Goal: Task Accomplishment & Management: Use online tool/utility

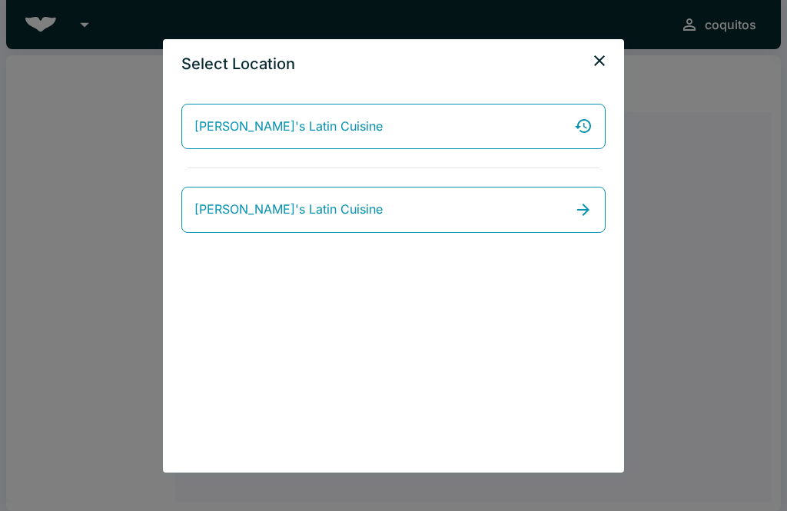
click at [570, 226] on link "Coquito's Latin Cuisine" at bounding box center [393, 210] width 424 height 46
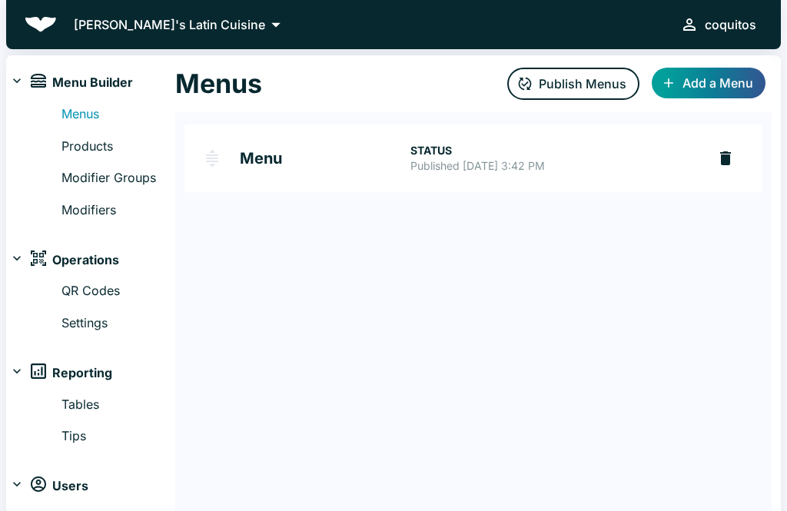
click at [576, 164] on p "Published Sep 16, 2025 at 3:42 PM" at bounding box center [552, 165] width 284 height 15
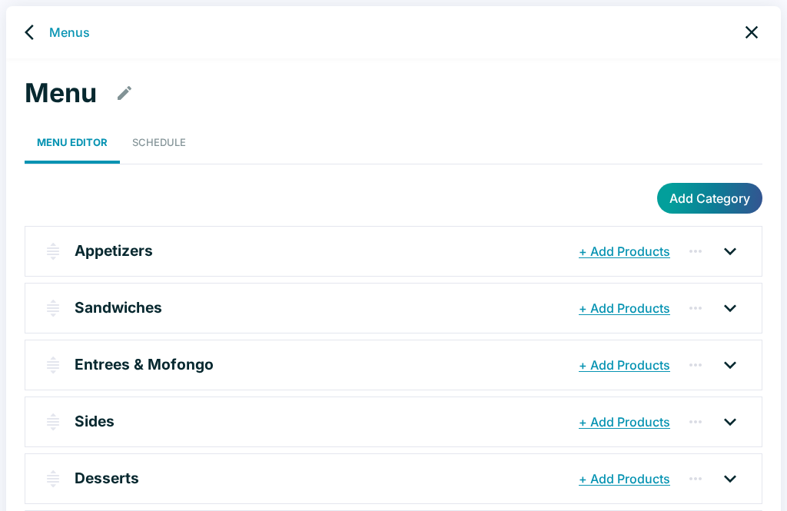
click at [118, 370] on p "Entrees & Mofongo" at bounding box center [144, 364] width 139 height 22
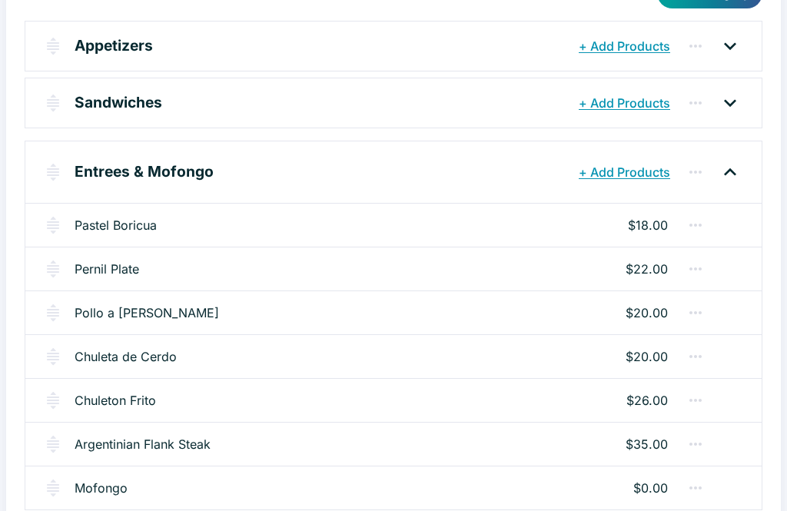
scroll to position [237, 0]
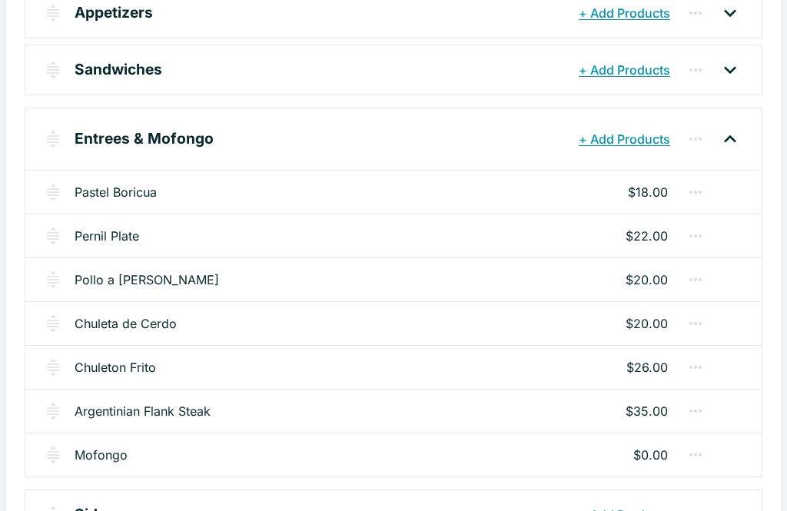
click at [102, 322] on link "Chuleta de Cerdo" at bounding box center [126, 324] width 102 height 18
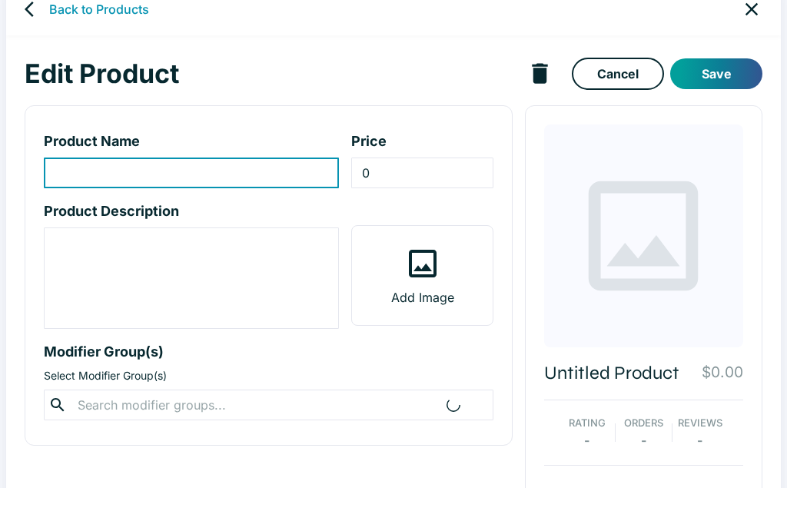
scroll to position [27, 0]
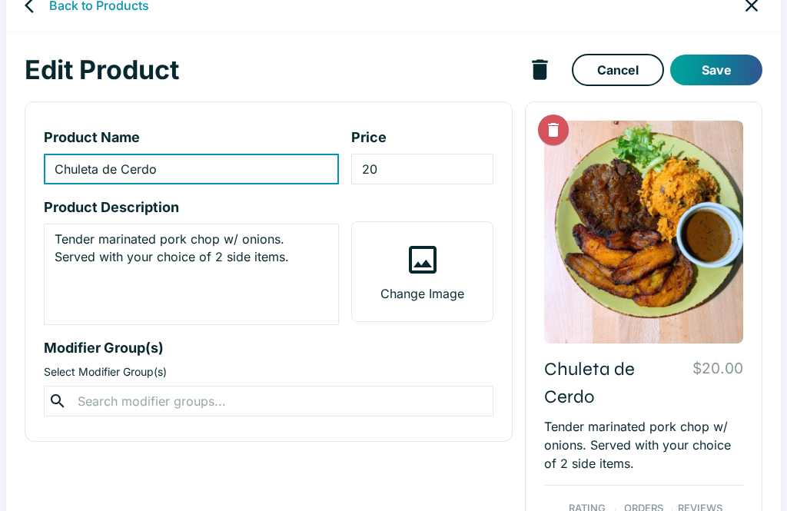
type input "Chuleta de Cerdo"
type input "20"
type textarea "Tender marinated pork chop w/ onions. Served with your choice of 2 side items."
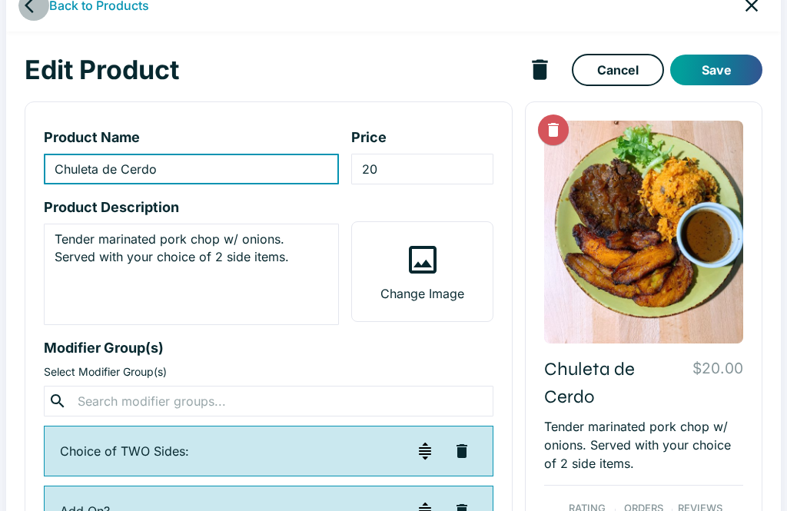
click at [29, 12] on icon "back" at bounding box center [34, 5] width 18 height 18
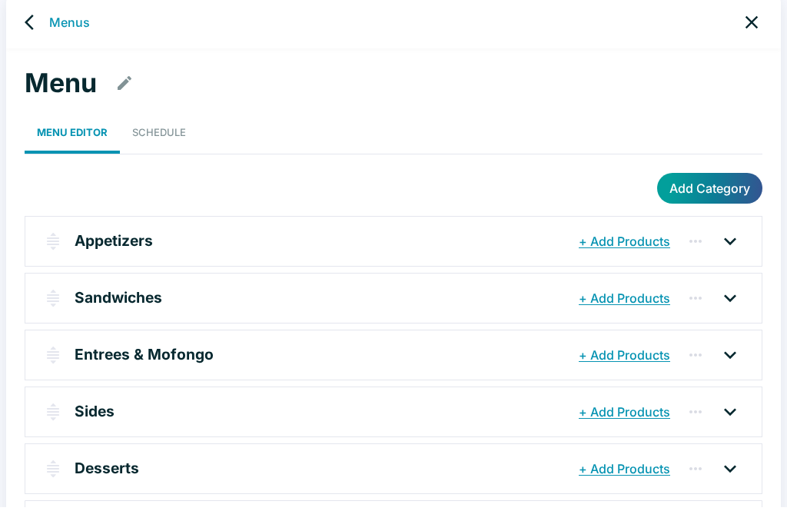
scroll to position [24, 0]
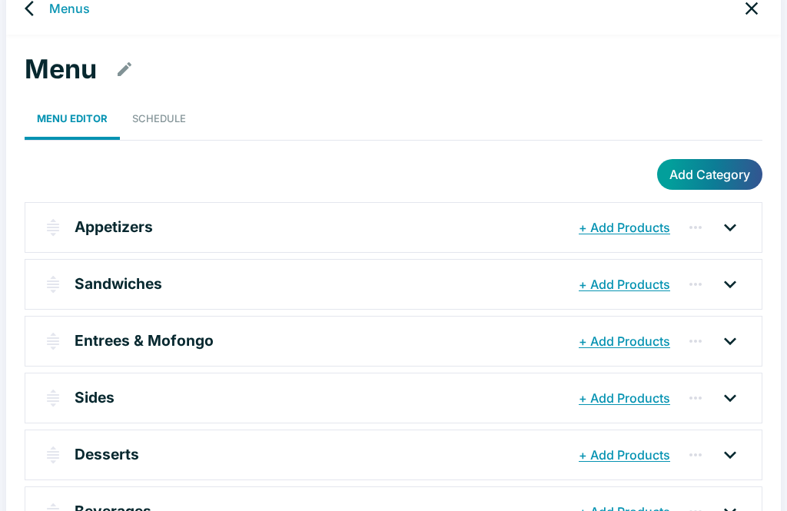
click at [84, 339] on p "Entrees & Mofongo" at bounding box center [144, 341] width 139 height 22
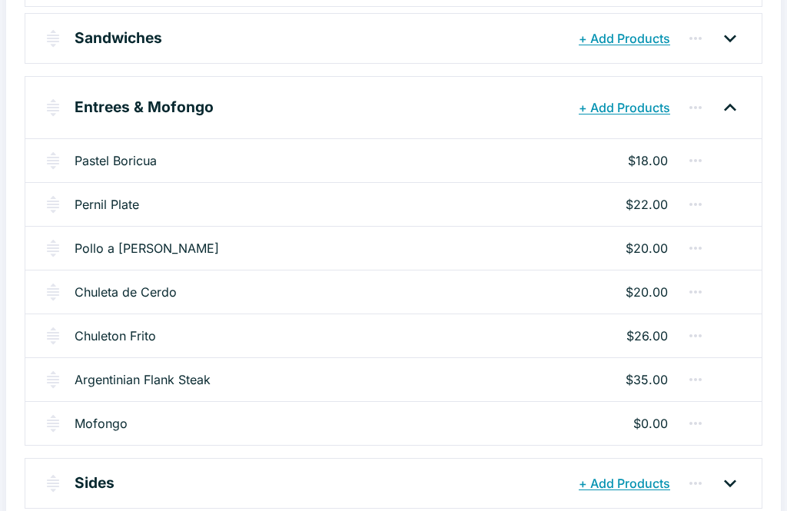
scroll to position [273, 0]
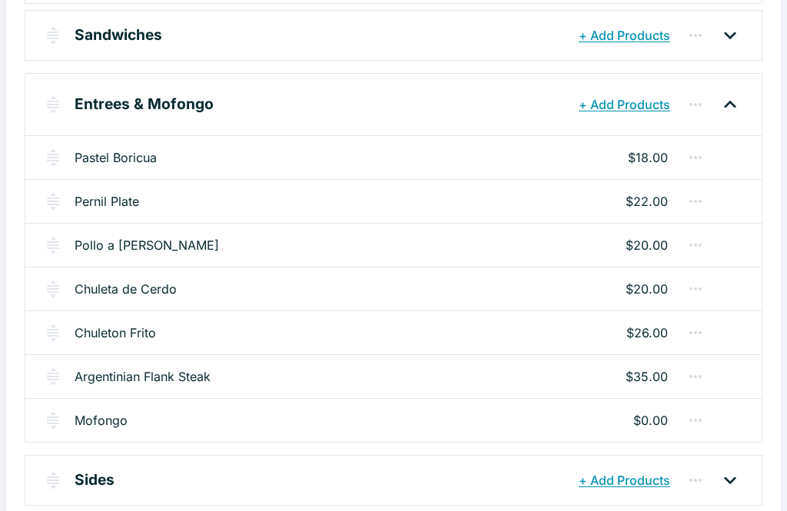
click at [94, 336] on link "Chuleton Frito" at bounding box center [115, 332] width 81 height 18
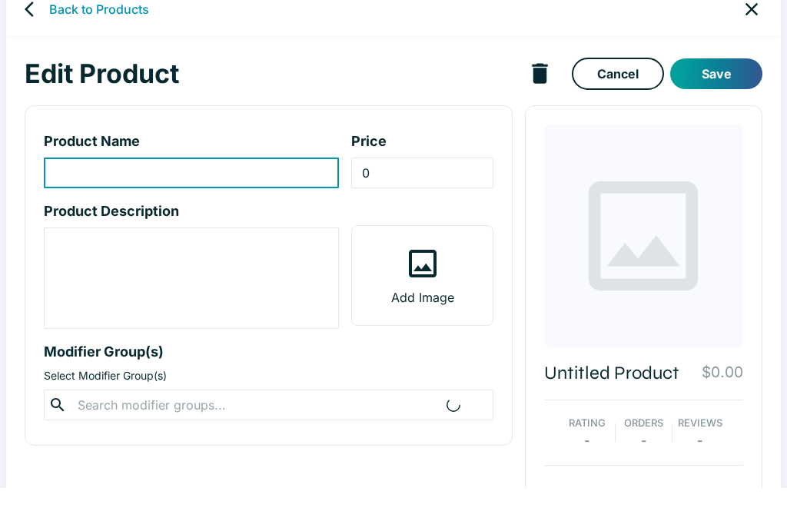
type input "Chuleton Frito"
type input "26"
type textarea "Fried pork steak cut served with chimichurri sauce. Served with your choice of …"
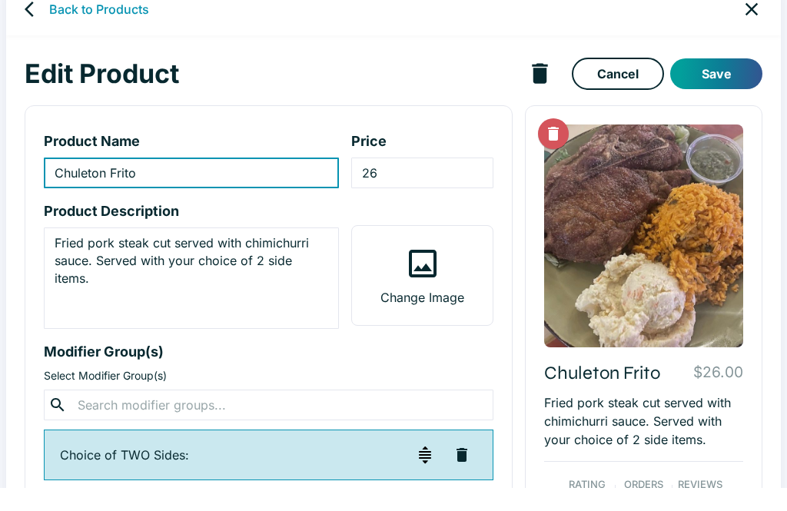
scroll to position [27, 0]
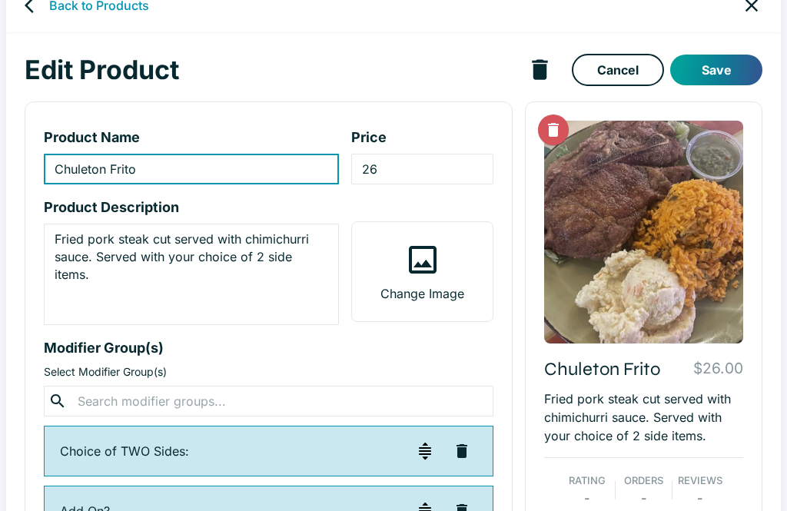
click at [31, 13] on icon "back" at bounding box center [34, 5] width 18 height 18
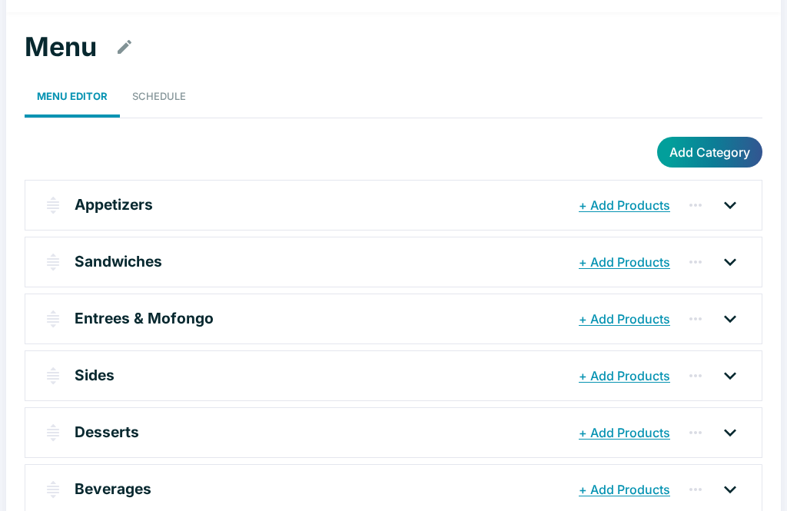
scroll to position [47, 0]
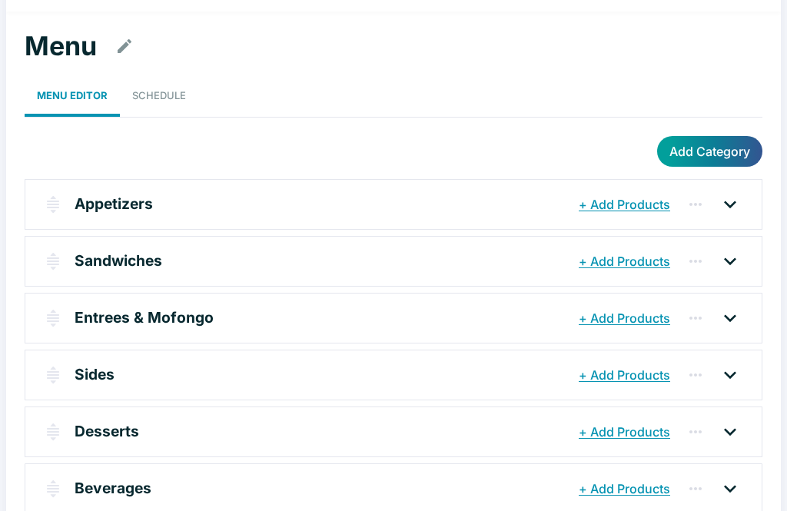
click at [100, 314] on p "Entrees & Mofongo" at bounding box center [144, 317] width 139 height 22
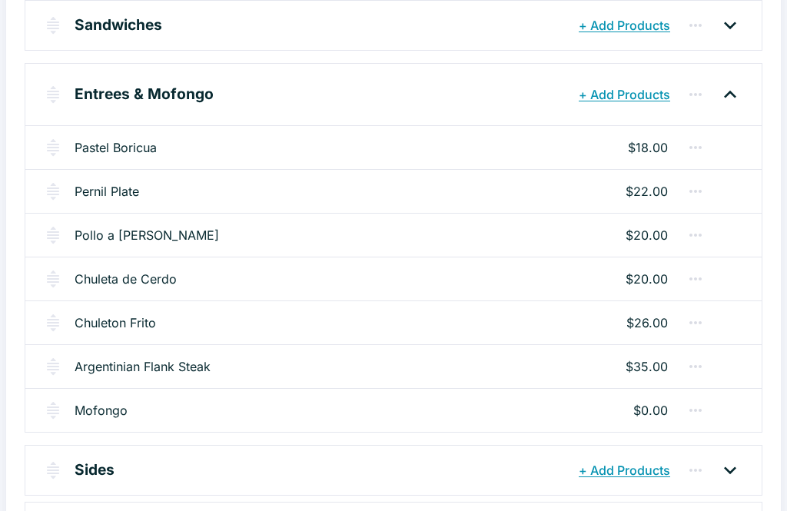
scroll to position [286, 0]
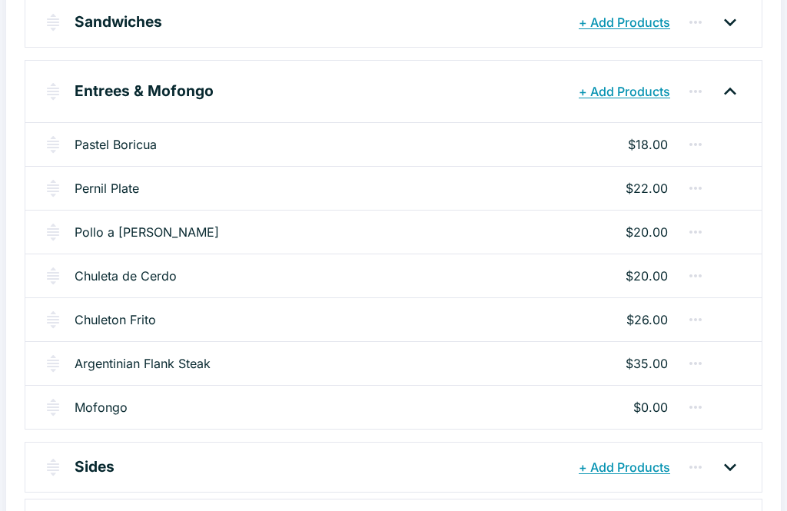
click at [112, 361] on link "Argentinian Flank Steak" at bounding box center [143, 363] width 136 height 18
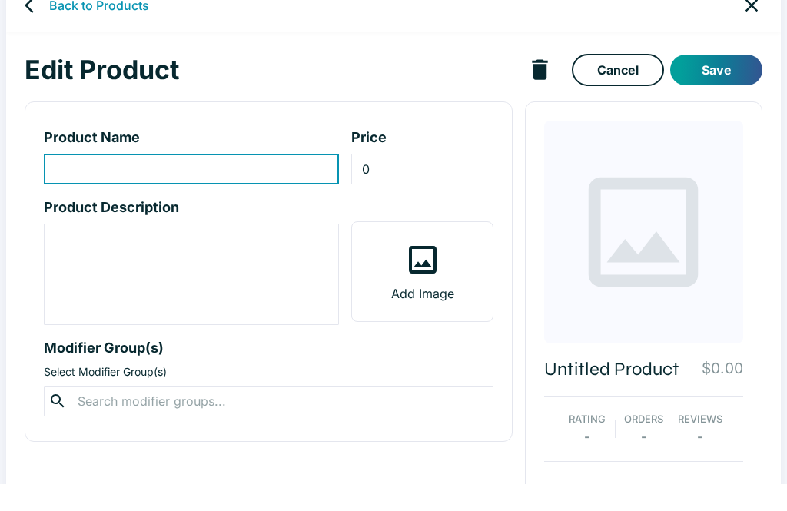
type input "Argentinian Flank Steak"
type input "35"
type textarea "Marinated flank steak served with chimichurri sauce. Served with your choice of…"
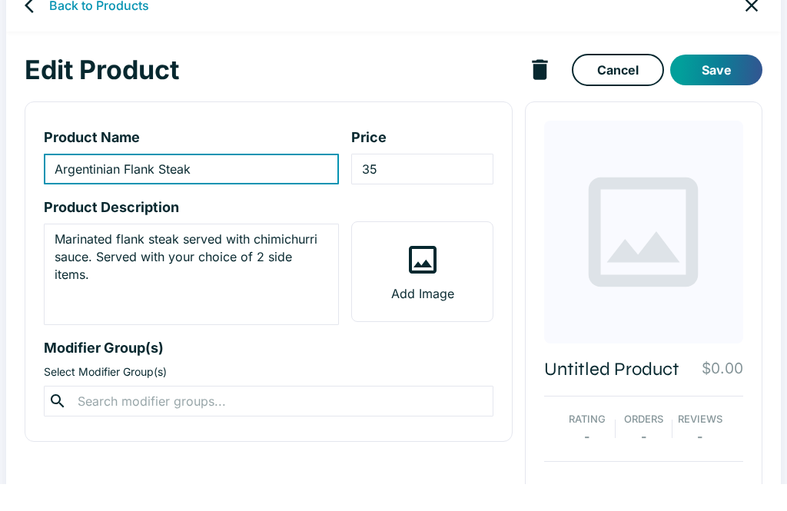
scroll to position [27, 0]
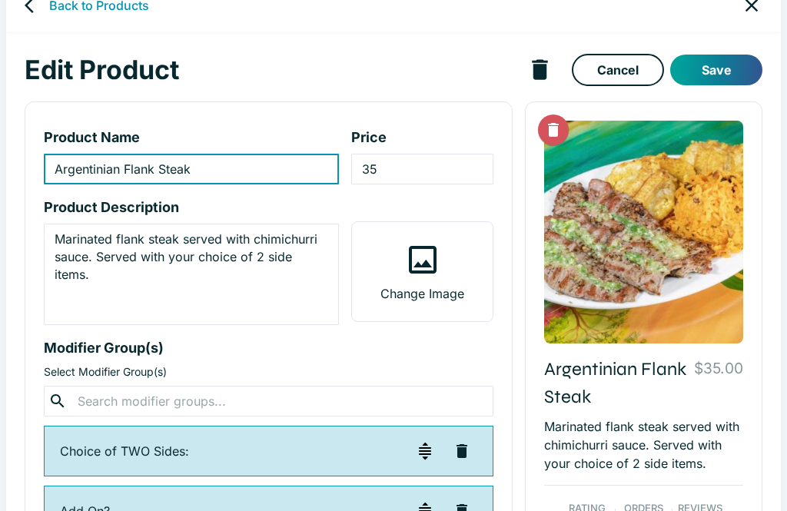
click at [555, 131] on icon "Delete Image" at bounding box center [553, 130] width 11 height 14
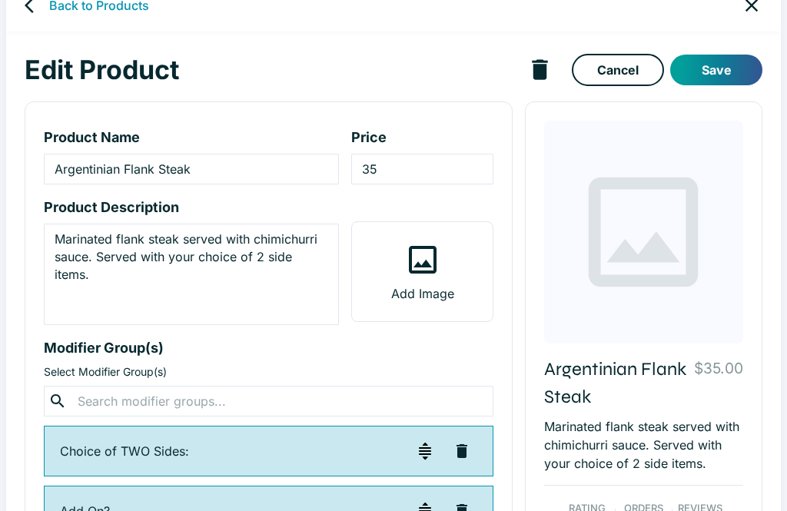
click at [442, 279] on label "Add Image" at bounding box center [422, 271] width 140 height 99
click at [0, 0] on input "Add Image" at bounding box center [0, 0] width 0 height 0
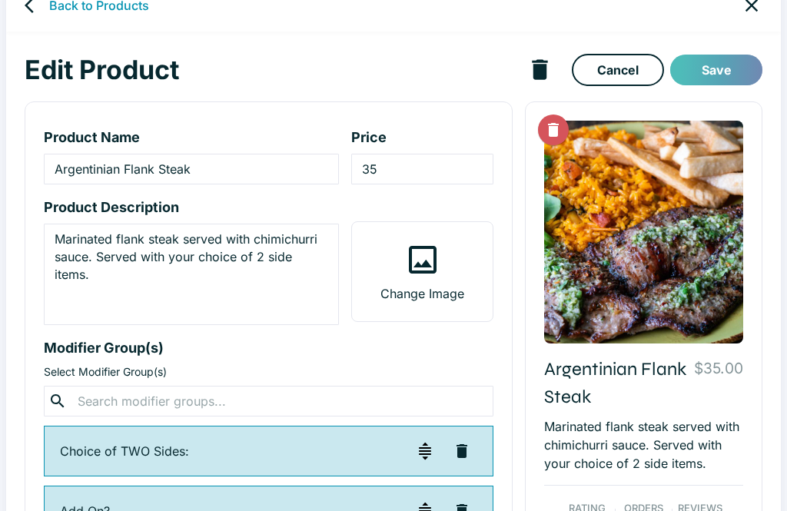
click at [727, 71] on button "Save" at bounding box center [716, 70] width 92 height 31
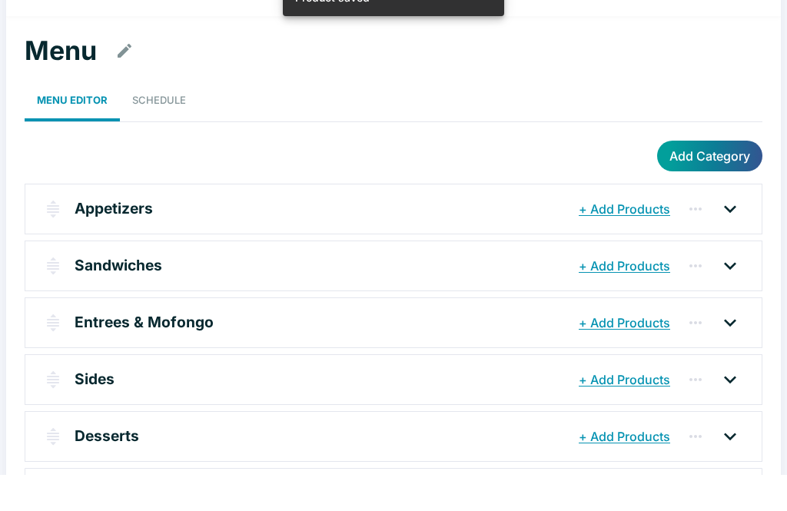
scroll to position [24, 0]
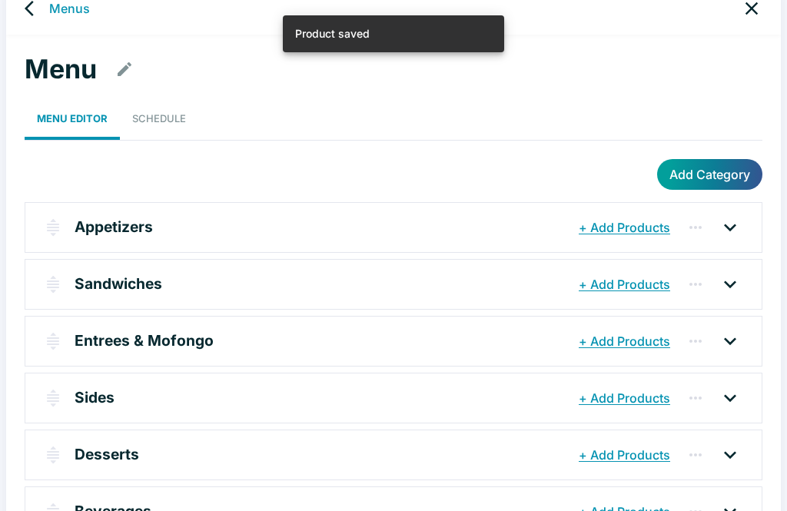
click at [94, 342] on p "Entrees & Mofongo" at bounding box center [144, 341] width 139 height 22
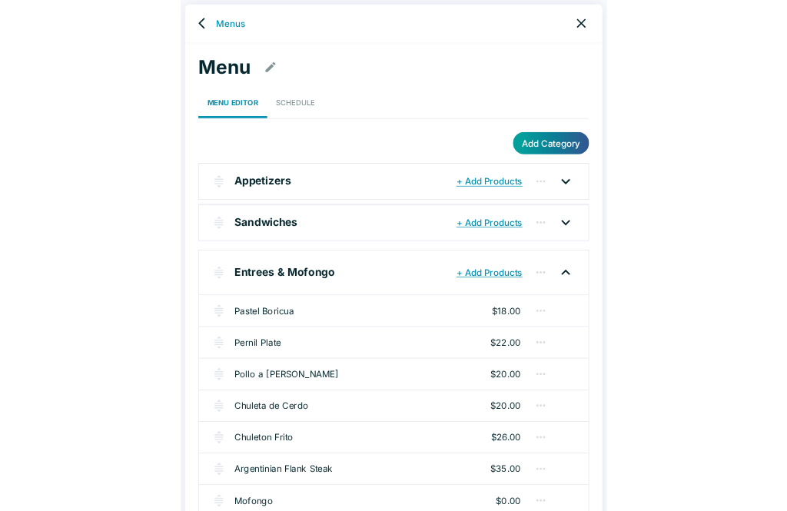
scroll to position [355, 0]
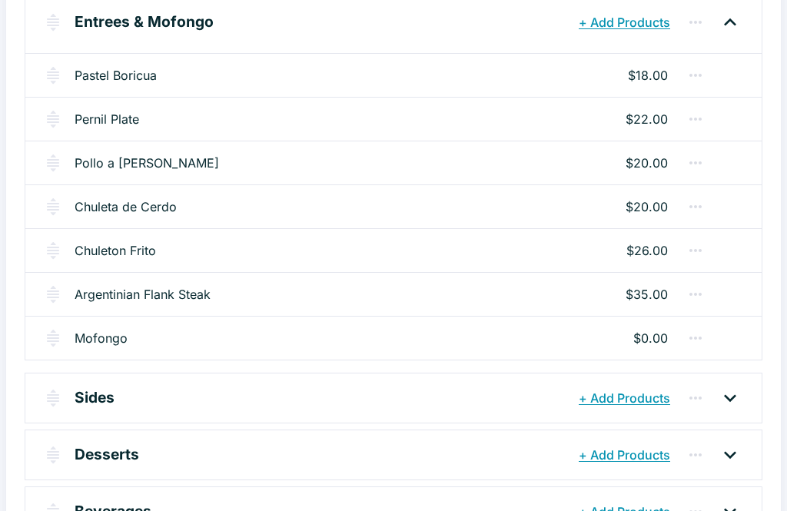
click at [123, 330] on link "Mofongo" at bounding box center [101, 338] width 53 height 18
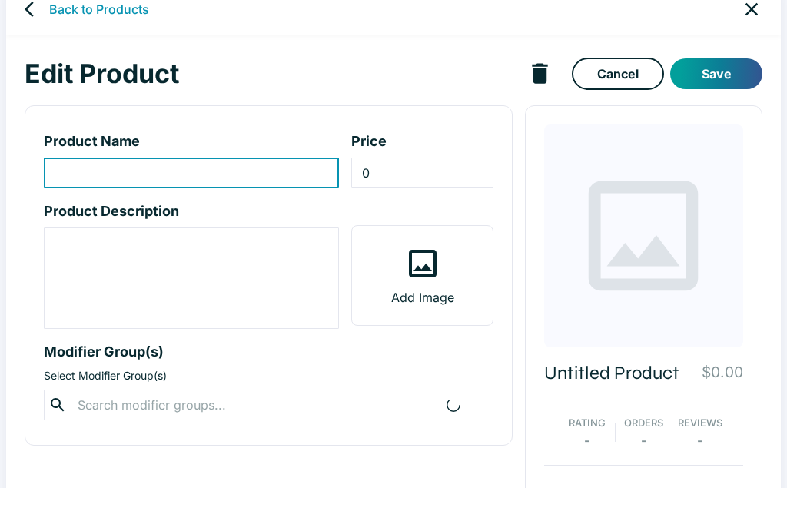
type input "Mofongo"
type textarea "Fried plantains macerated w/ bacon and garlic, with your choice of protein. Ima…"
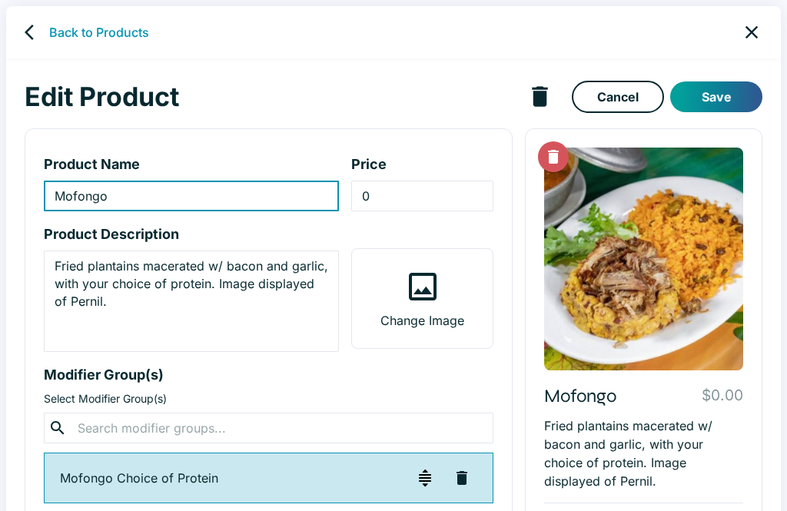
click at [552, 151] on icon "Delete Image" at bounding box center [553, 157] width 11 height 14
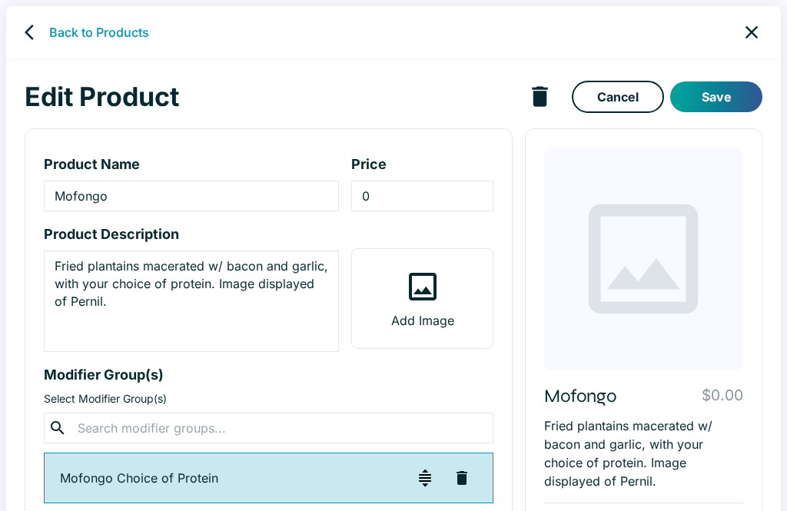
click at [453, 295] on label "Add Image" at bounding box center [422, 298] width 140 height 99
click at [0, 0] on input "Add Image" at bounding box center [0, 0] width 0 height 0
click at [412, 269] on icon at bounding box center [422, 286] width 37 height 37
click at [0, 0] on input "Add Image" at bounding box center [0, 0] width 0 height 0
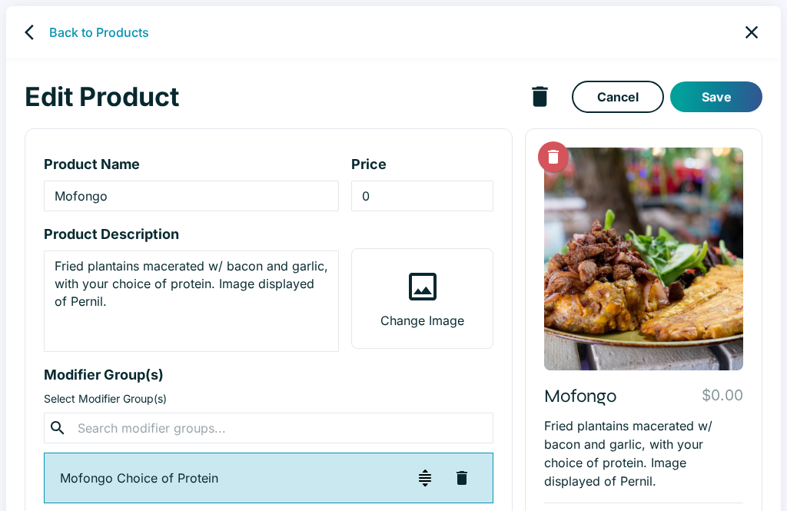
click at [727, 104] on button "Save" at bounding box center [716, 96] width 92 height 31
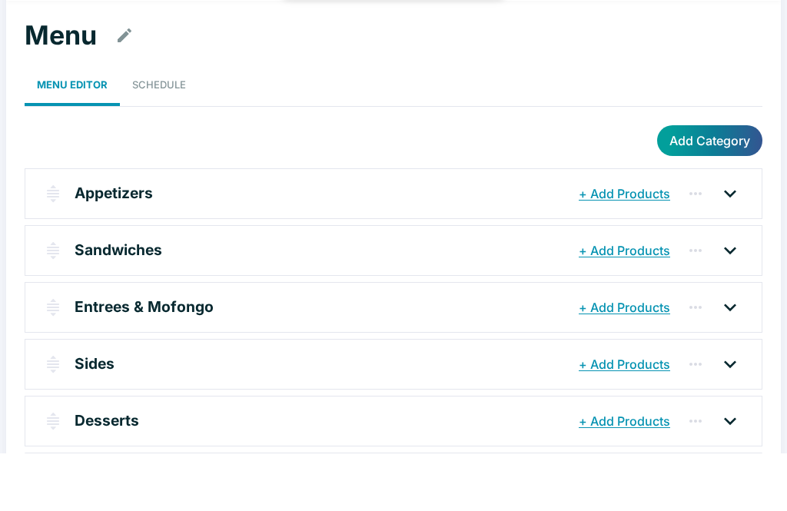
scroll to position [24, 0]
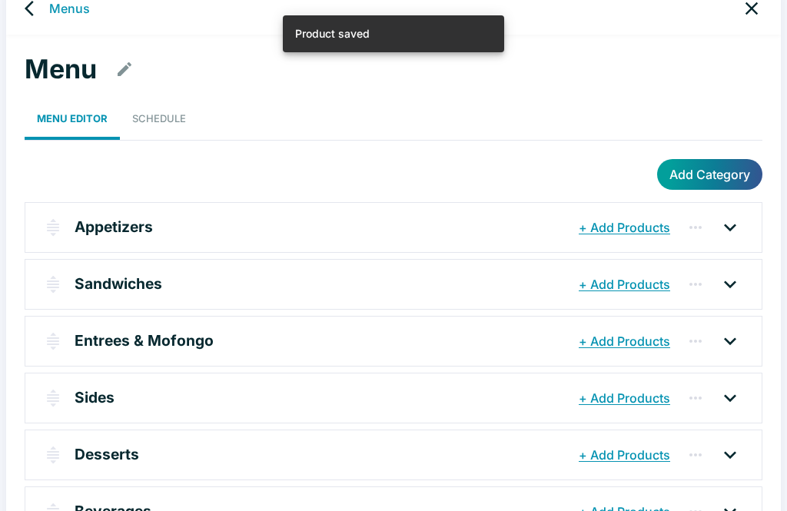
click at [91, 402] on p "Sides" at bounding box center [95, 397] width 40 height 22
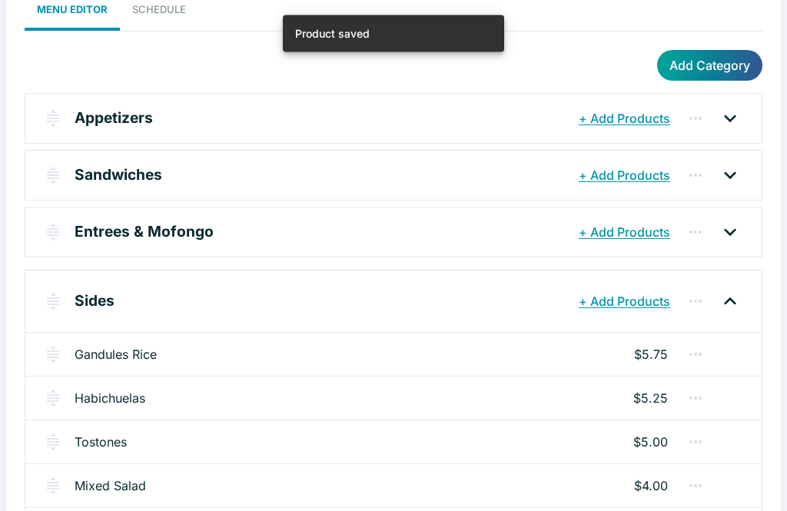
scroll to position [133, 0]
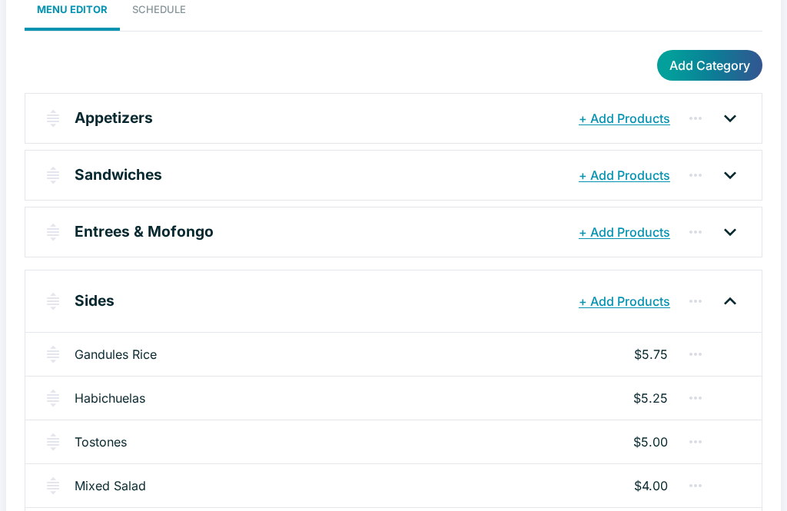
click at [104, 357] on link "Gandules Rice" at bounding box center [116, 354] width 82 height 18
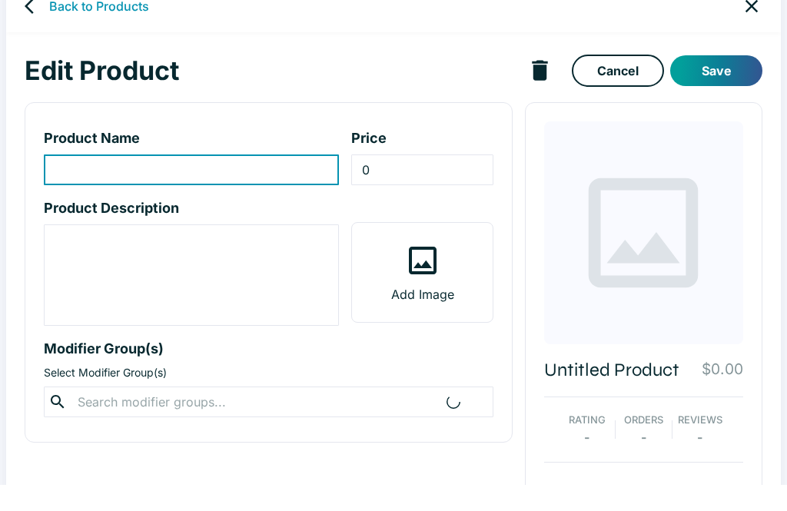
type input "Gandules Rice"
type input "5.75"
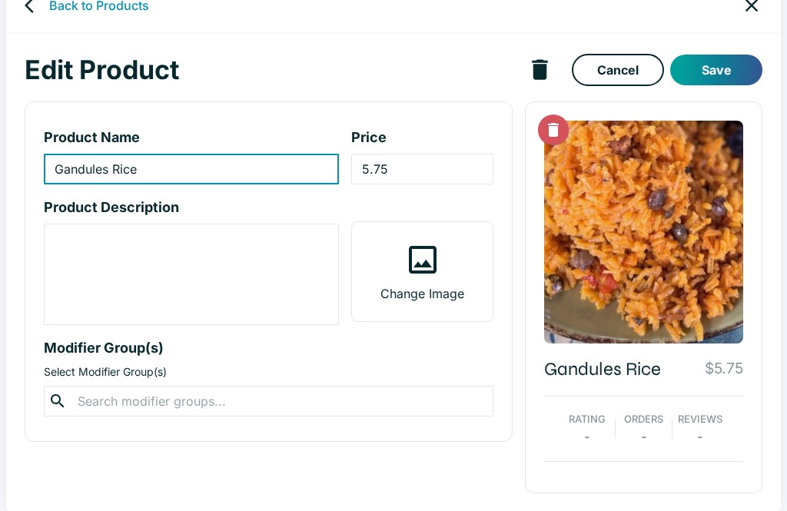
click at [41, 8] on icon "back" at bounding box center [34, 5] width 18 height 18
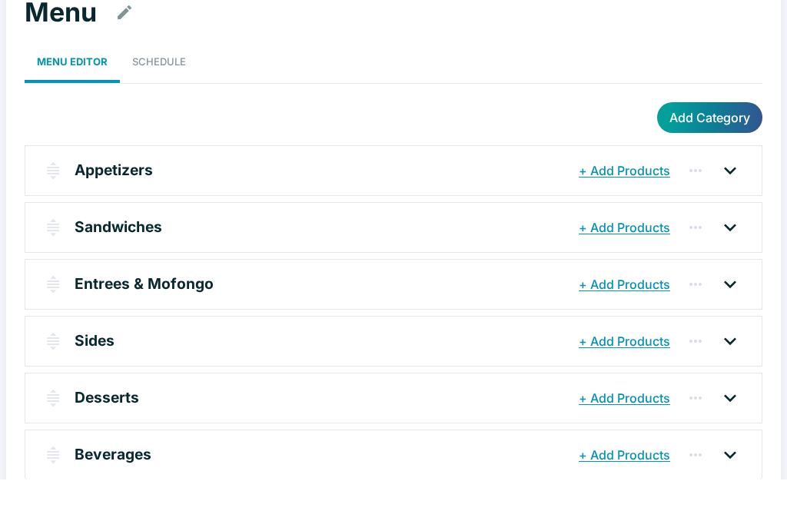
scroll to position [24, 0]
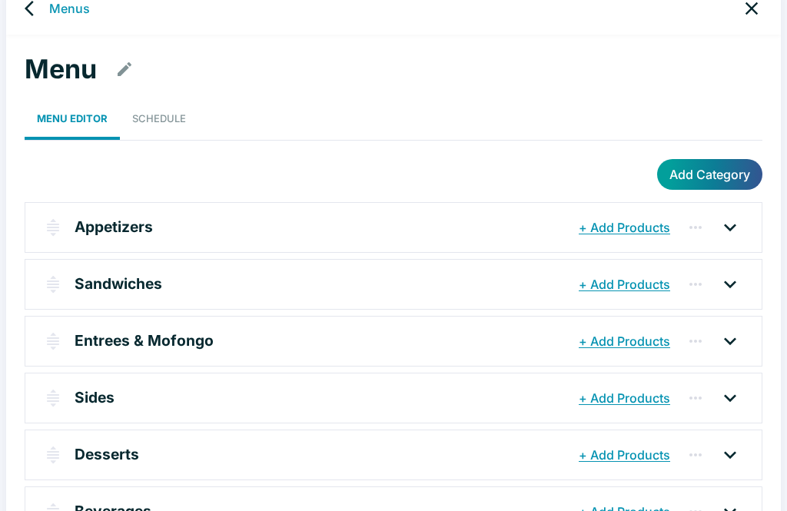
click at [86, 397] on p "Sides" at bounding box center [95, 397] width 40 height 22
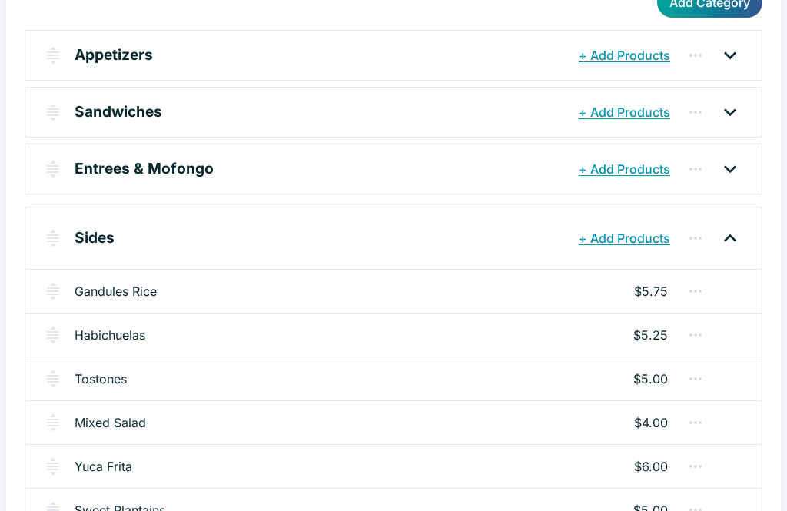
scroll to position [196, 0]
click at [105, 335] on link "Habichuelas" at bounding box center [110, 335] width 71 height 18
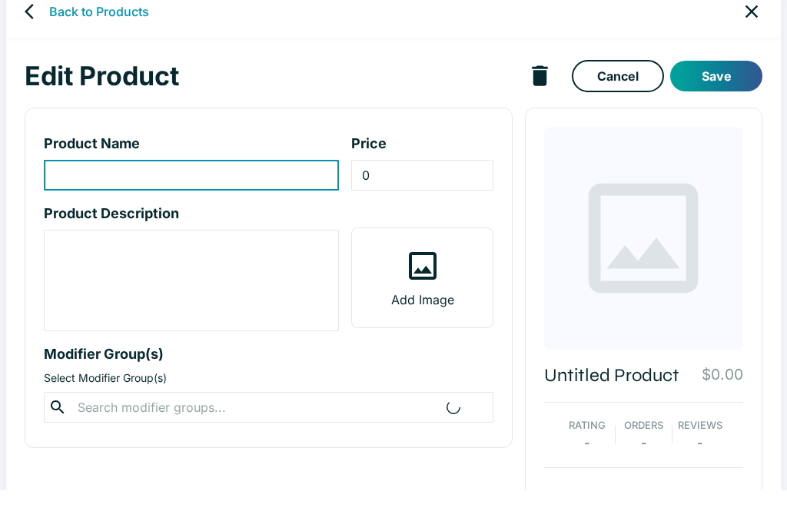
type input "Habichuelas"
type input "5.25"
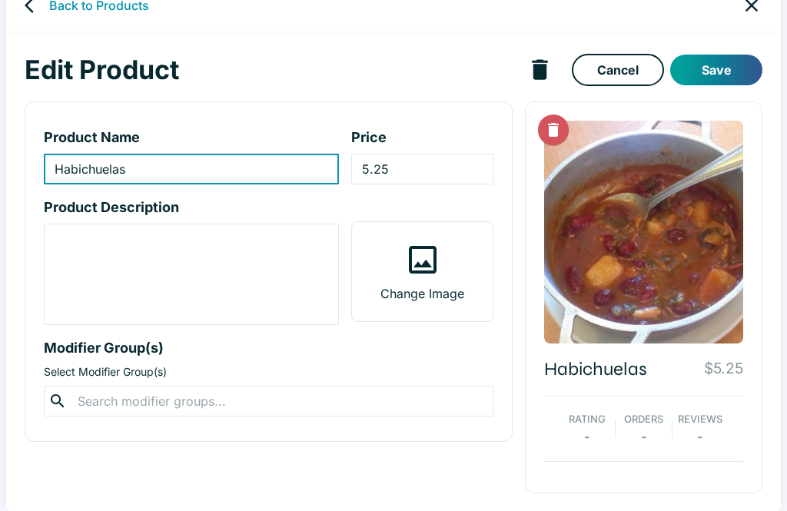
click at [548, 123] on icon "Delete Image" at bounding box center [553, 130] width 18 height 18
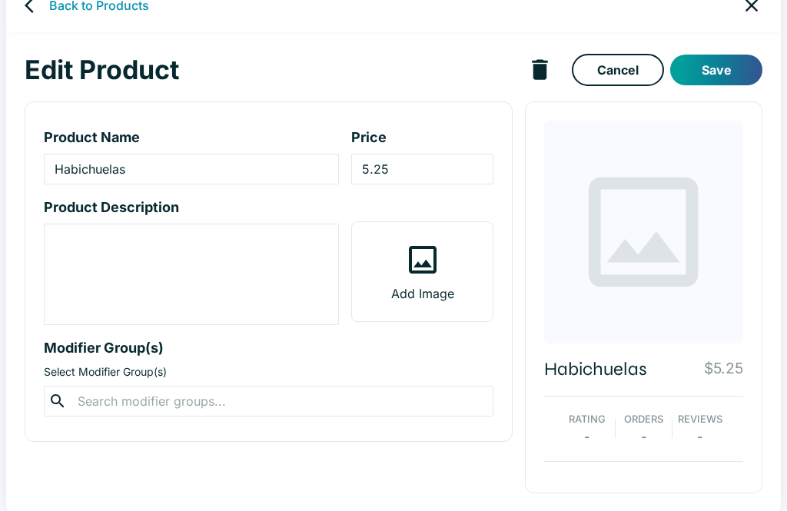
click at [442, 251] on label "Add Image" at bounding box center [422, 271] width 140 height 99
click at [0, 0] on input "Add Image" at bounding box center [0, 0] width 0 height 0
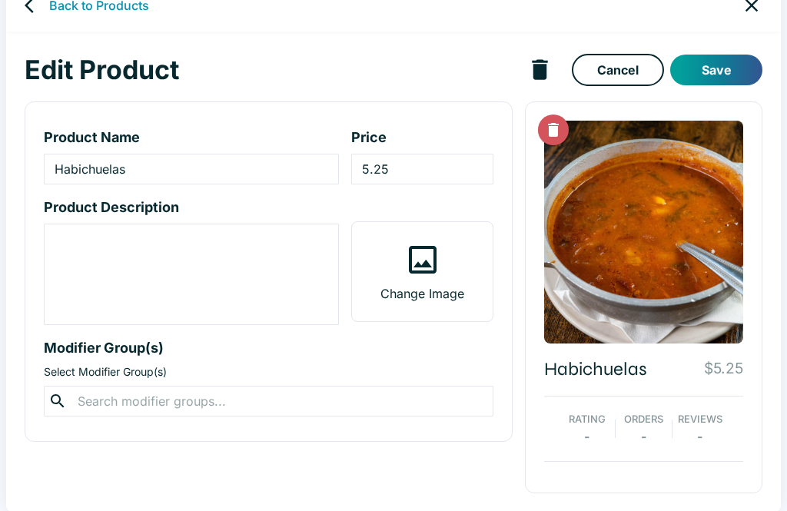
click at [723, 68] on button "Save" at bounding box center [716, 70] width 92 height 31
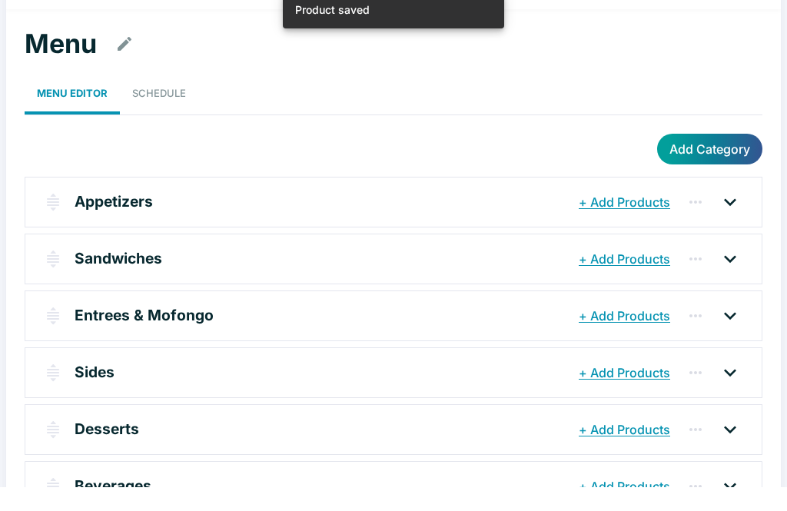
scroll to position [24, 0]
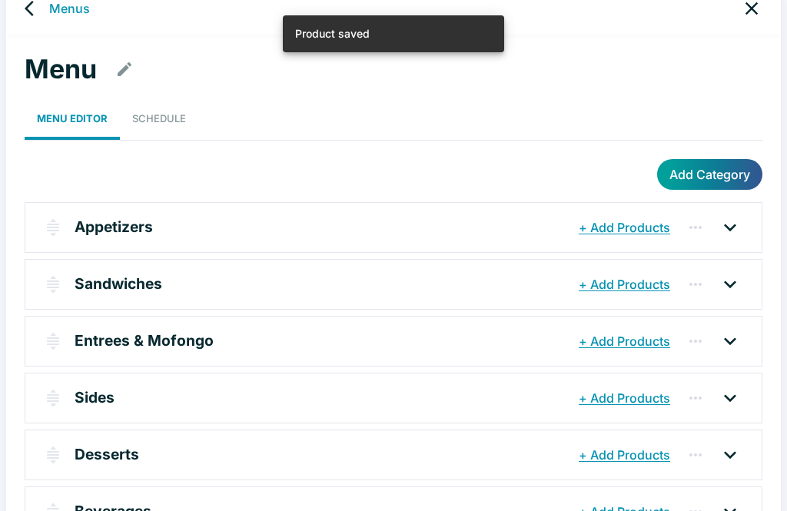
click at [100, 404] on p "Sides" at bounding box center [95, 397] width 40 height 22
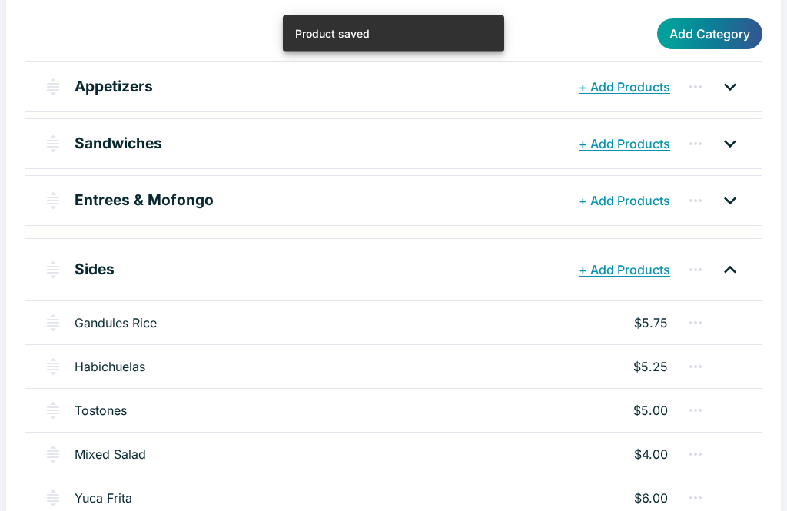
scroll to position [237, 0]
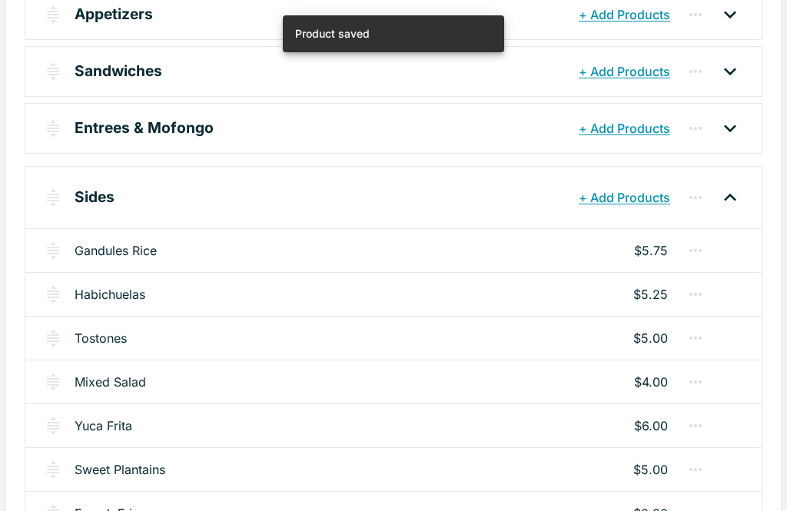
click at [109, 337] on link "Tostones" at bounding box center [101, 338] width 52 height 18
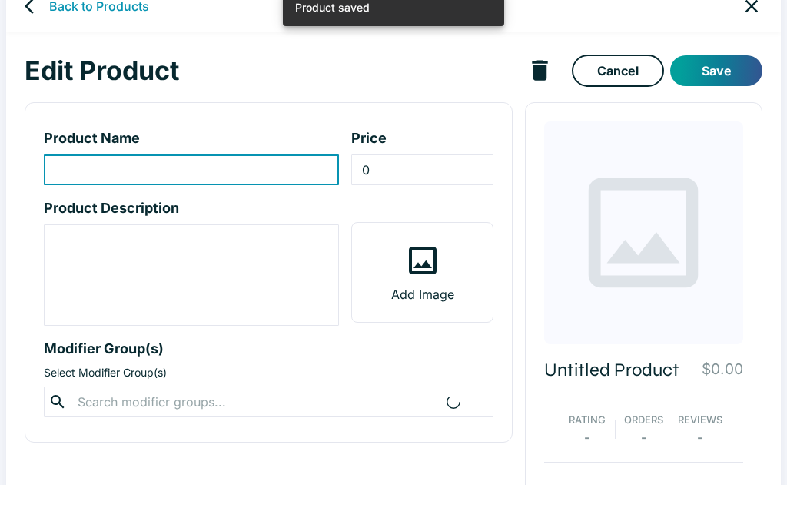
type input "Tostones"
type input "5"
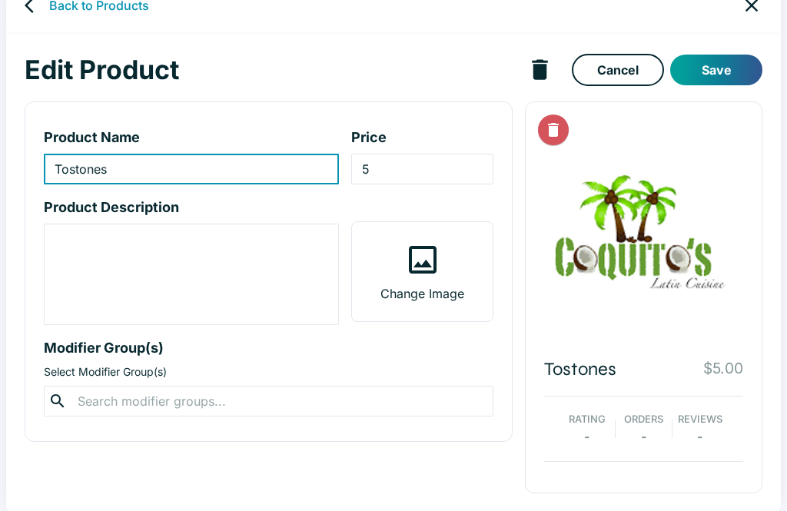
click at [446, 285] on p "Change Image" at bounding box center [422, 293] width 84 height 18
click at [0, 0] on input "Change Image" at bounding box center [0, 0] width 0 height 0
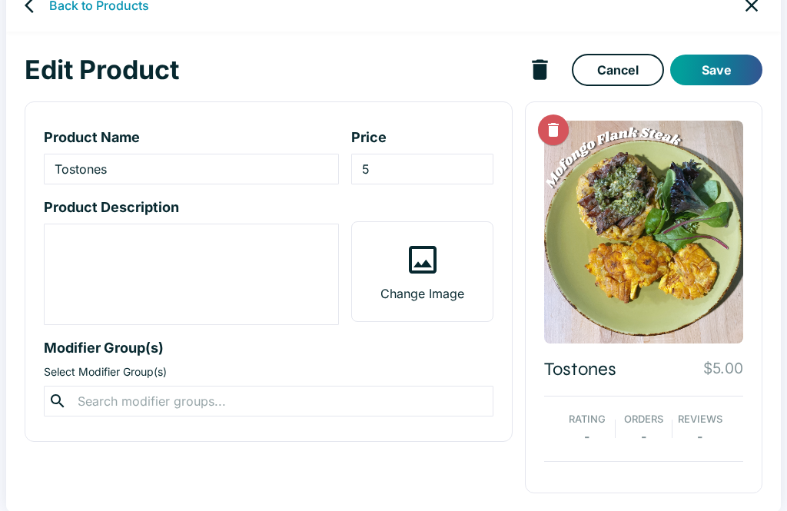
click at [680, 267] on div at bounding box center [643, 232] width 199 height 223
click at [681, 190] on div at bounding box center [643, 232] width 199 height 223
click at [691, 202] on div at bounding box center [643, 232] width 199 height 223
click at [690, 202] on div at bounding box center [643, 232] width 199 height 223
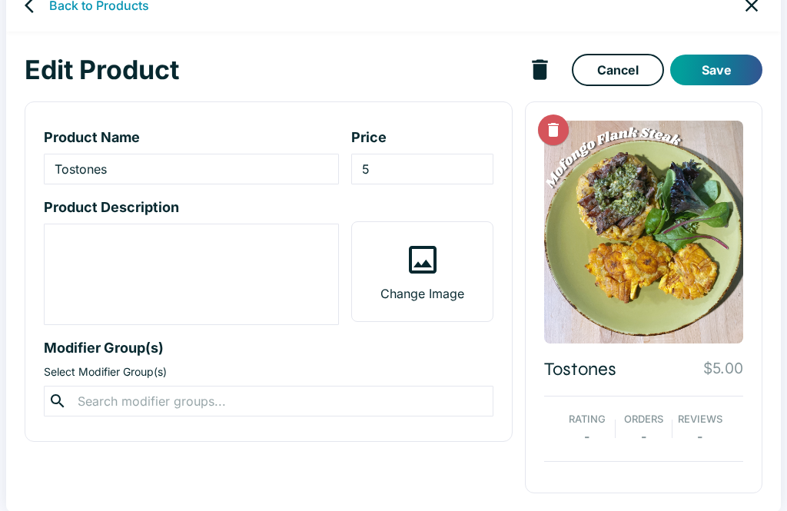
click at [634, 195] on div at bounding box center [643, 232] width 199 height 223
click at [699, 179] on div at bounding box center [643, 232] width 199 height 223
click at [716, 242] on div at bounding box center [643, 232] width 199 height 223
click at [671, 272] on div at bounding box center [643, 232] width 199 height 223
click at [622, 283] on div at bounding box center [643, 232] width 199 height 223
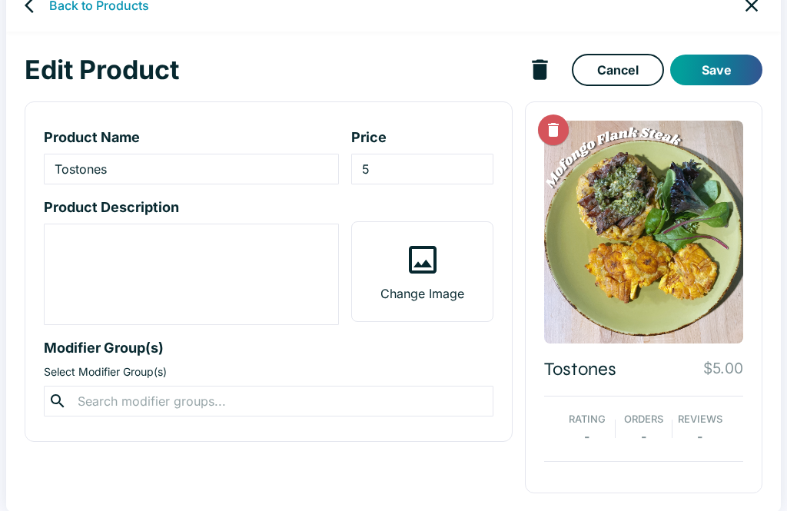
click at [648, 265] on div at bounding box center [643, 232] width 199 height 223
click at [554, 132] on icon "Delete Image" at bounding box center [553, 130] width 11 height 14
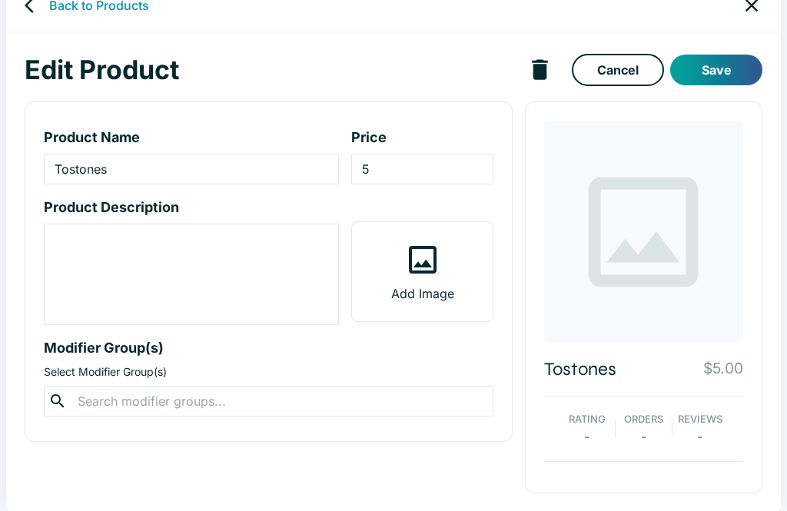
click at [30, 9] on icon "back" at bounding box center [29, 5] width 9 height 15
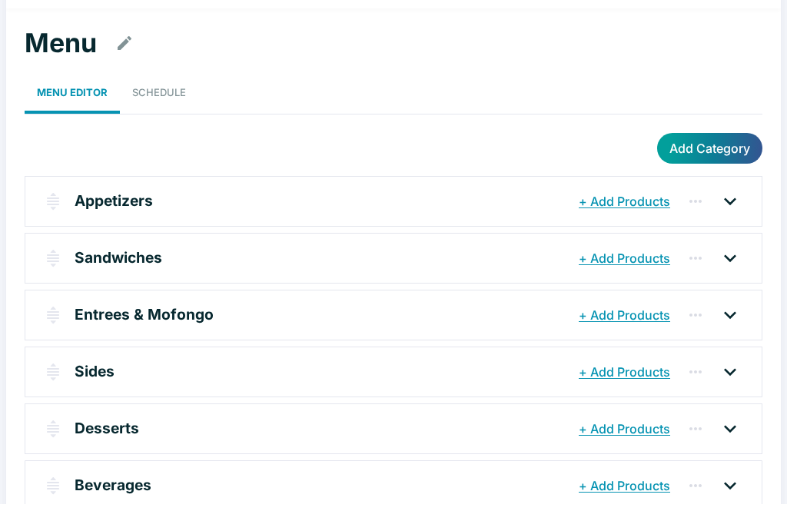
scroll to position [24, 0]
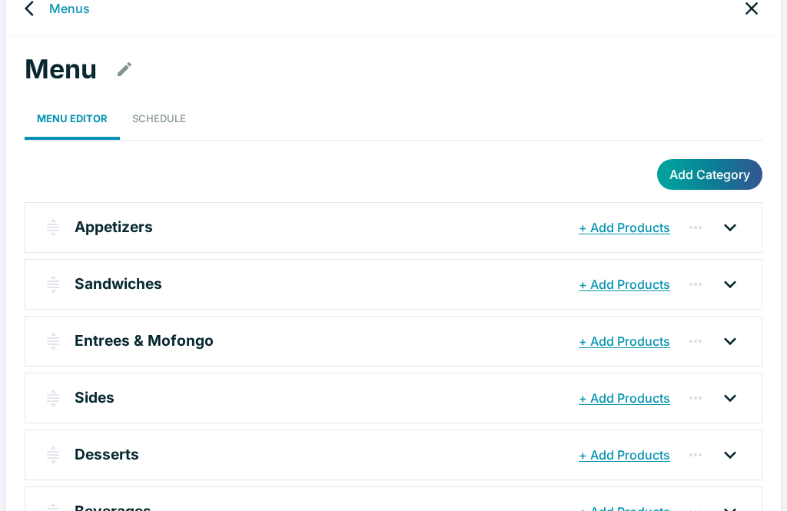
click at [95, 402] on p "Sides" at bounding box center [95, 397] width 40 height 22
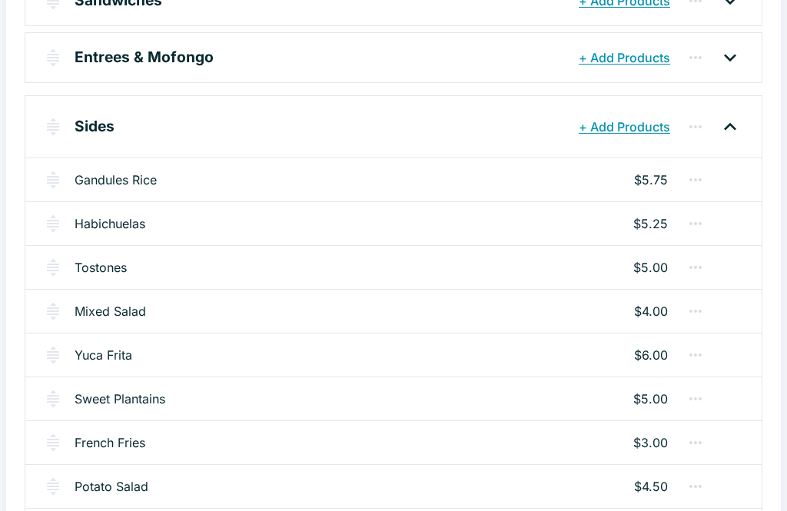
scroll to position [309, 0]
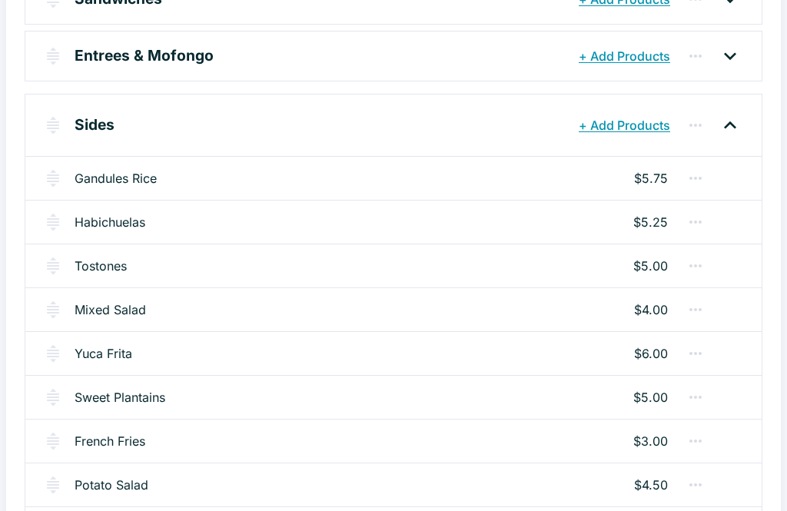
click at [119, 307] on link "Mixed Salad" at bounding box center [110, 309] width 71 height 18
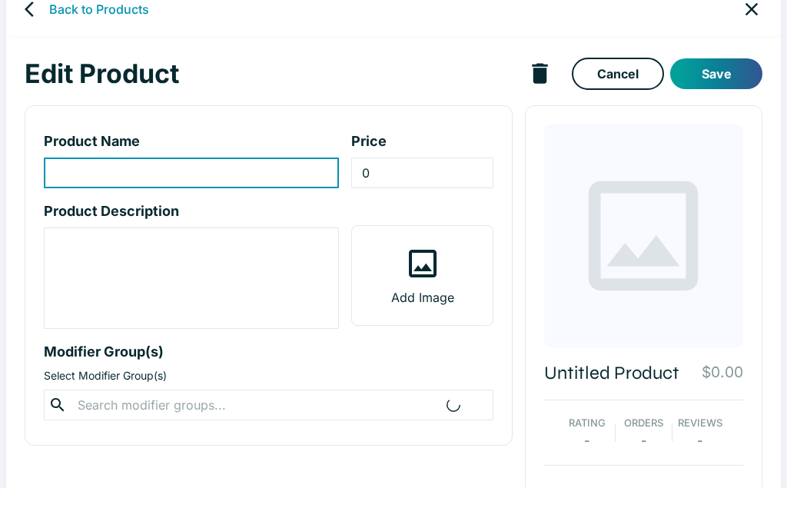
type input "Mixed Salad"
type input "4"
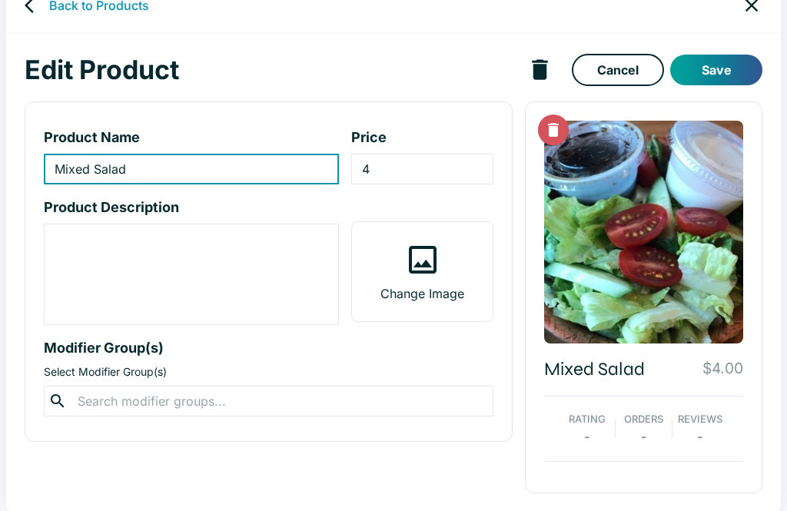
click at [26, 8] on icon "back" at bounding box center [34, 5] width 18 height 18
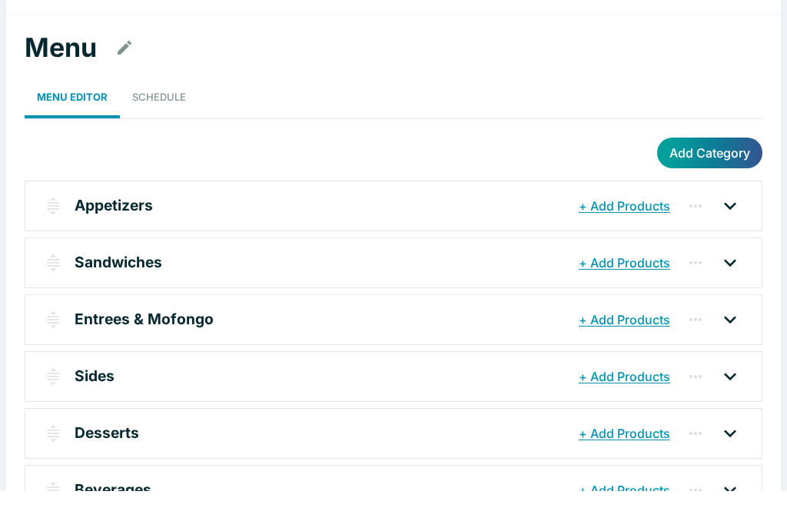
scroll to position [24, 0]
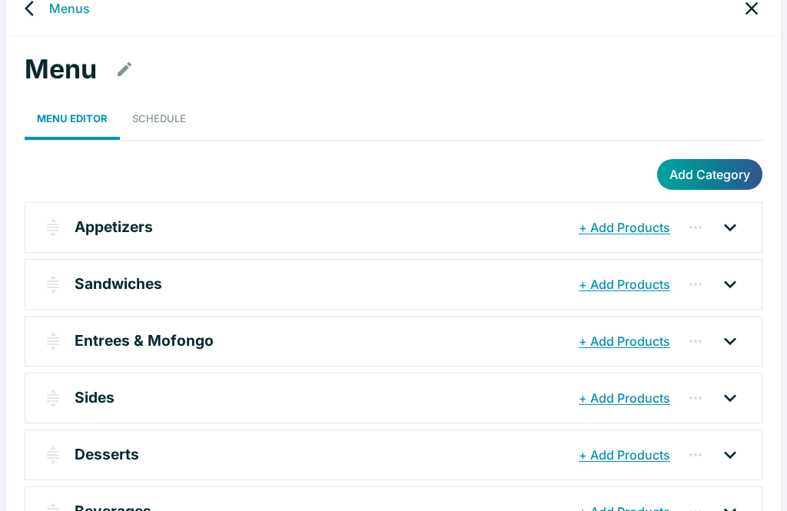
click at [91, 399] on p "Sides" at bounding box center [95, 397] width 40 height 22
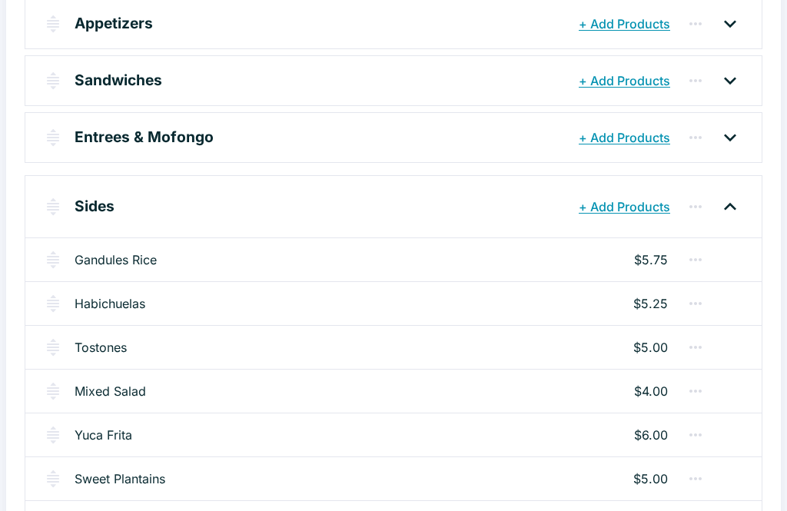
scroll to position [233, 0]
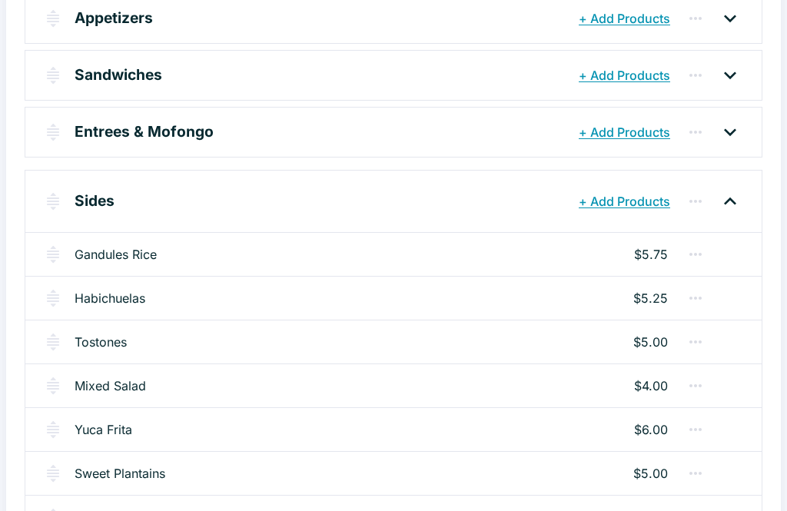
click at [115, 431] on link "Yuca Frita" at bounding box center [104, 429] width 58 height 18
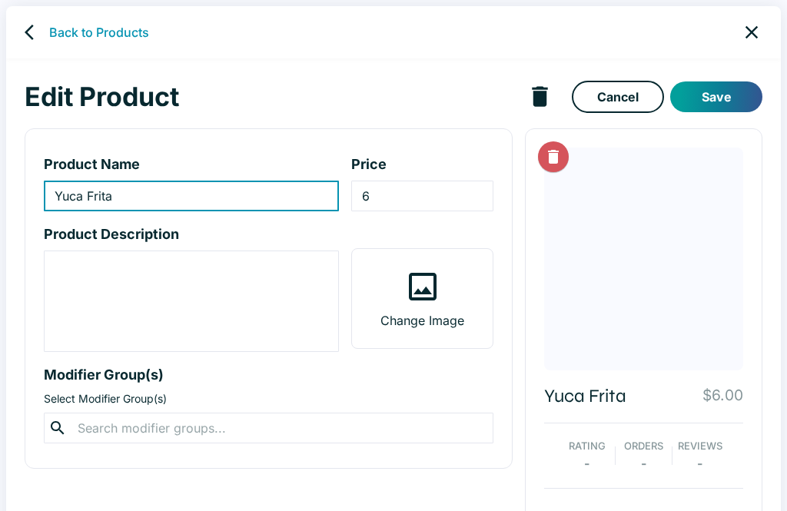
scroll to position [27, 0]
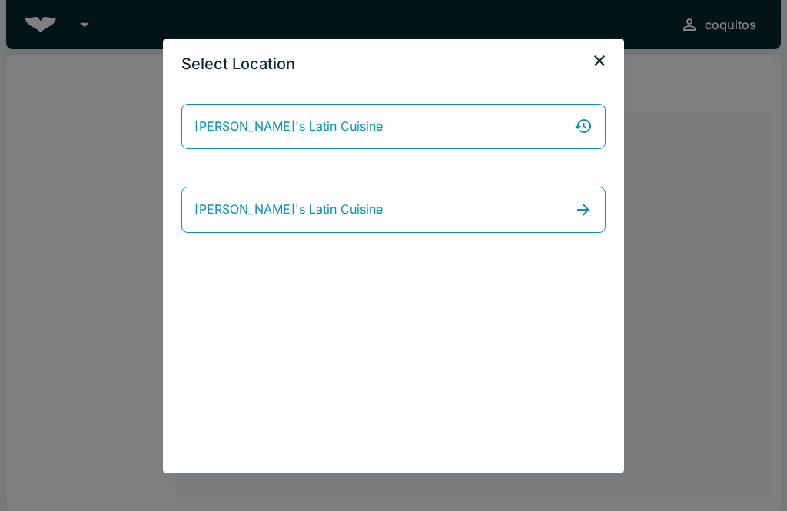
click at [551, 212] on link "[PERSON_NAME]'s Latin Cuisine" at bounding box center [393, 210] width 424 height 46
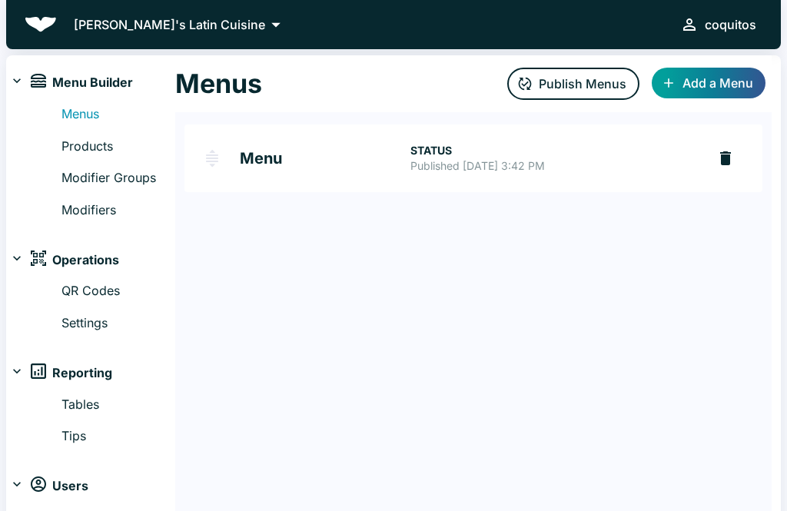
click at [311, 158] on h2 "Menu" at bounding box center [325, 158] width 171 height 15
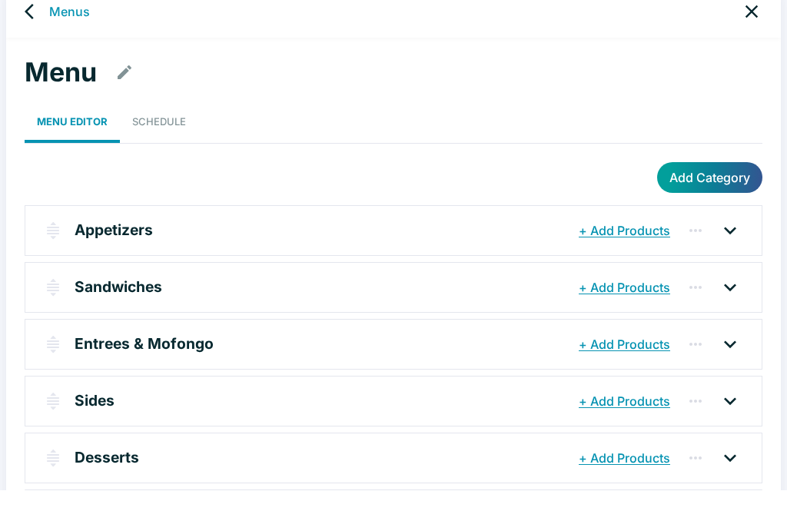
scroll to position [24, 0]
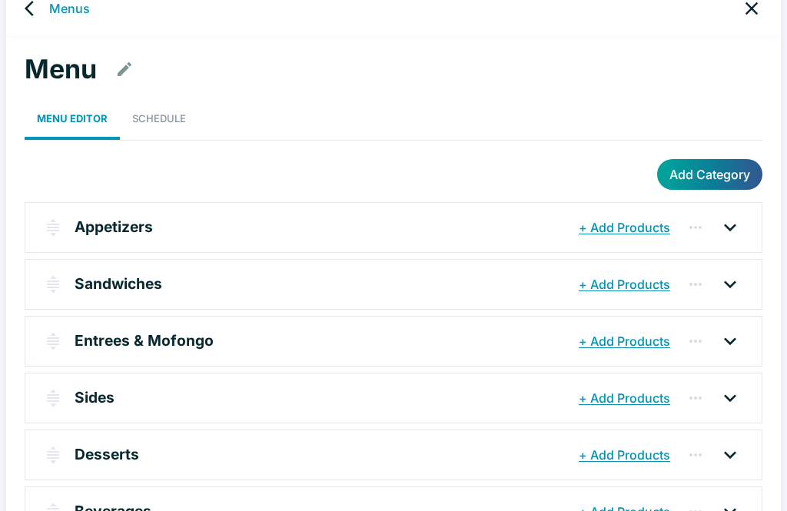
click at [93, 386] on p "Sides" at bounding box center [95, 397] width 40 height 22
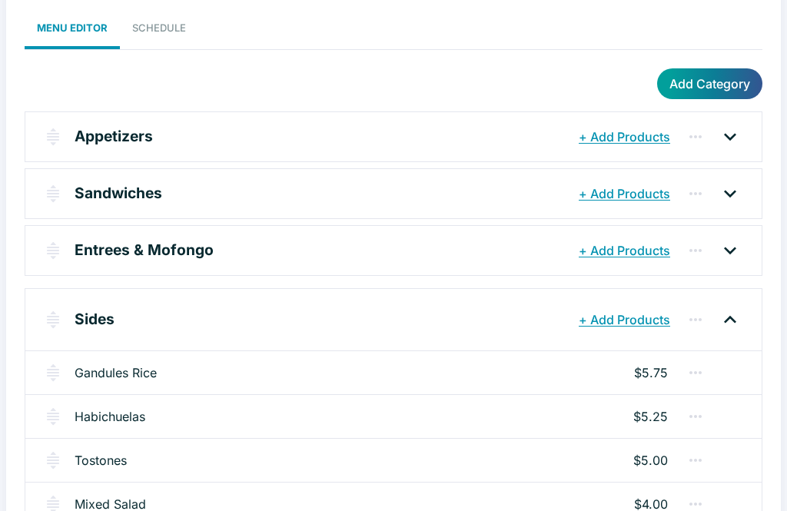
scroll to position [114, 0]
click at [98, 460] on link "Tostones" at bounding box center [101, 460] width 52 height 18
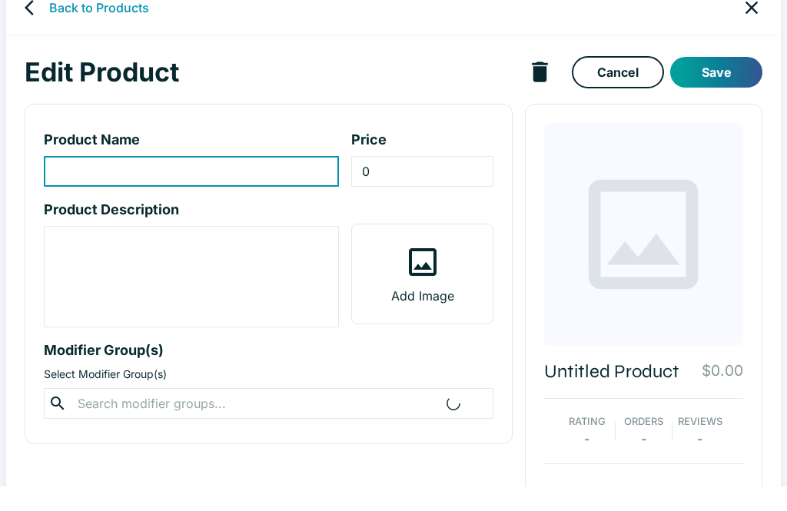
scroll to position [27, 0]
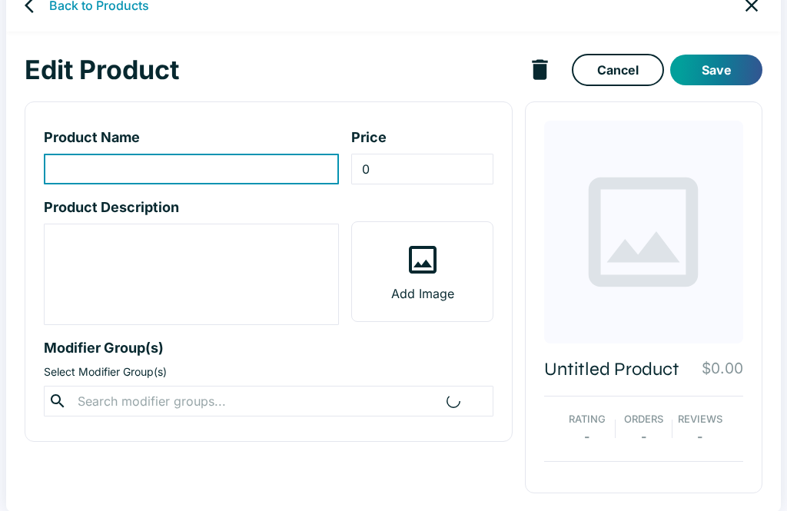
type input "Tostones"
type input "5"
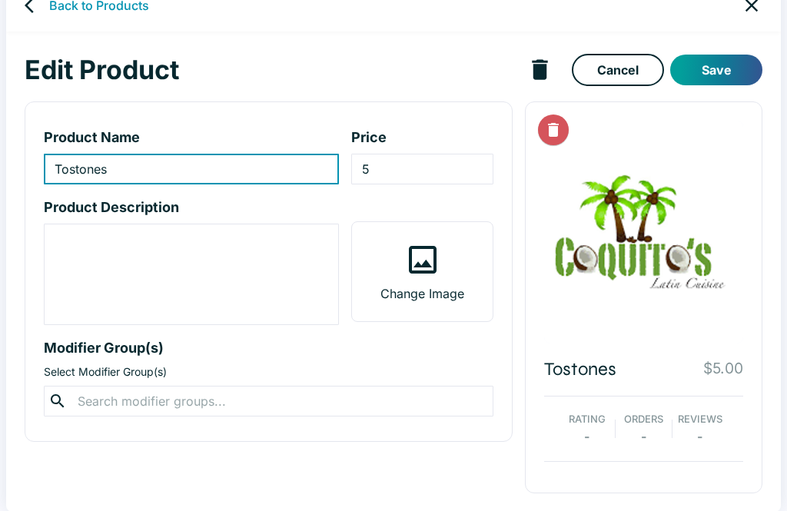
click at [439, 268] on icon at bounding box center [422, 259] width 37 height 37
click at [0, 0] on input "Change Image" at bounding box center [0, 0] width 0 height 0
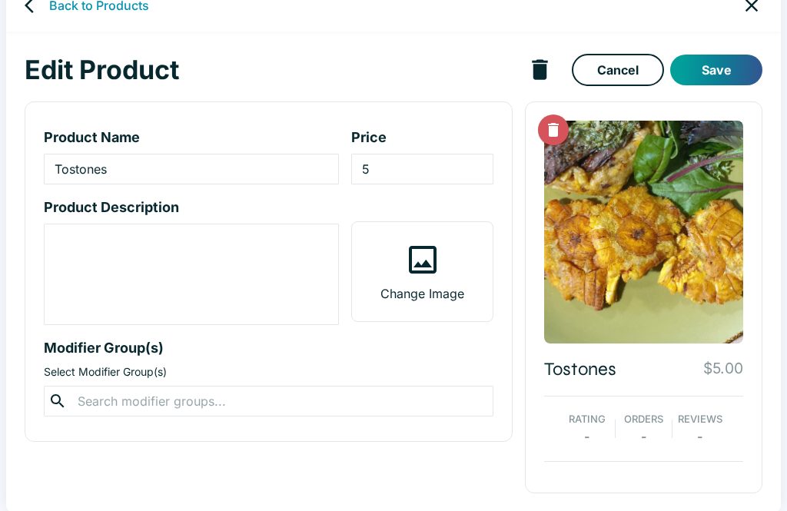
click at [729, 67] on button "Save" at bounding box center [716, 70] width 92 height 31
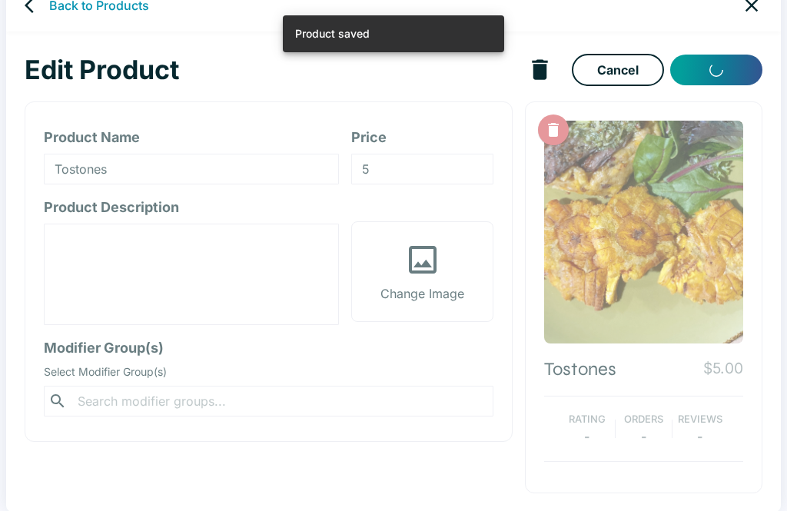
scroll to position [6, 0]
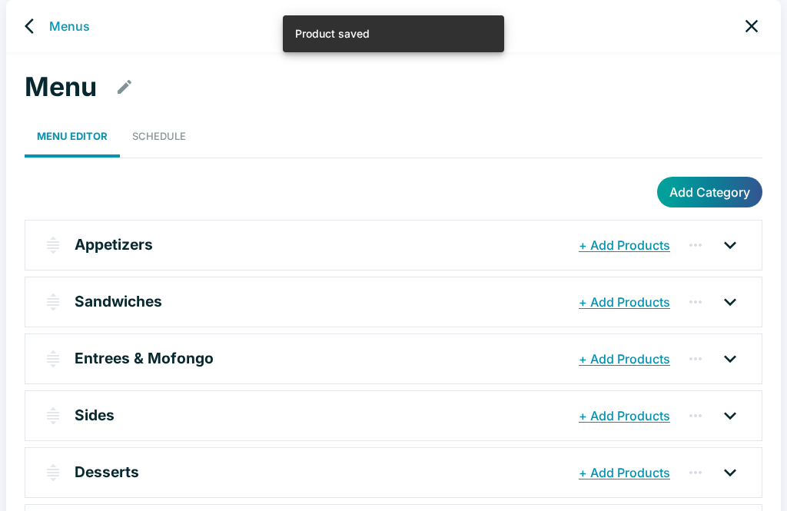
click at [93, 406] on p "Sides" at bounding box center [95, 415] width 40 height 22
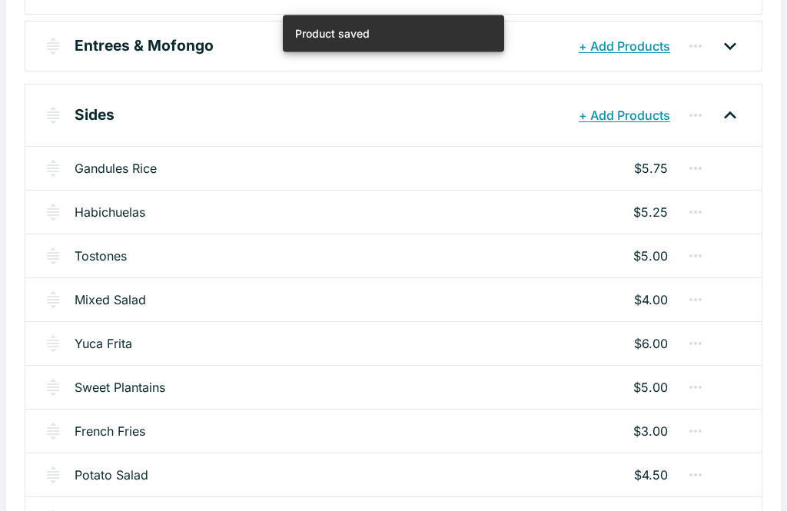
scroll to position [319, 0]
click at [123, 293] on link "Mixed Salad" at bounding box center [110, 299] width 71 height 18
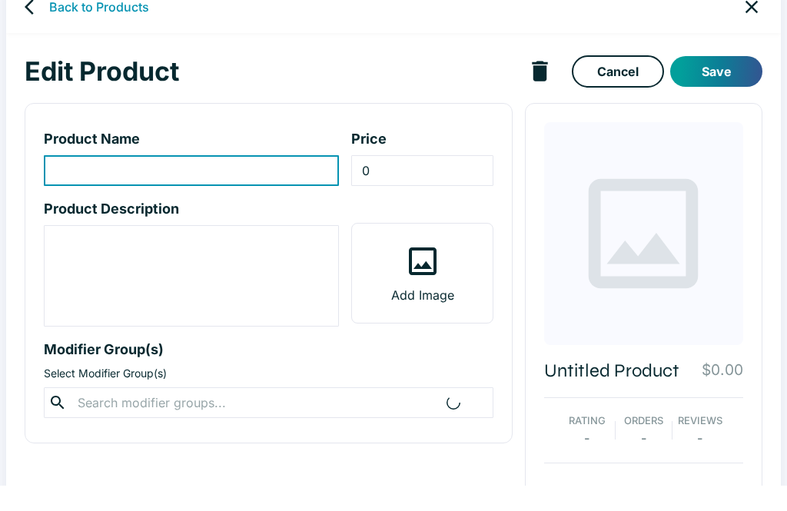
type input "Mixed Salad"
type input "4"
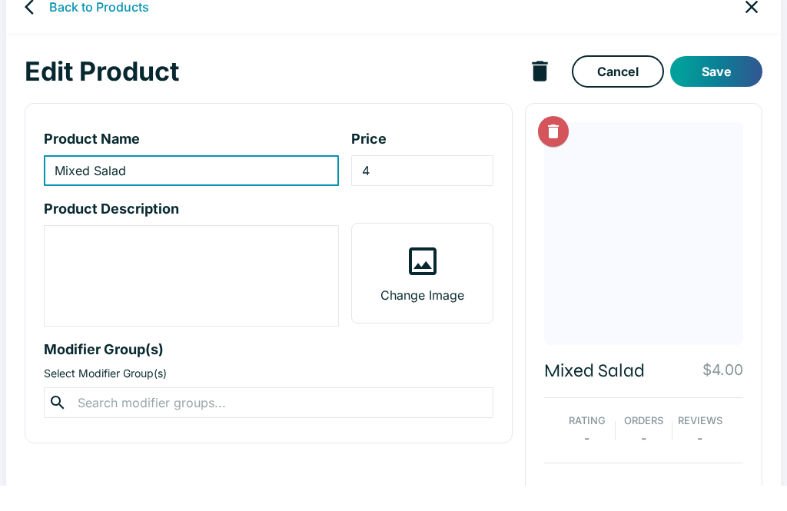
scroll to position [27, 0]
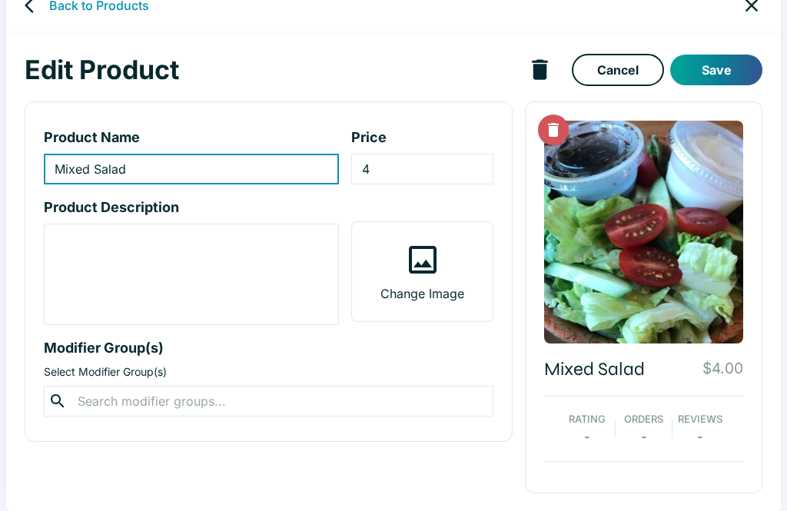
click at [551, 130] on icon "Delete Image" at bounding box center [553, 130] width 11 height 14
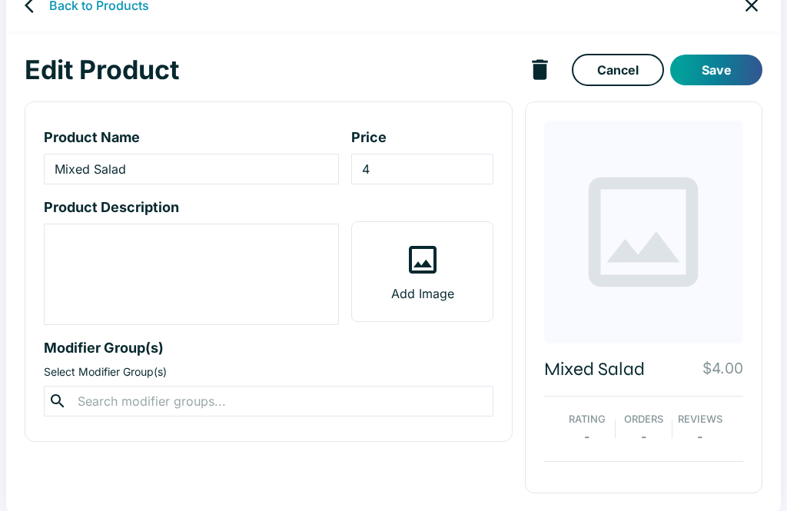
click at [449, 273] on label "Add Image" at bounding box center [422, 271] width 140 height 99
click at [0, 0] on input "Add Image" at bounding box center [0, 0] width 0 height 0
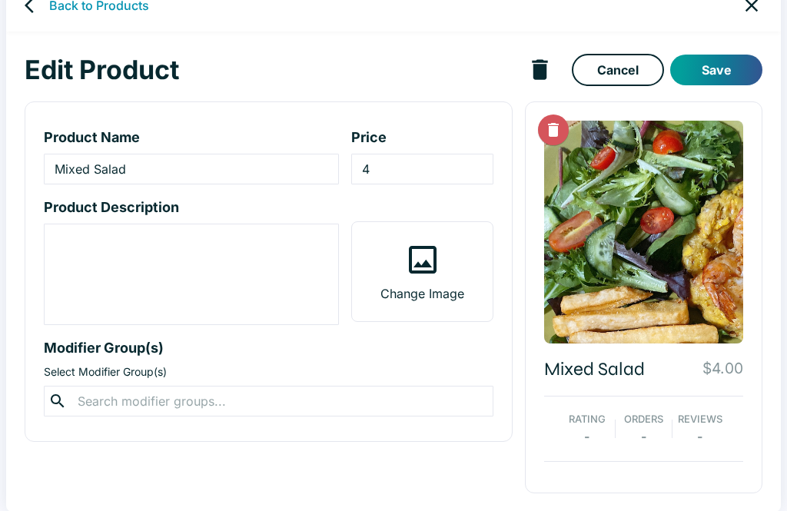
click at [734, 76] on button "Save" at bounding box center [716, 70] width 92 height 31
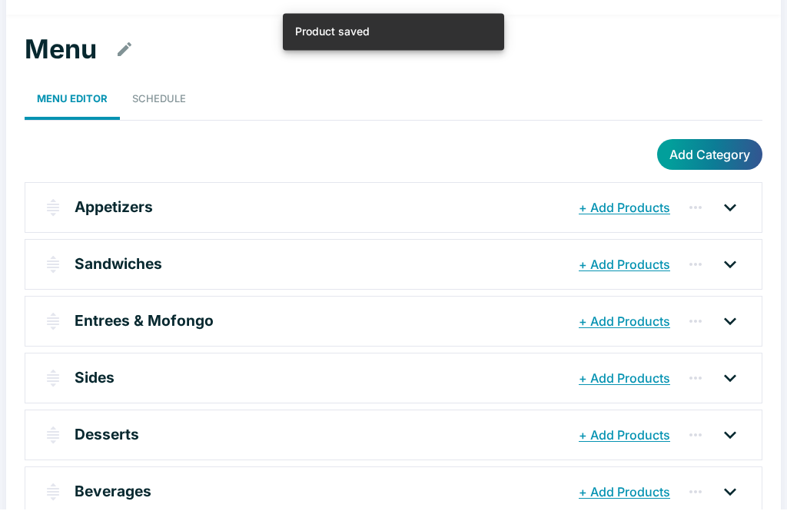
scroll to position [24, 0]
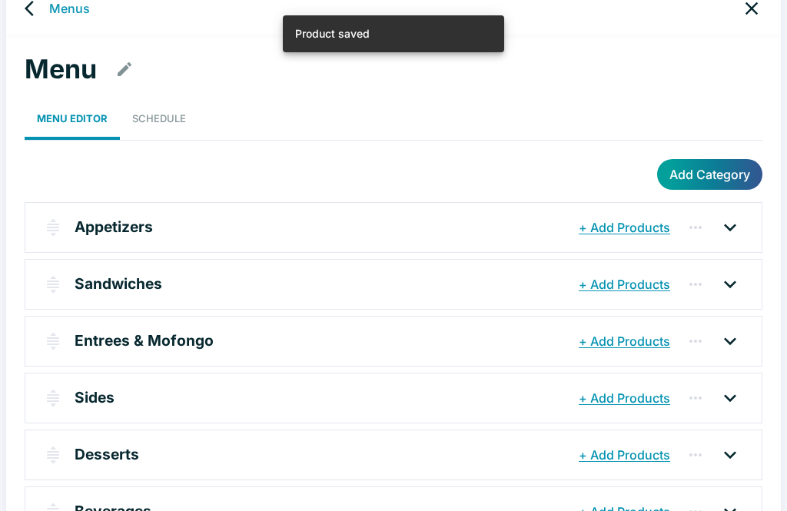
click at [88, 400] on p "Sides" at bounding box center [95, 397] width 40 height 22
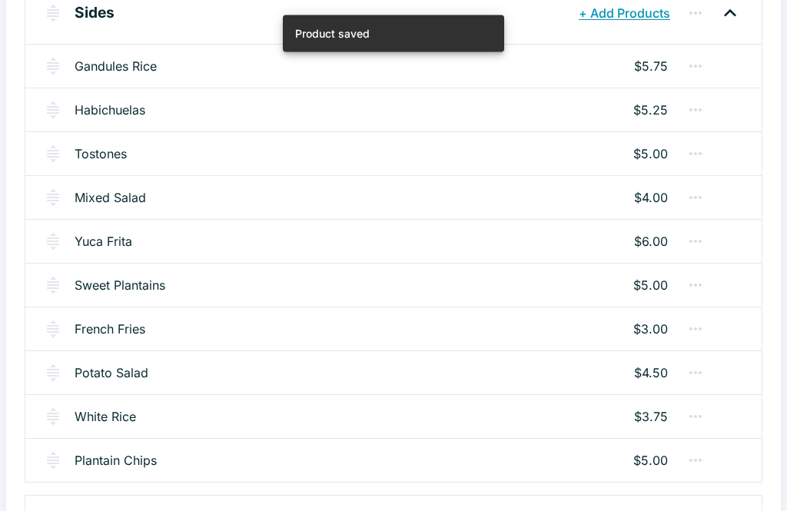
scroll to position [421, 0]
click at [144, 279] on link "Sweet Plantains" at bounding box center [120, 285] width 91 height 18
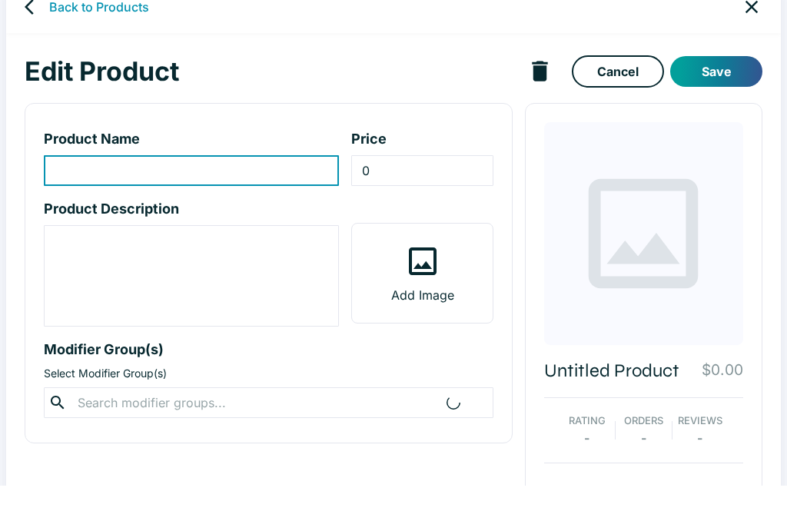
type input "Sweet Plantains"
type input "5"
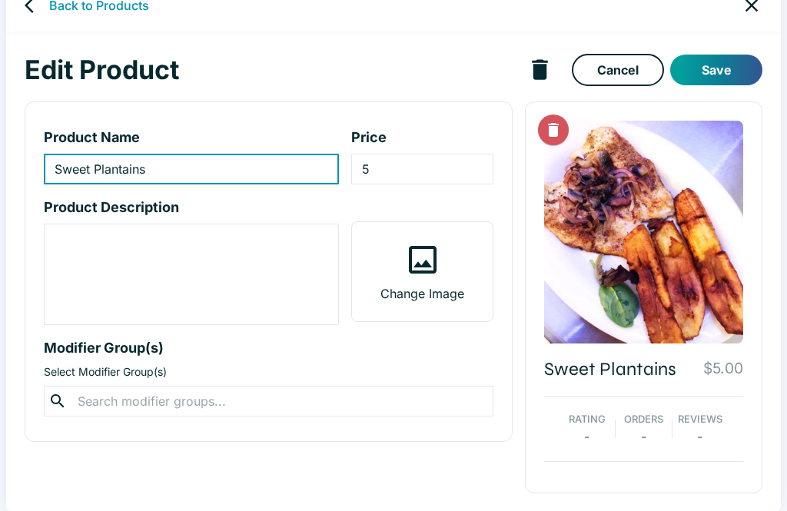
click at [553, 132] on icon "Delete Image" at bounding box center [553, 130] width 11 height 14
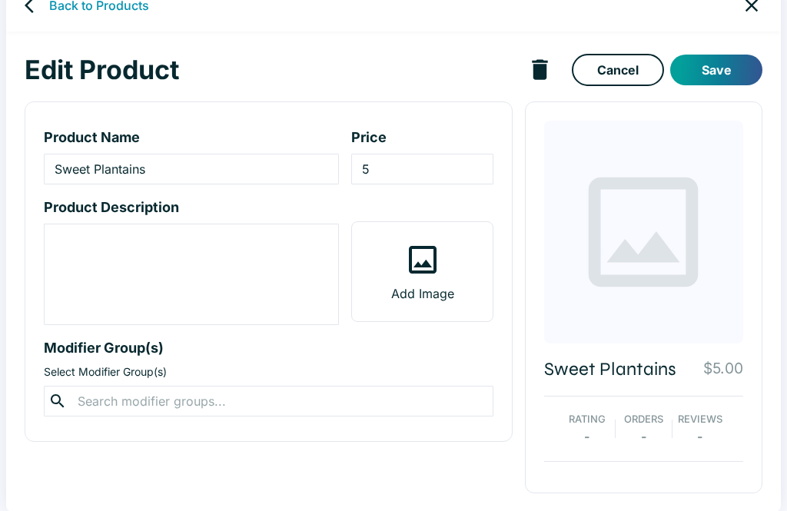
click at [432, 269] on icon at bounding box center [422, 259] width 37 height 37
click at [0, 0] on input "Add Image" at bounding box center [0, 0] width 0 height 0
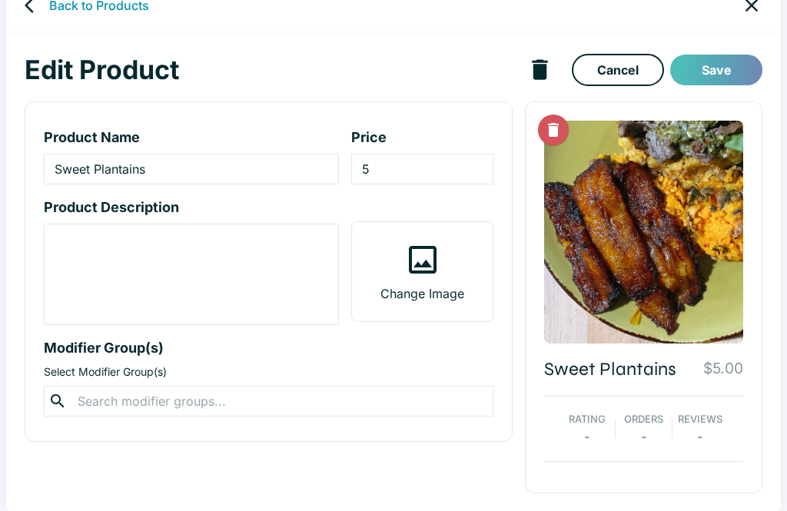
click at [717, 77] on button "Save" at bounding box center [716, 70] width 92 height 31
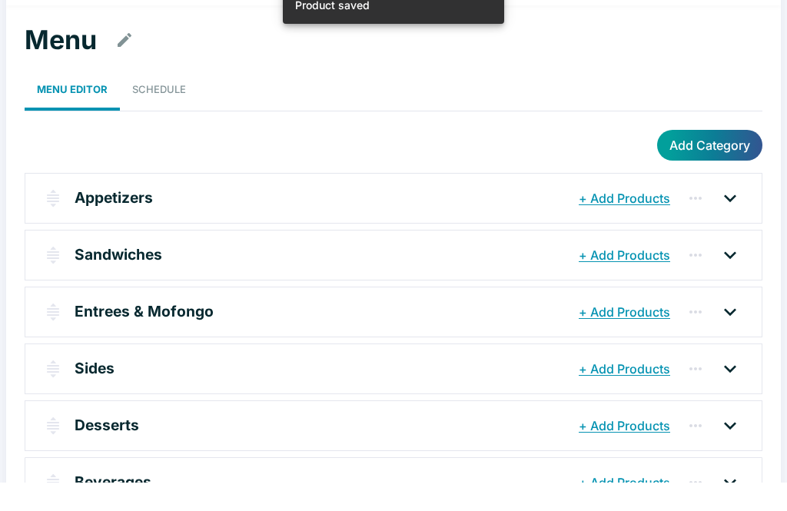
scroll to position [24, 0]
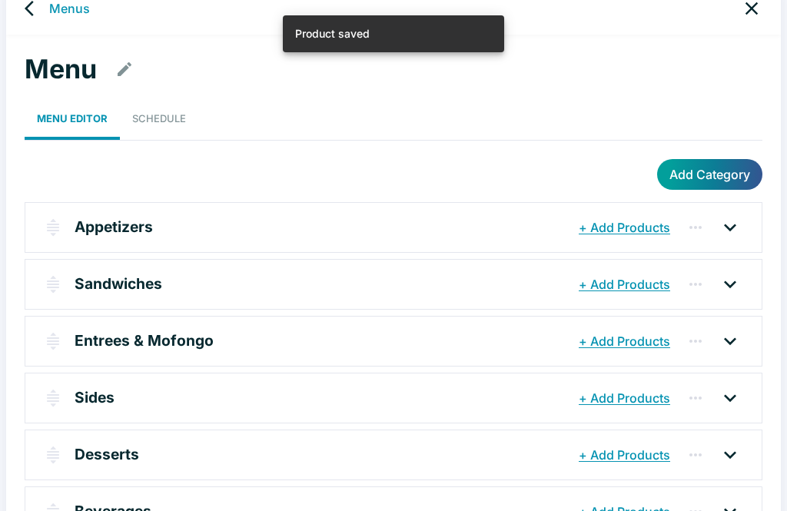
click at [91, 395] on p "Sides" at bounding box center [95, 397] width 40 height 22
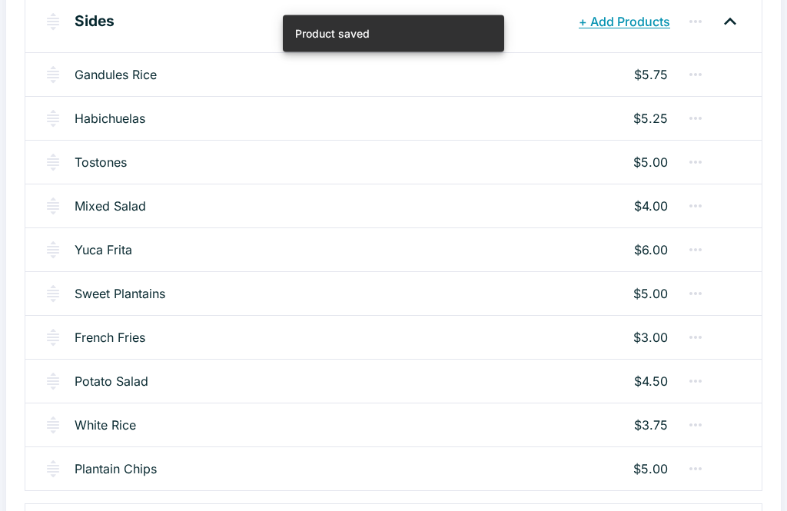
scroll to position [412, 0]
click at [116, 333] on link "French Fries" at bounding box center [110, 337] width 71 height 18
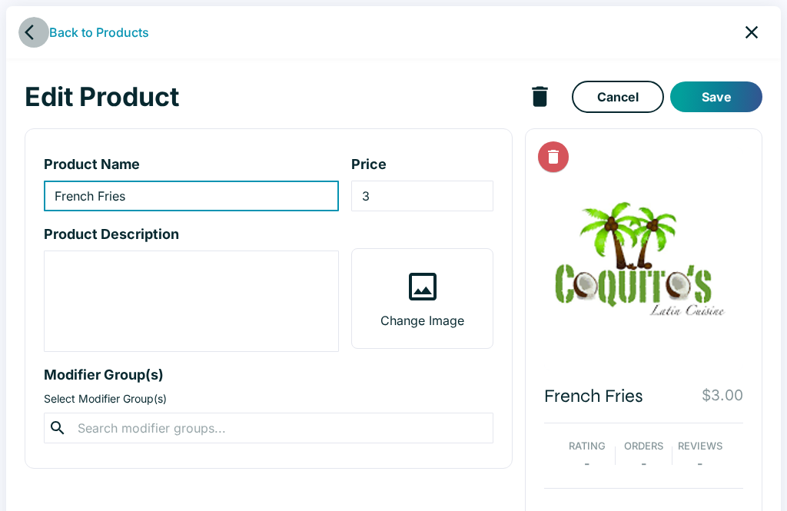
click at [36, 30] on icon "back" at bounding box center [34, 32] width 18 height 18
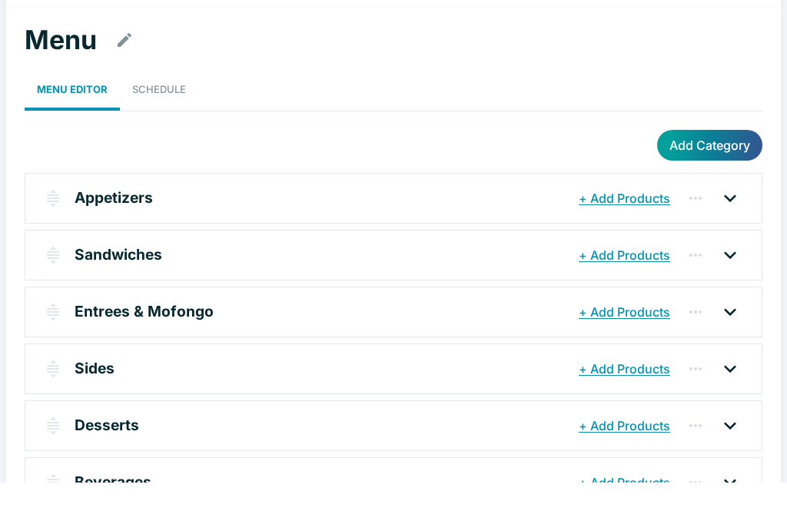
scroll to position [24, 0]
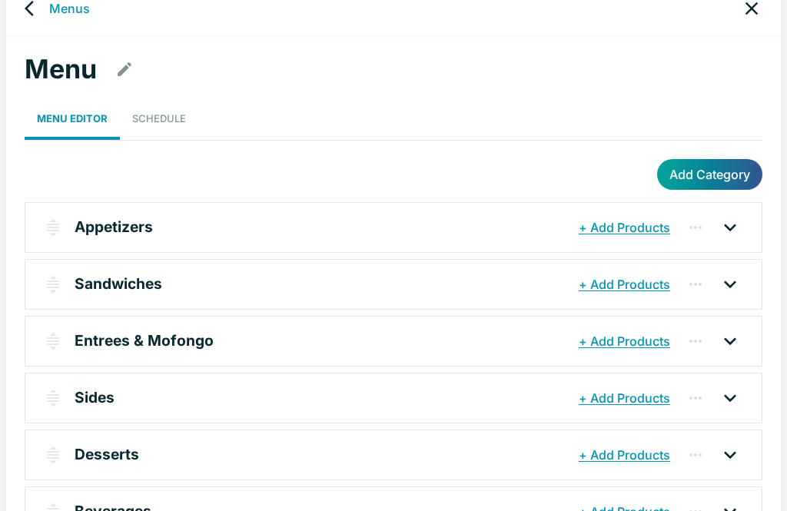
click at [80, 402] on p "Sides" at bounding box center [95, 397] width 40 height 22
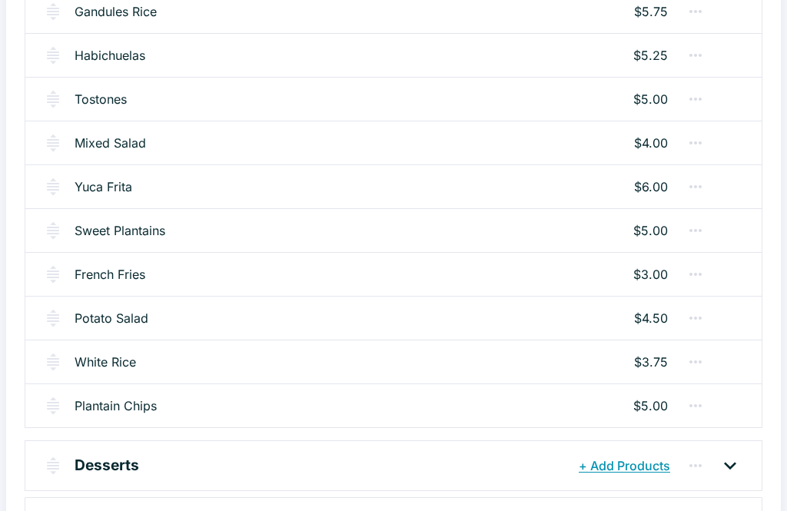
scroll to position [478, 0]
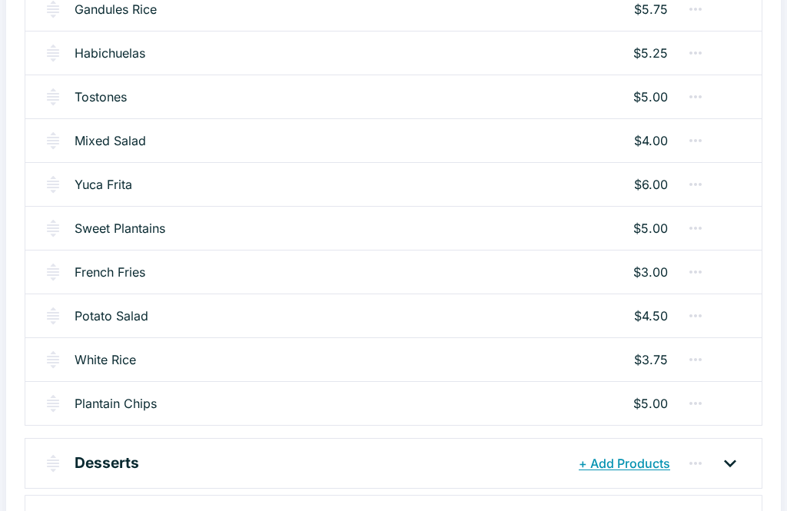
click at [116, 321] on link "Potato Salad" at bounding box center [112, 315] width 74 height 18
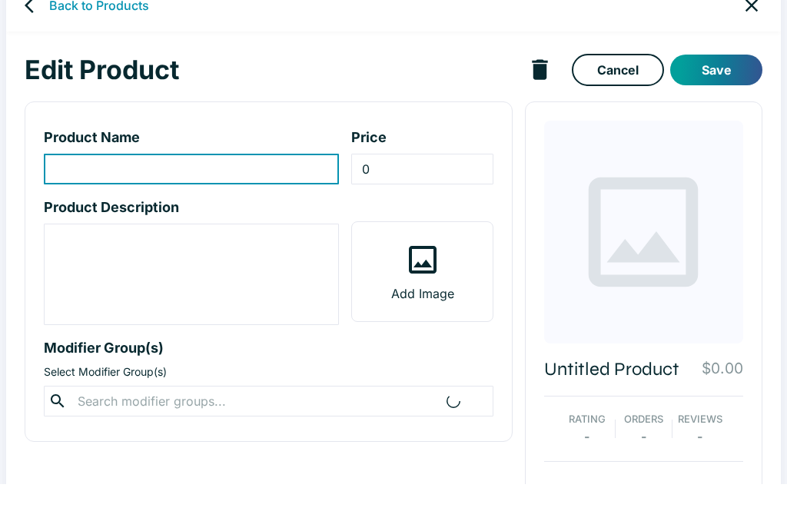
type input "Potato Salad"
type input "4.5"
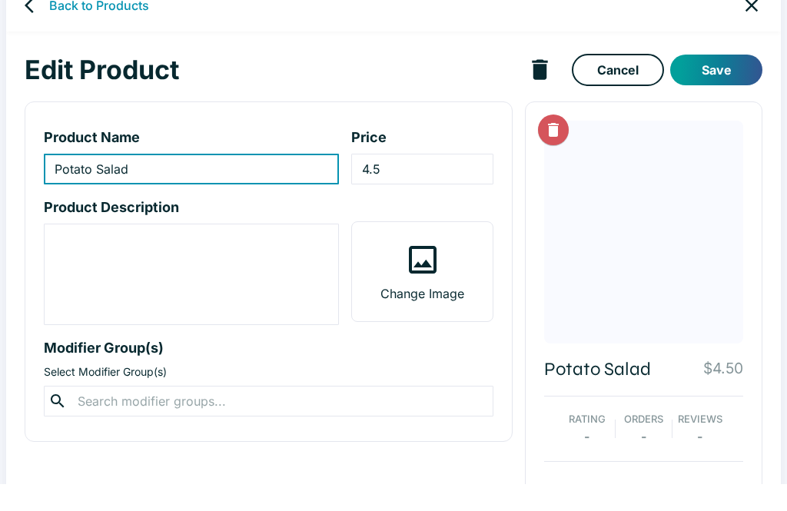
scroll to position [27, 0]
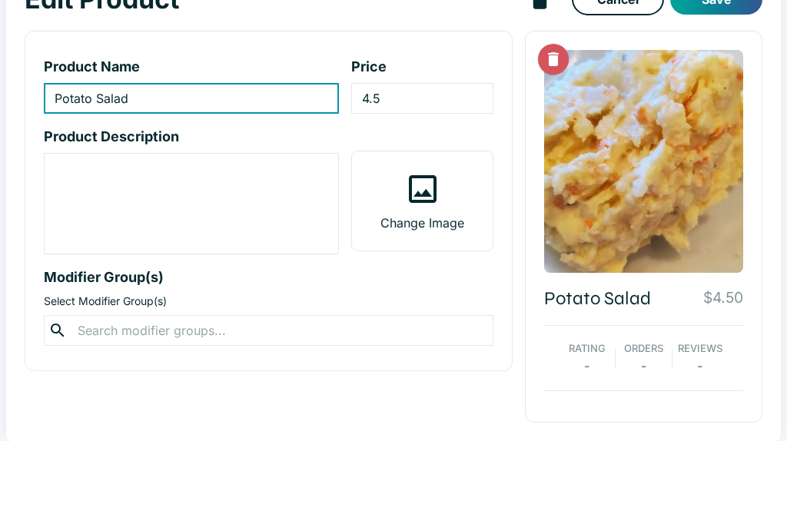
click at [628, 54] on link "Cancel" at bounding box center [617, 70] width 92 height 32
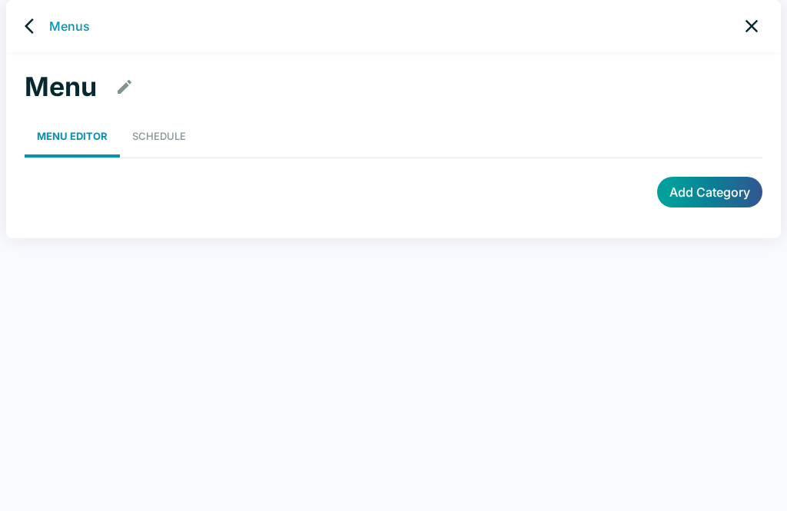
scroll to position [6, 0]
click at [618, 74] on div "Menu" at bounding box center [393, 87] width 737 height 32
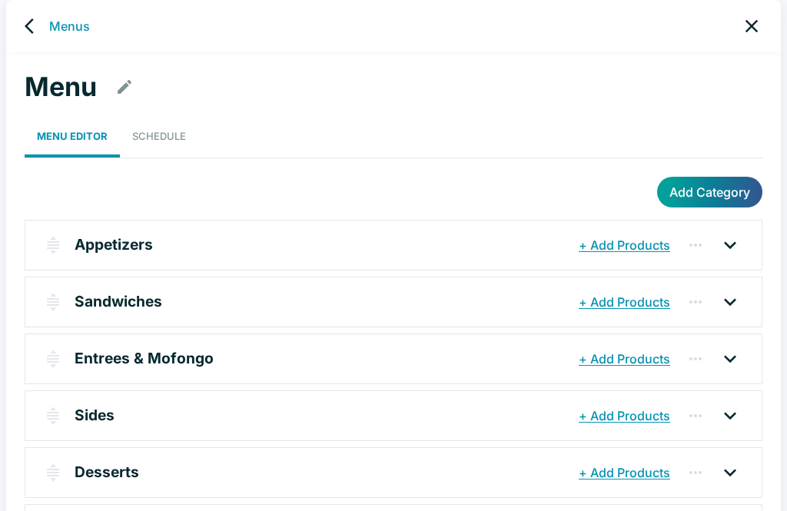
scroll to position [73, 0]
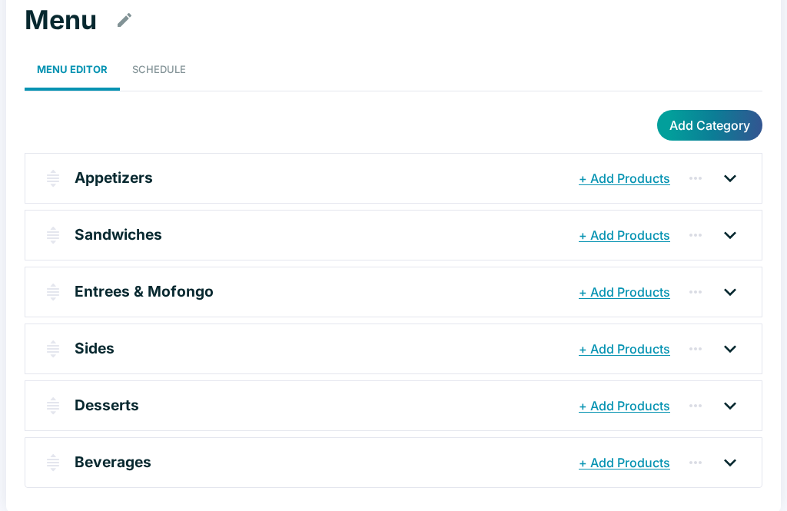
click at [93, 351] on p "Sides" at bounding box center [95, 348] width 40 height 22
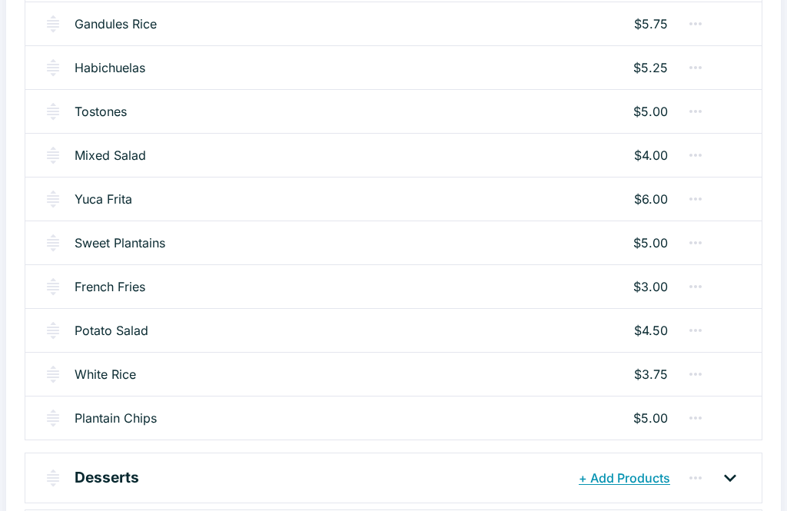
scroll to position [482, 0]
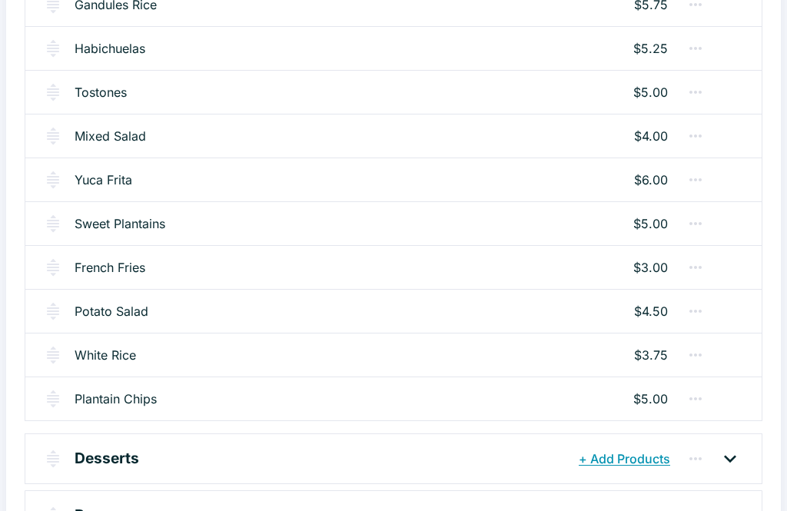
click at [119, 399] on link "Plantain Chips" at bounding box center [116, 398] width 82 height 18
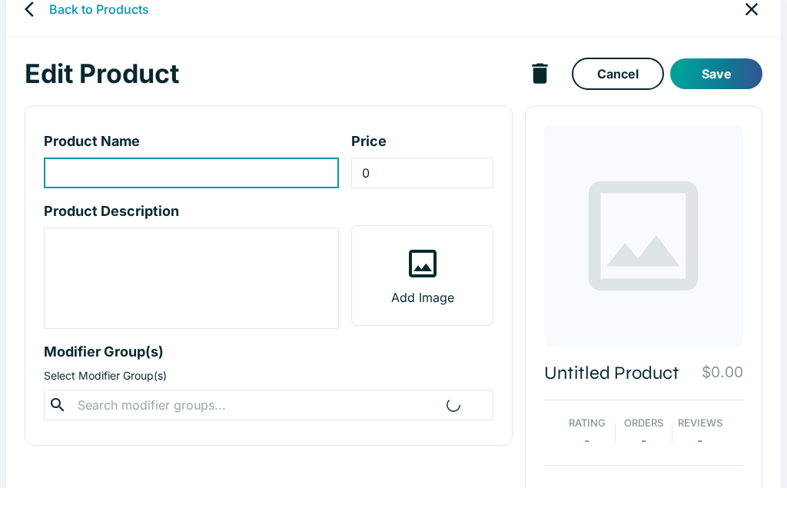
type input "Plantain Chips"
type input "5"
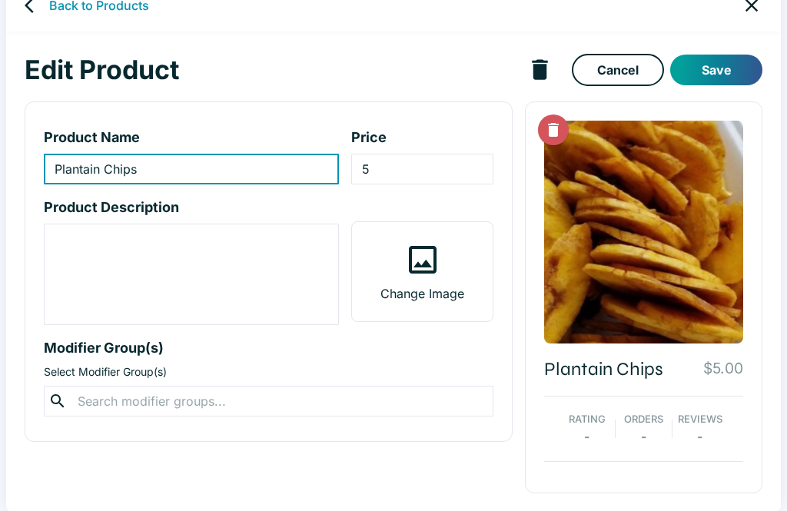
click at [23, 9] on link "back" at bounding box center [33, 5] width 31 height 31
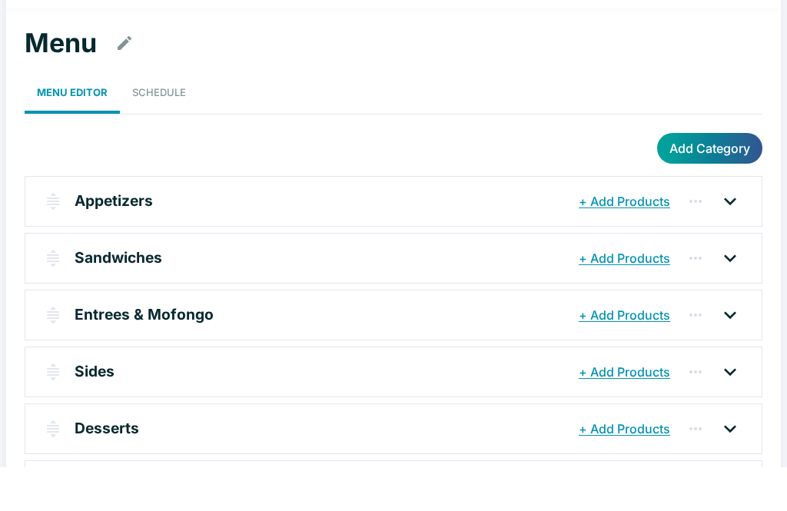
scroll to position [24, 0]
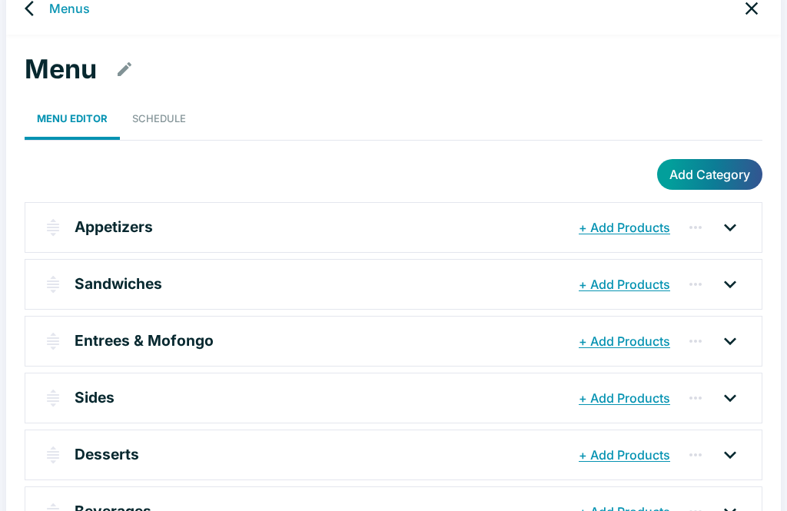
click at [118, 457] on p "Desserts" at bounding box center [107, 454] width 65 height 22
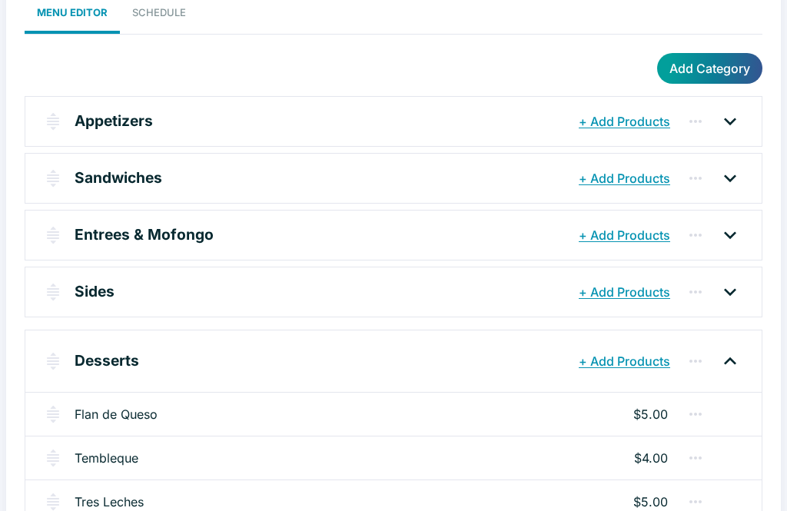
scroll to position [164, 0]
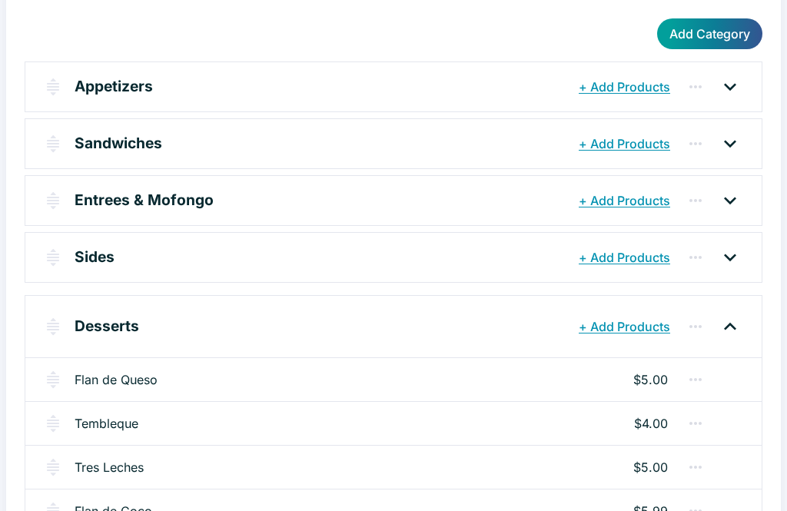
click at [138, 376] on link "Flan de Queso" at bounding box center [116, 379] width 83 height 18
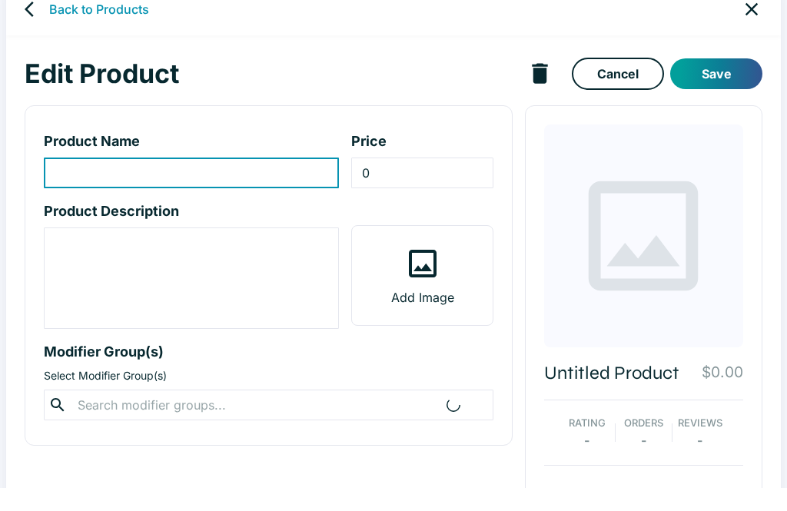
type input "Flan de Queso"
type input "5"
type textarea "Cream cheese custard served with caramel and fresh fruit."
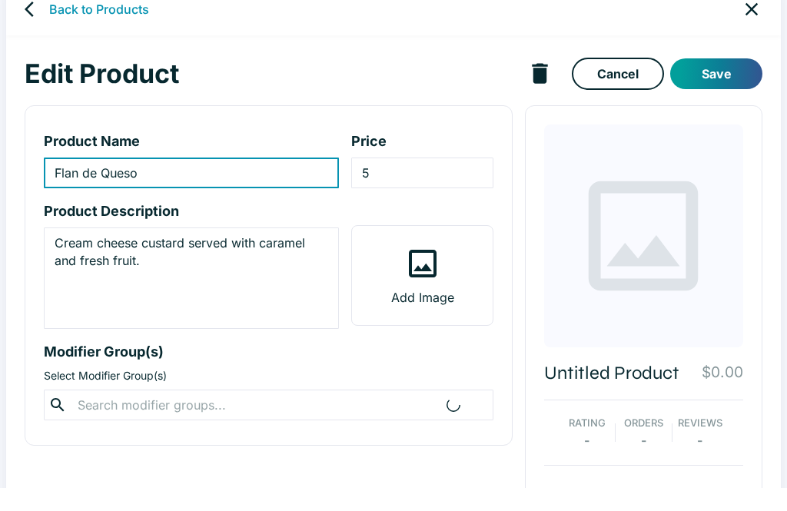
scroll to position [27, 0]
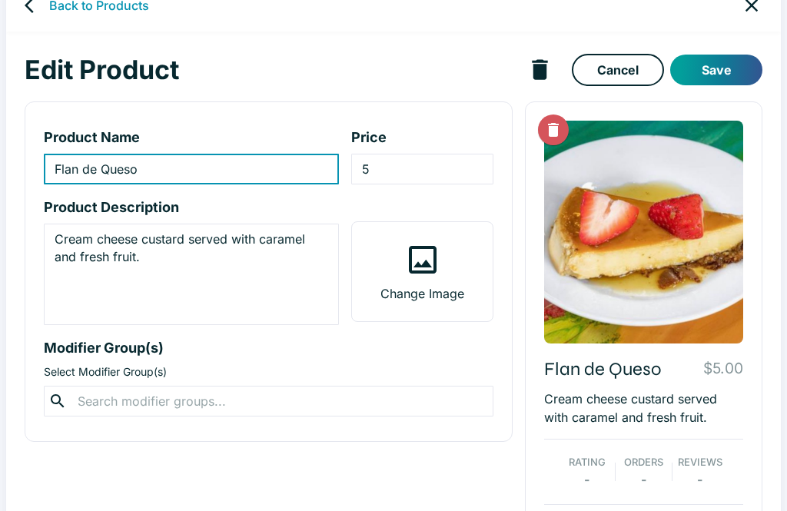
click at [548, 127] on icon "Delete Image" at bounding box center [553, 130] width 11 height 14
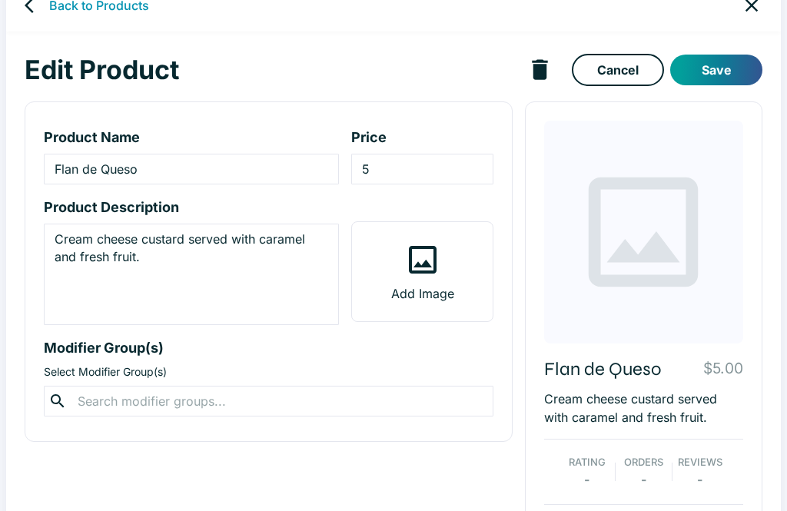
click at [453, 259] on label "Add Image" at bounding box center [422, 271] width 140 height 99
click at [0, 0] on input "Add Image" at bounding box center [0, 0] width 0 height 0
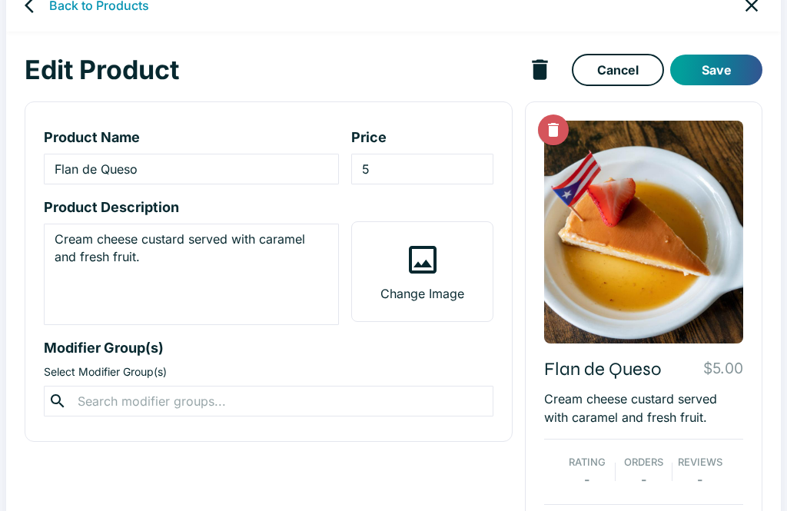
click at [729, 76] on button "Save" at bounding box center [716, 70] width 92 height 31
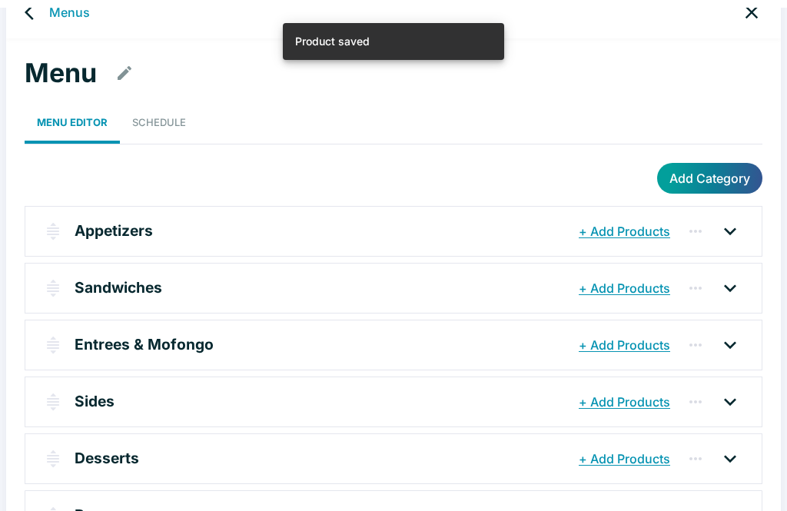
scroll to position [20, 0]
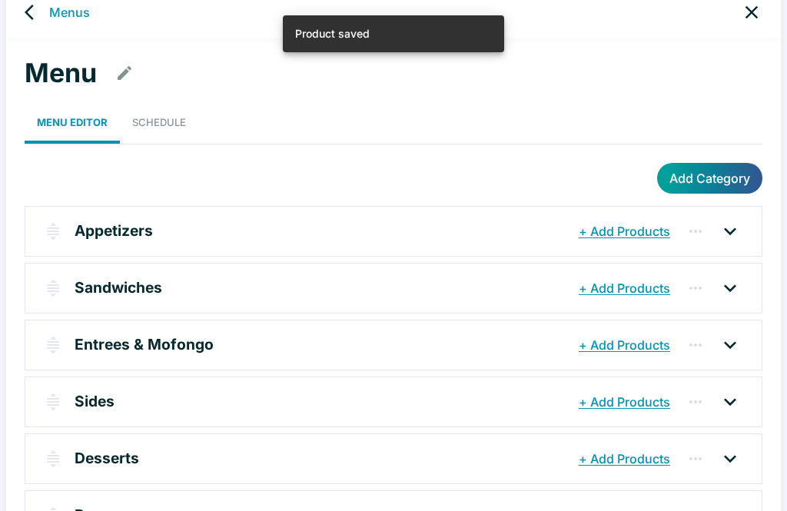
click at [111, 459] on p "Desserts" at bounding box center [107, 458] width 65 height 22
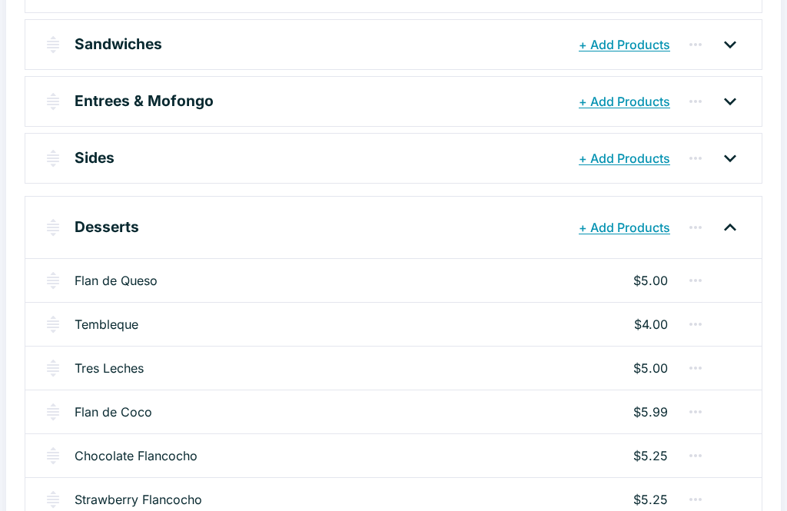
scroll to position [276, 0]
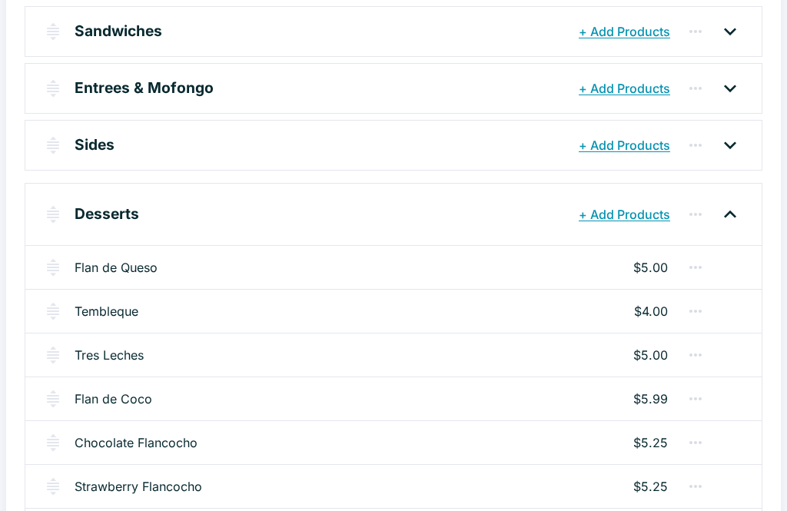
click at [111, 357] on link "Tres Leches" at bounding box center [109, 355] width 69 height 18
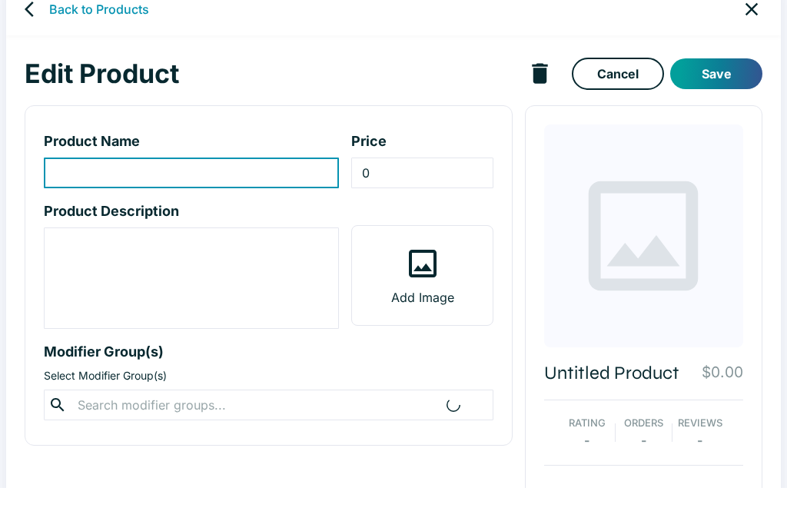
type input "Tres Leches"
type input "5"
type textarea "Vanilla cake soaked with a combination of three milks mixture and topped with c…"
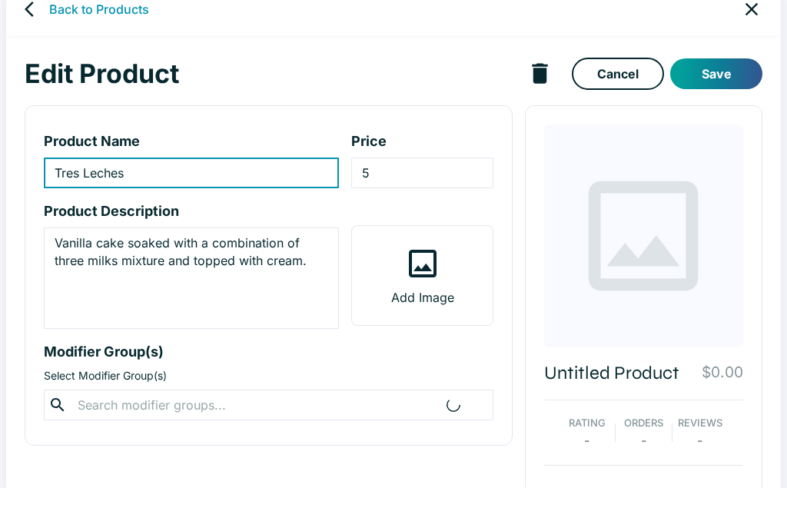
scroll to position [27, 0]
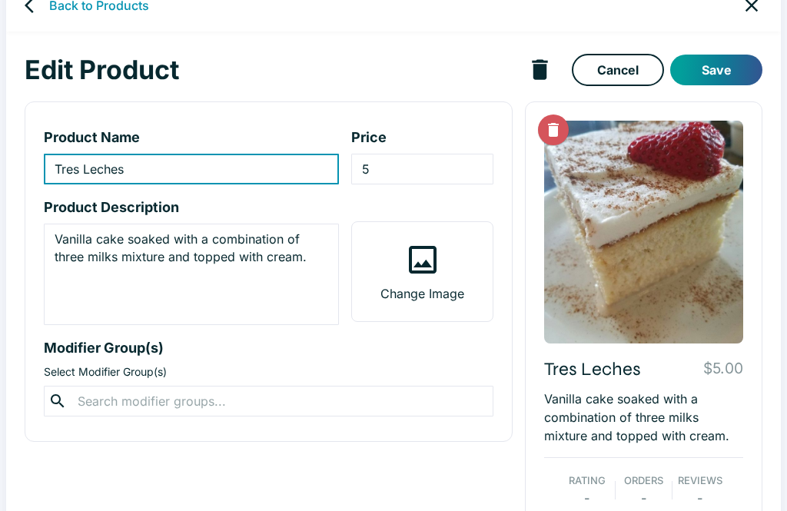
click at [550, 130] on icon "Delete Image" at bounding box center [553, 130] width 11 height 14
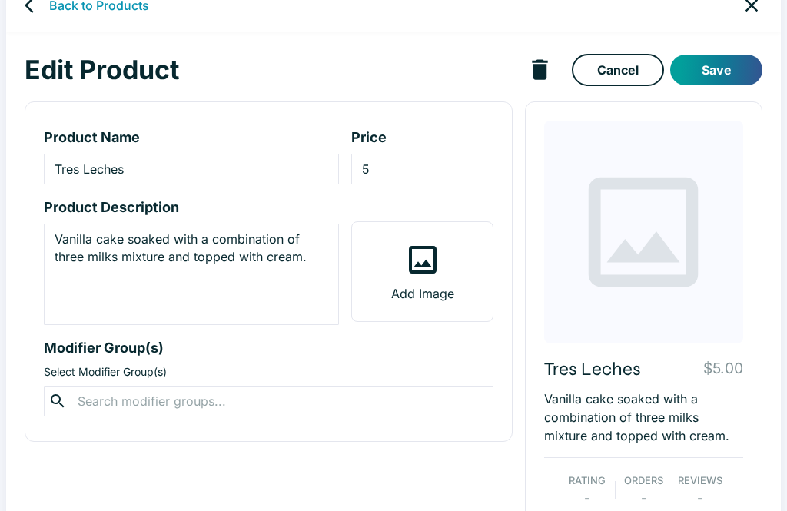
click at [440, 275] on icon at bounding box center [422, 259] width 37 height 37
click at [0, 0] on input "Add Image" at bounding box center [0, 0] width 0 height 0
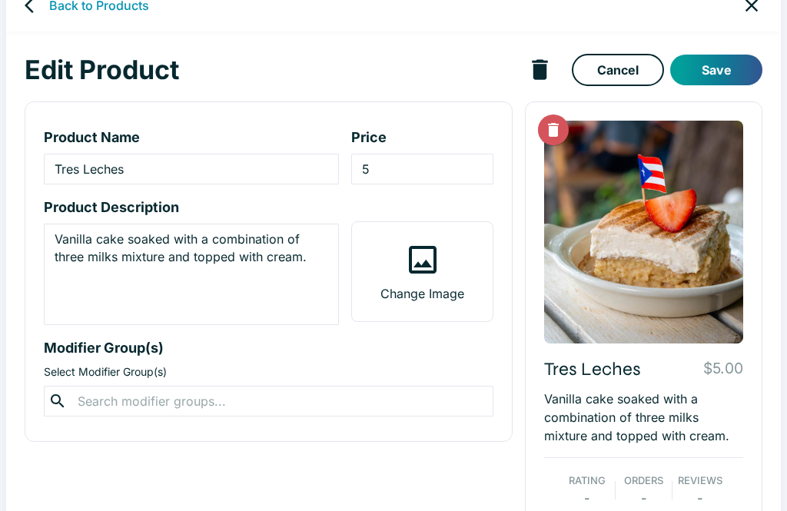
click at [730, 72] on button "Save" at bounding box center [716, 70] width 92 height 31
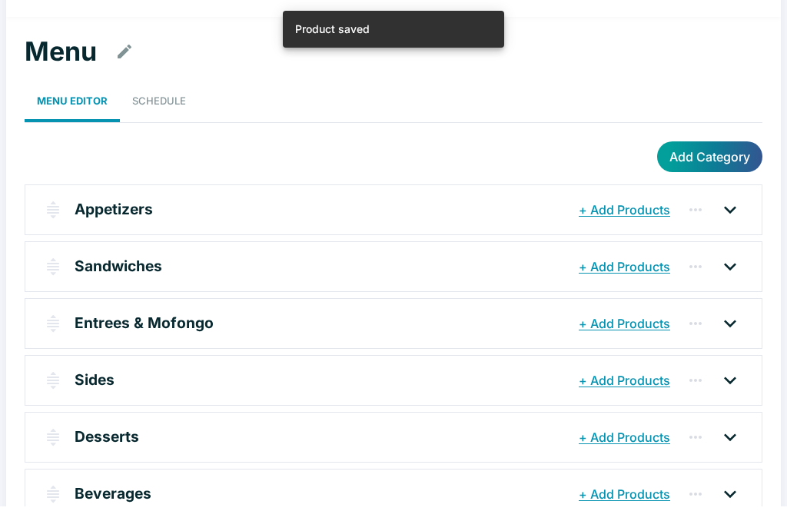
scroll to position [24, 0]
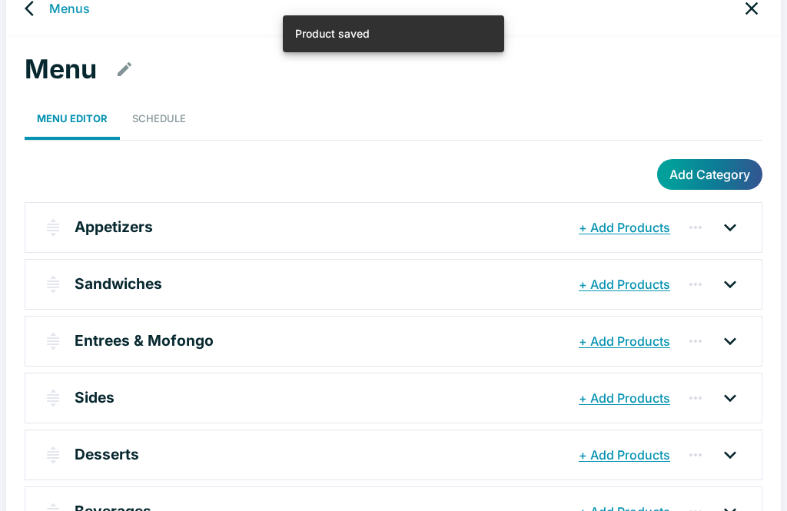
click at [111, 455] on p "Desserts" at bounding box center [107, 454] width 65 height 22
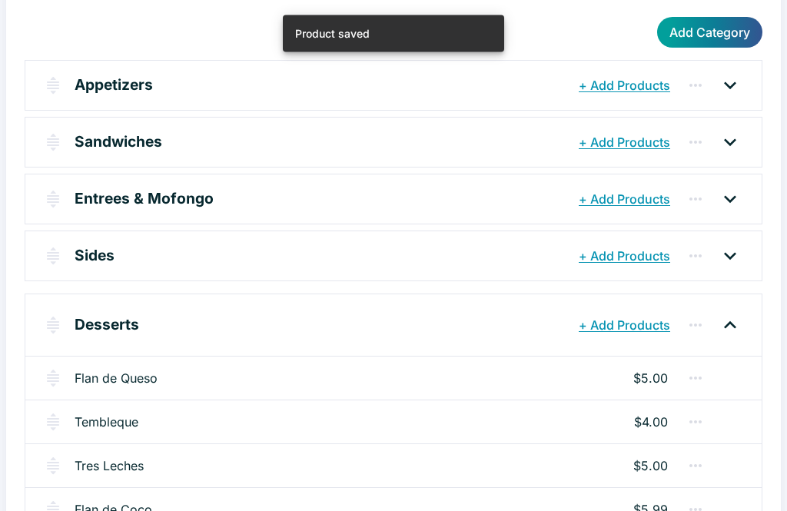
scroll to position [282, 0]
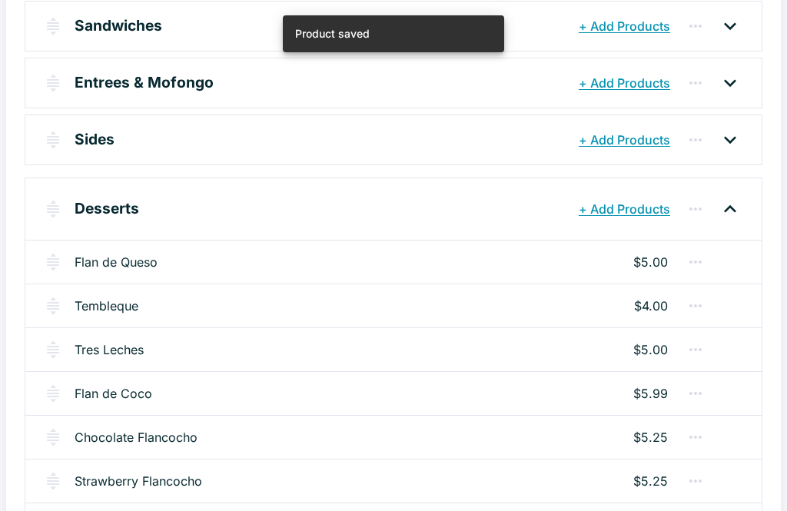
click at [105, 400] on link "Flan de Coco" at bounding box center [114, 393] width 78 height 18
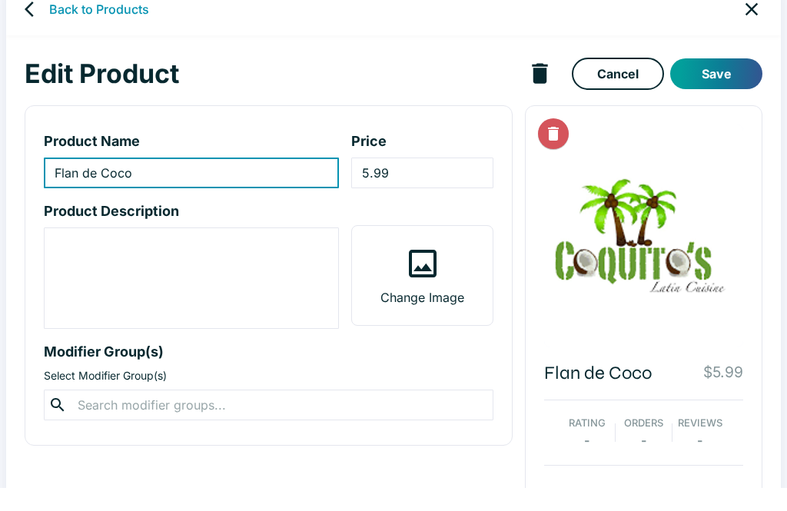
scroll to position [27, 0]
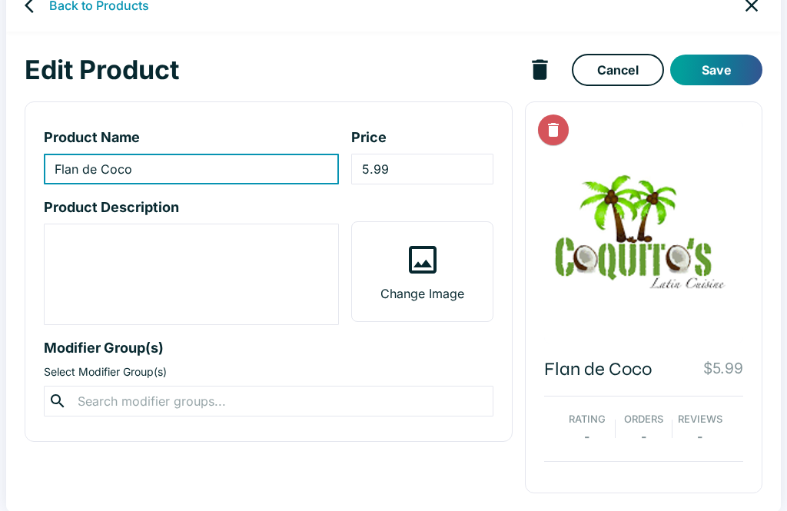
click at [548, 137] on icon "Delete Image" at bounding box center [553, 130] width 18 height 18
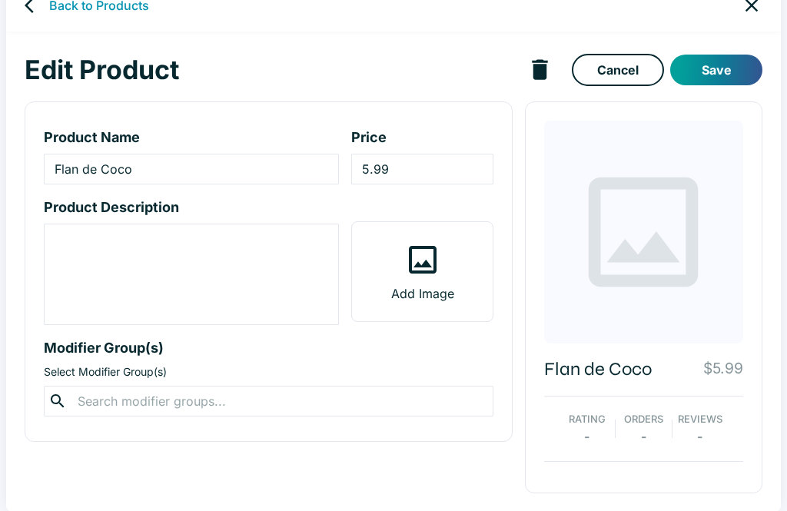
click at [426, 243] on icon at bounding box center [422, 259] width 37 height 37
click at [0, 0] on input "Add Image" at bounding box center [0, 0] width 0 height 0
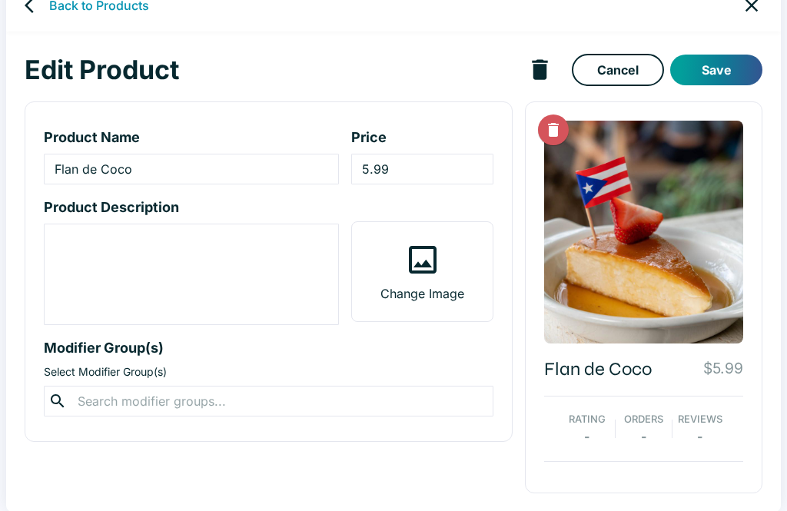
click at [727, 75] on button "Save" at bounding box center [716, 70] width 92 height 31
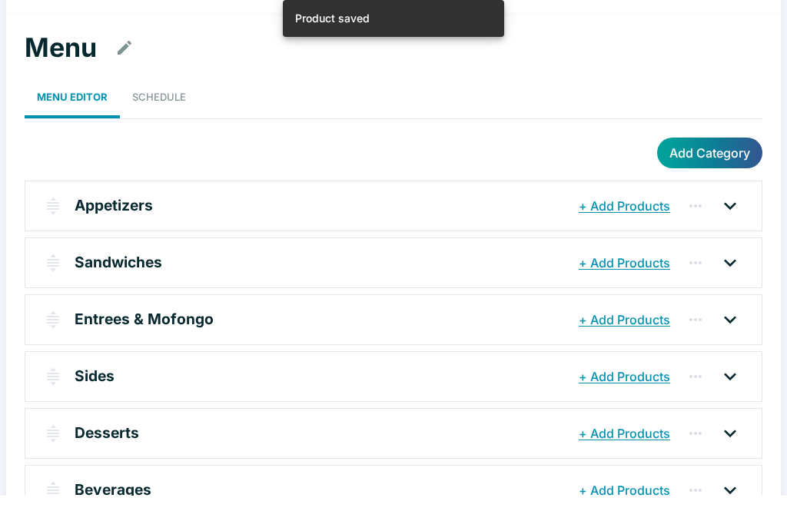
scroll to position [24, 0]
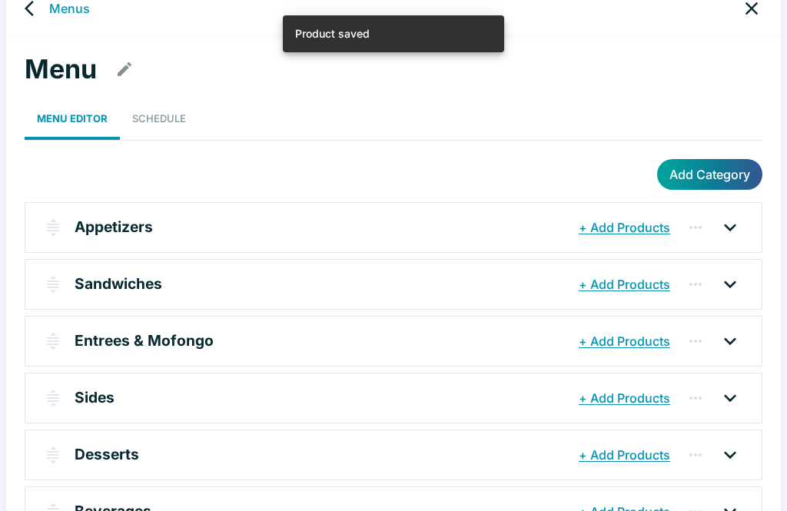
click at [114, 454] on p "Desserts" at bounding box center [107, 454] width 65 height 22
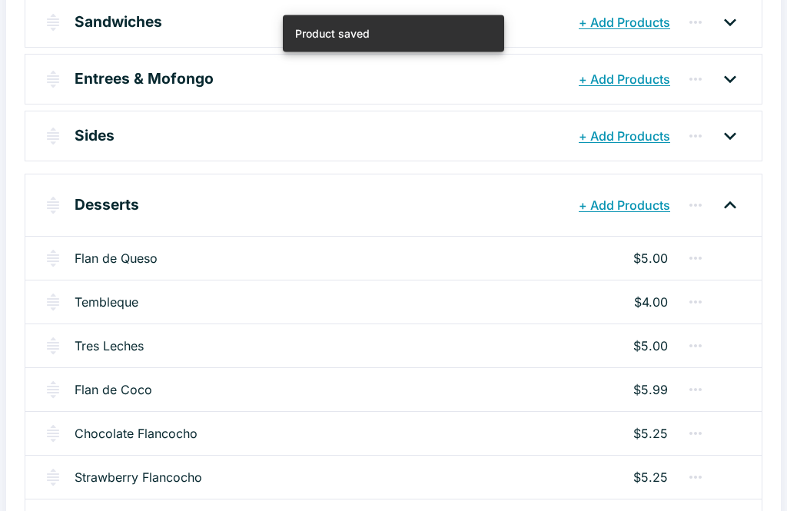
scroll to position [399, 0]
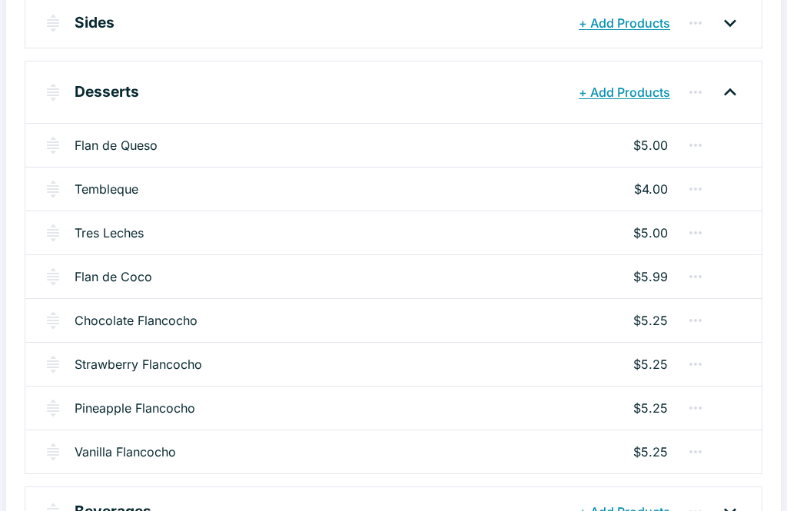
click at [174, 320] on link "Chocolate Flancocho" at bounding box center [136, 320] width 123 height 18
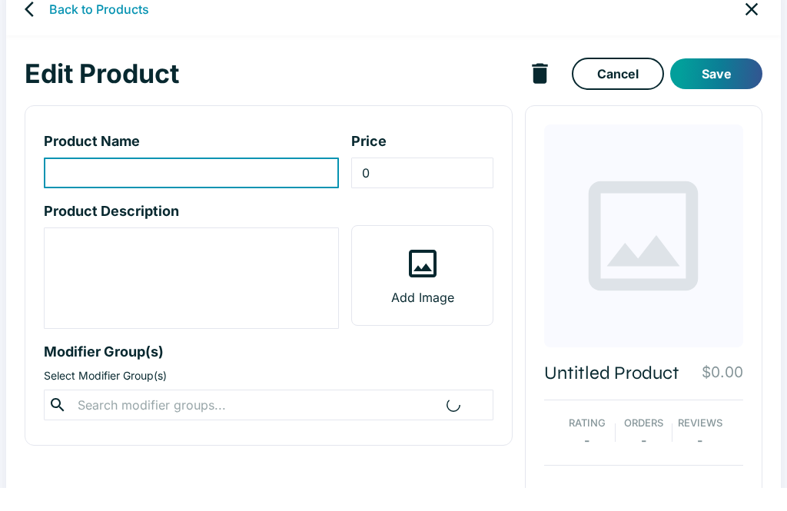
type input "Chocolate Flancocho"
type input "5.25"
type textarea "Cream cheese custard and flavored cake topped w/ caramel sauce and fresh fruit."
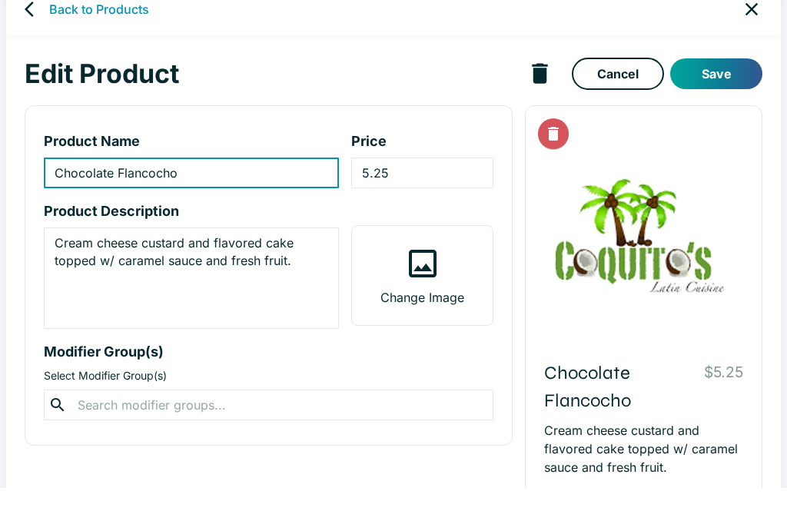
scroll to position [27, 0]
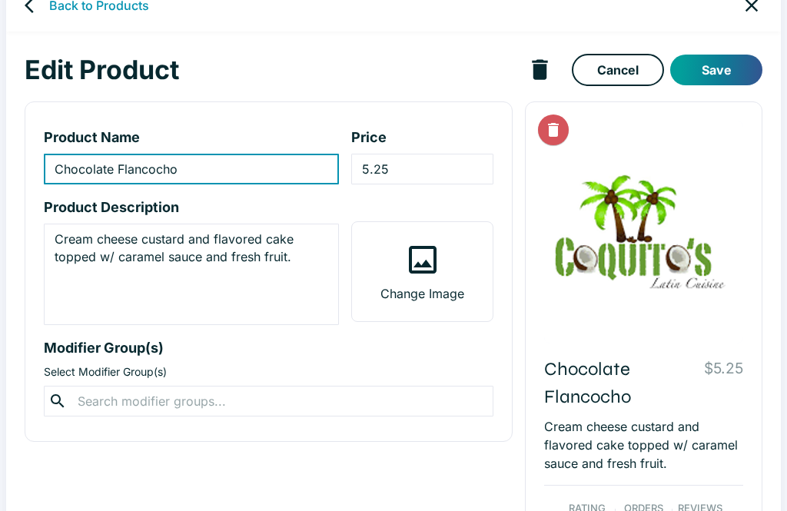
click at [443, 265] on label "Change Image" at bounding box center [422, 271] width 140 height 99
click at [0, 0] on input "Change Image" at bounding box center [0, 0] width 0 height 0
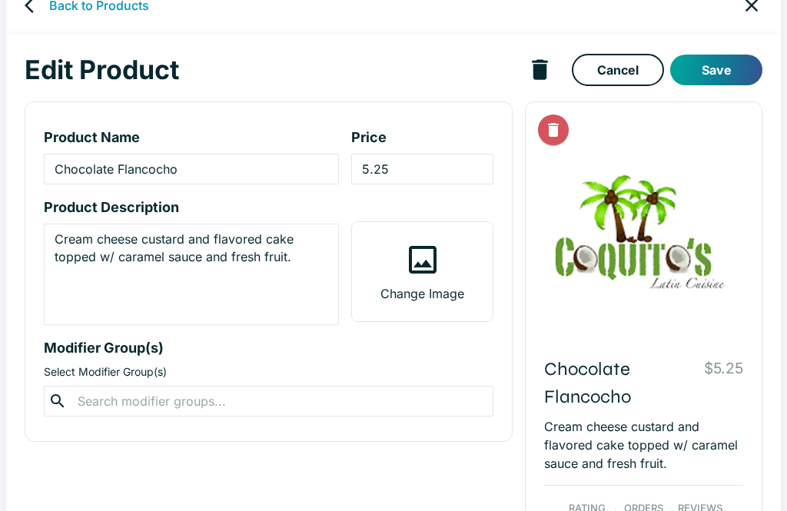
click at [437, 290] on p "Change Image" at bounding box center [422, 293] width 84 height 18
click at [0, 0] on input "Change Image" at bounding box center [0, 0] width 0 height 0
click at [419, 250] on icon at bounding box center [422, 259] width 37 height 37
click at [0, 0] on input "Change Image" at bounding box center [0, 0] width 0 height 0
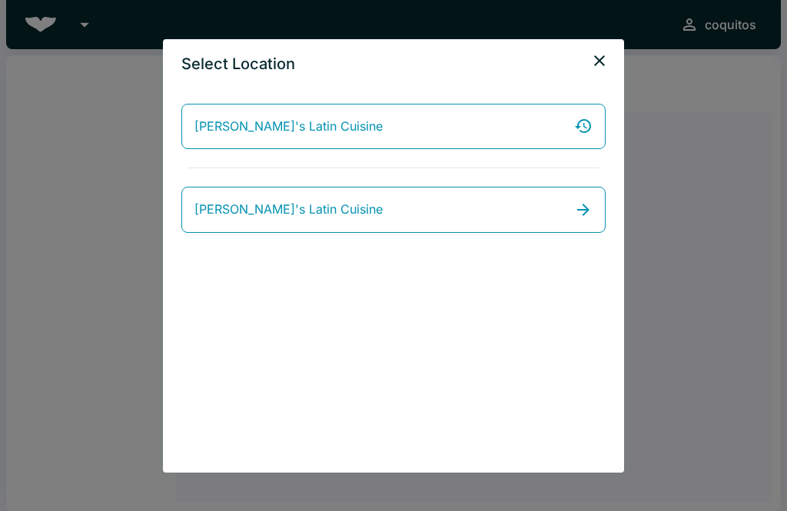
click at [519, 213] on link "[PERSON_NAME]'s Latin Cuisine" at bounding box center [393, 210] width 424 height 46
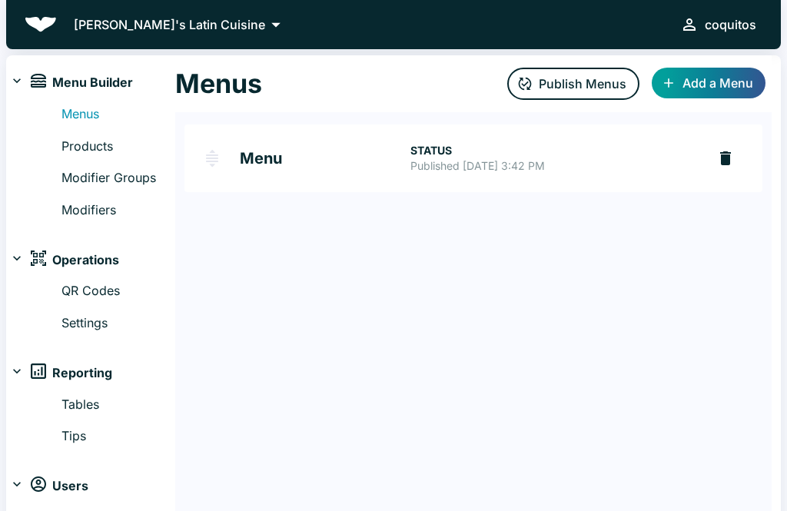
click at [406, 147] on link "Menu STATUS Published [DATE] 3:42 PM" at bounding box center [445, 158] width 522 height 68
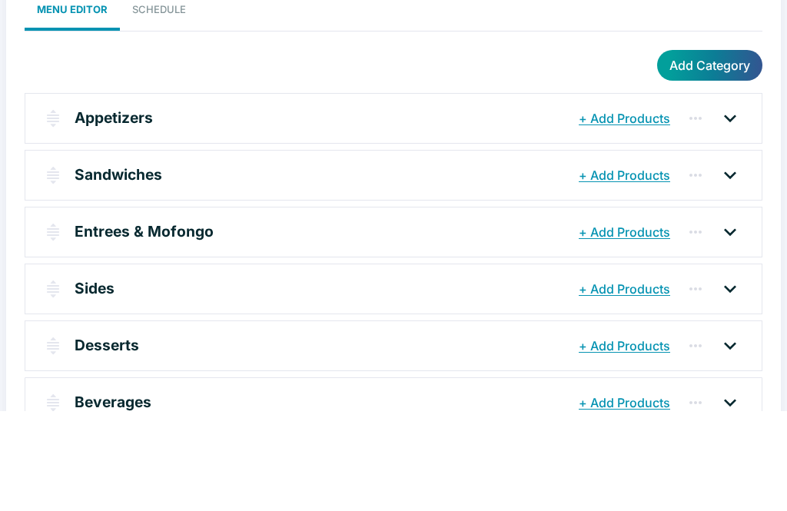
scroll to position [24, 0]
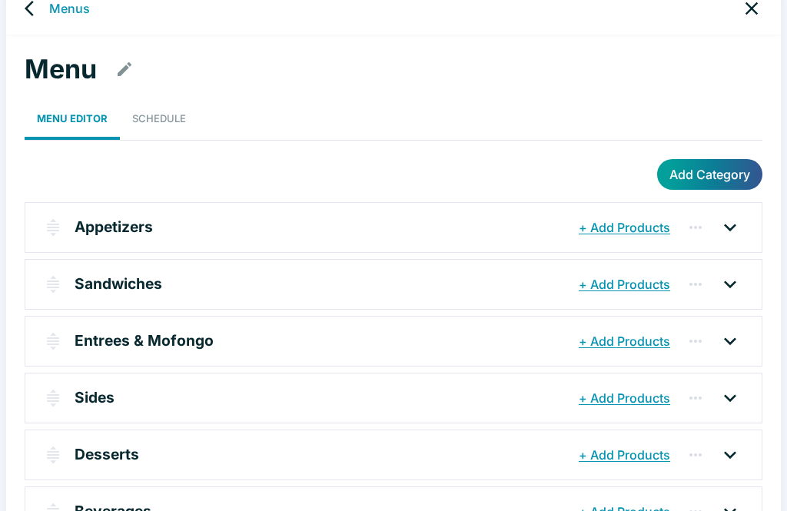
click at [97, 448] on p "Desserts" at bounding box center [107, 454] width 65 height 22
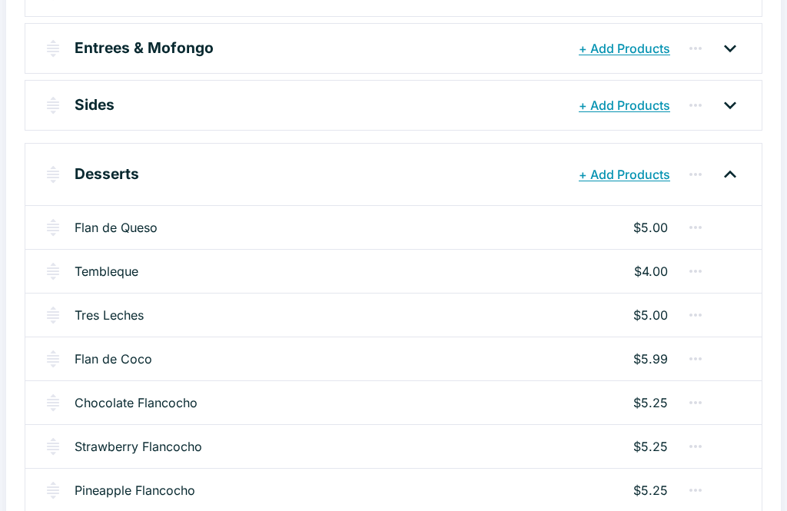
scroll to position [316, 0]
click at [108, 409] on link "Chocolate Flancocho" at bounding box center [136, 403] width 123 height 18
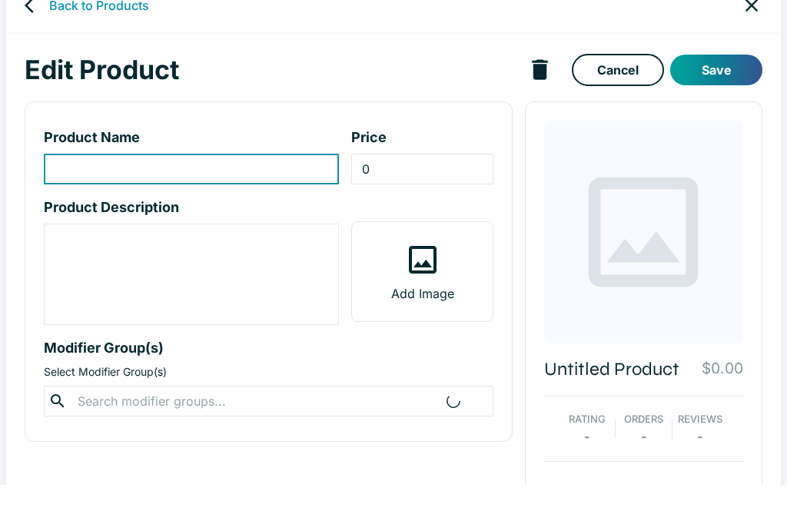
type input "Chocolate Flancocho"
type input "5.25"
type textarea "Cream cheese custard and flavored cake topped w/ caramel sauce and fresh fruit."
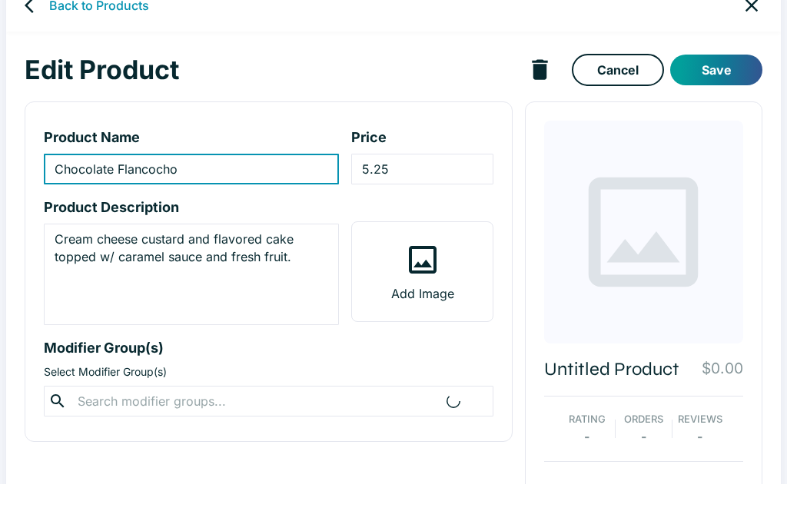
scroll to position [27, 0]
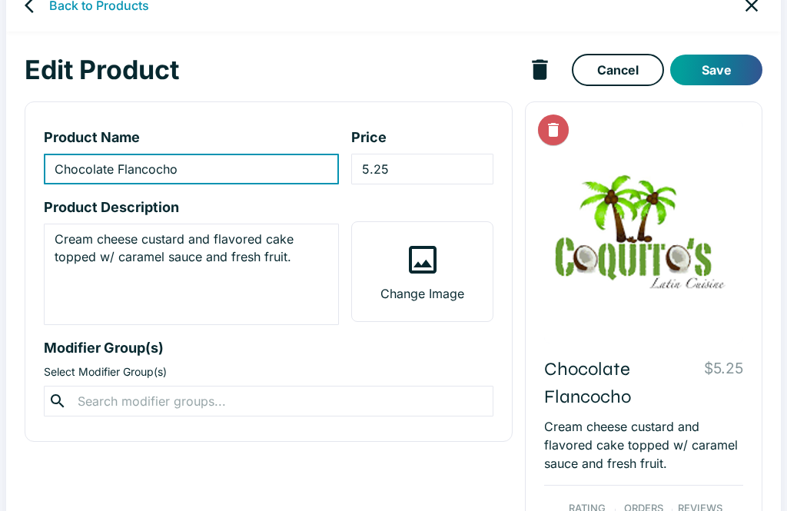
click at [432, 283] on label "Change Image" at bounding box center [422, 271] width 140 height 99
click at [0, 0] on input "Change Image" at bounding box center [0, 0] width 0 height 0
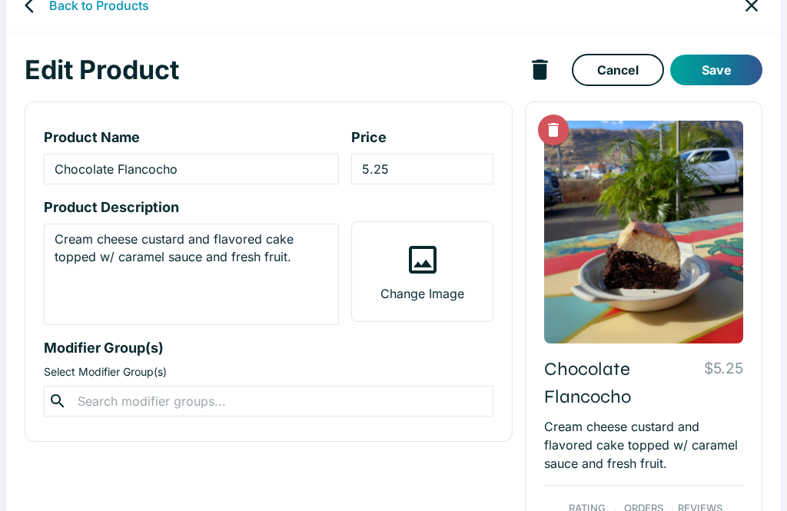
click at [462, 233] on label "Change Image" at bounding box center [422, 271] width 140 height 99
click at [0, 0] on input "Change Image" at bounding box center [0, 0] width 0 height 0
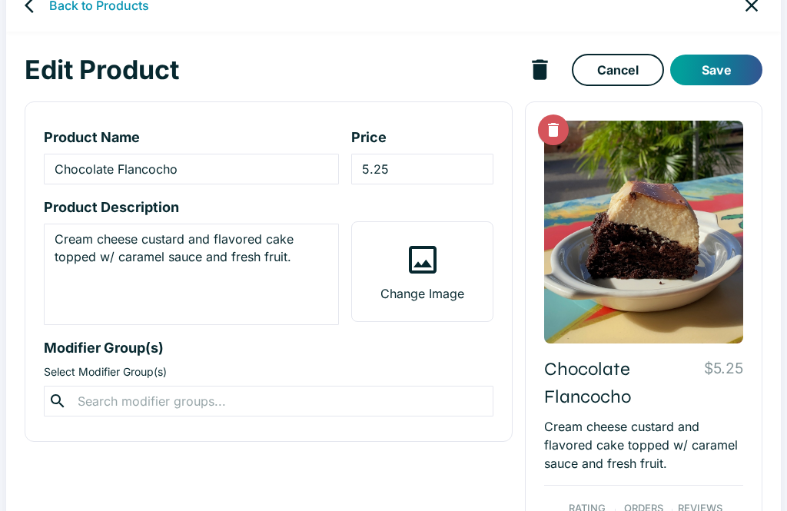
click at [722, 78] on button "Save" at bounding box center [716, 70] width 92 height 31
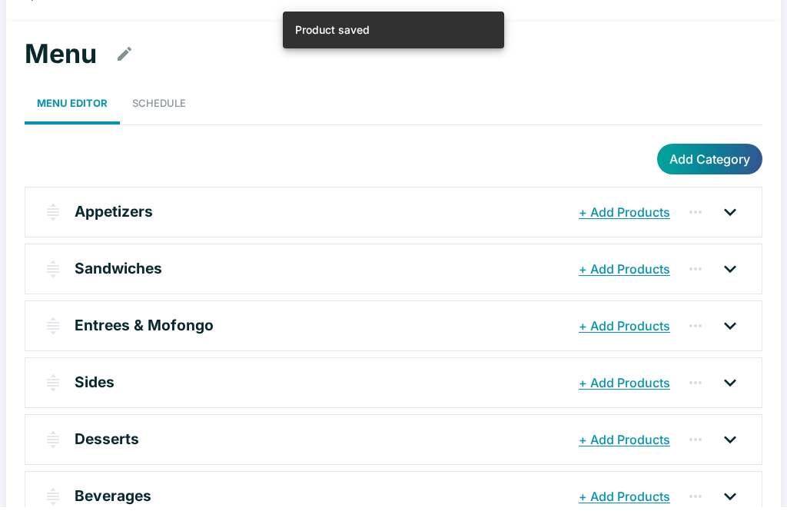
scroll to position [24, 0]
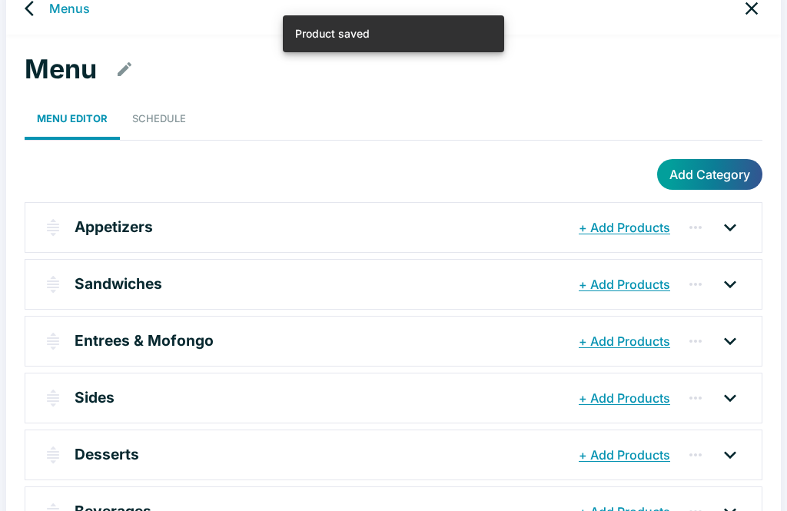
click at [94, 454] on p "Desserts" at bounding box center [107, 454] width 65 height 22
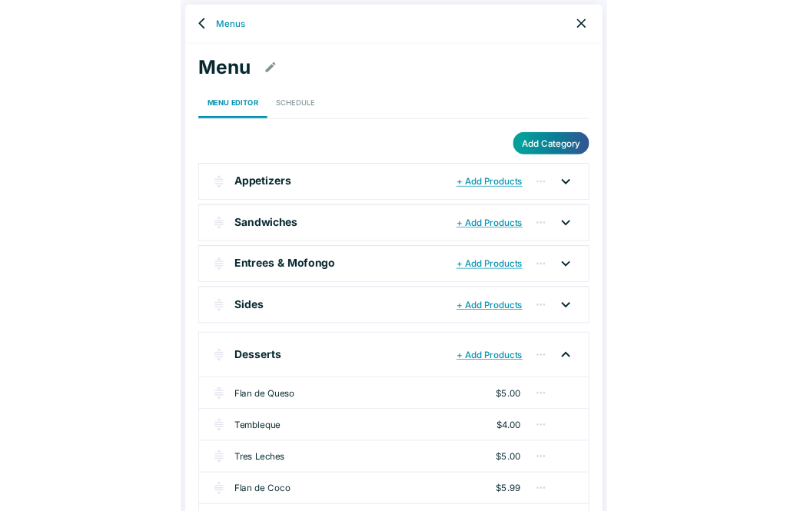
scroll to position [330, 0]
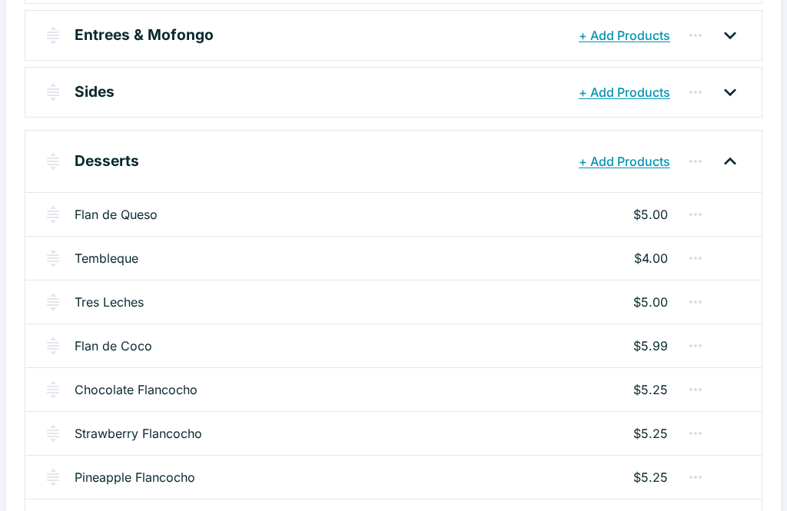
click at [118, 433] on link "Strawberry Flancocho" at bounding box center [138, 433] width 127 height 18
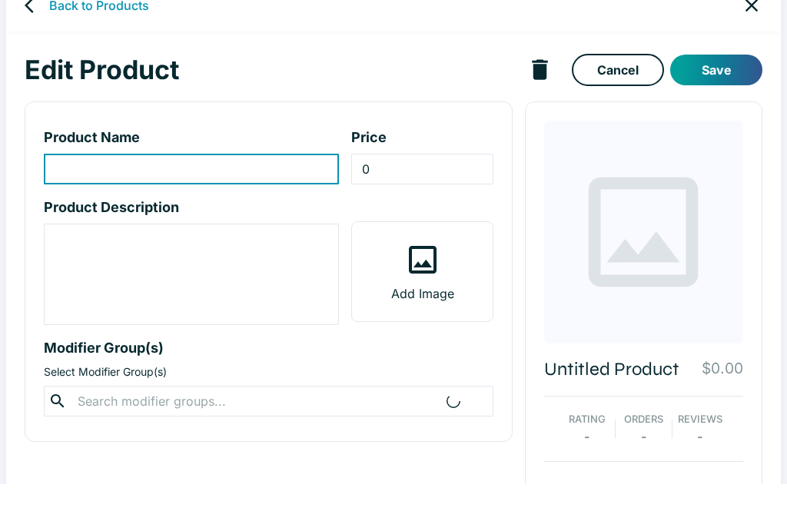
type input "Strawberry Flancocho"
type input "5.25"
type textarea "Cream cheese custard and flavored cake topped w/ caramel sauce and fresh fruit."
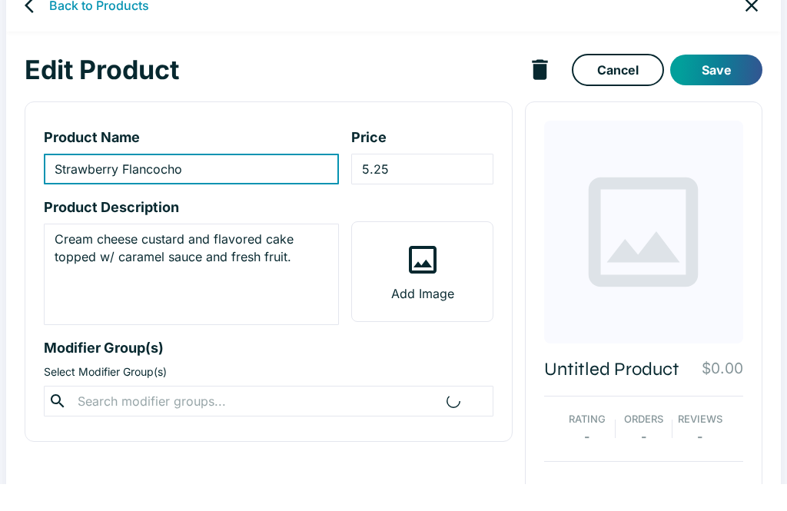
scroll to position [27, 0]
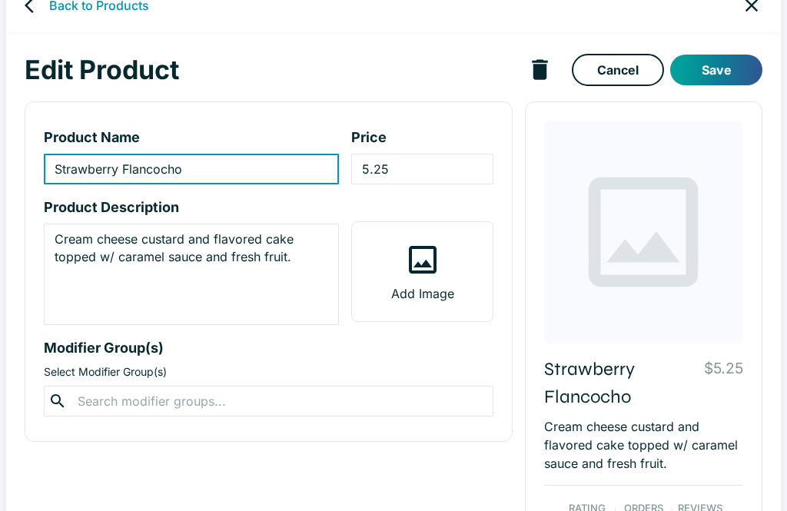
click at [429, 304] on label "Add Image" at bounding box center [422, 271] width 140 height 99
click at [0, 0] on input "Add Image" at bounding box center [0, 0] width 0 height 0
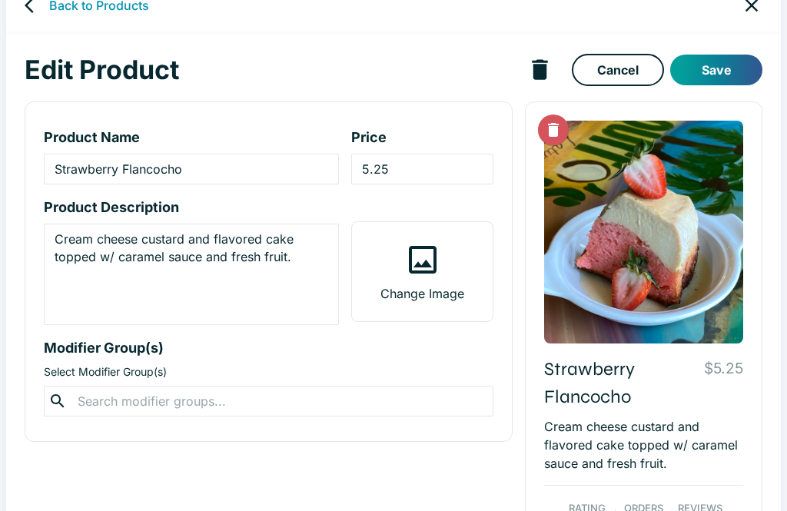
click at [729, 61] on button "Save" at bounding box center [716, 70] width 92 height 31
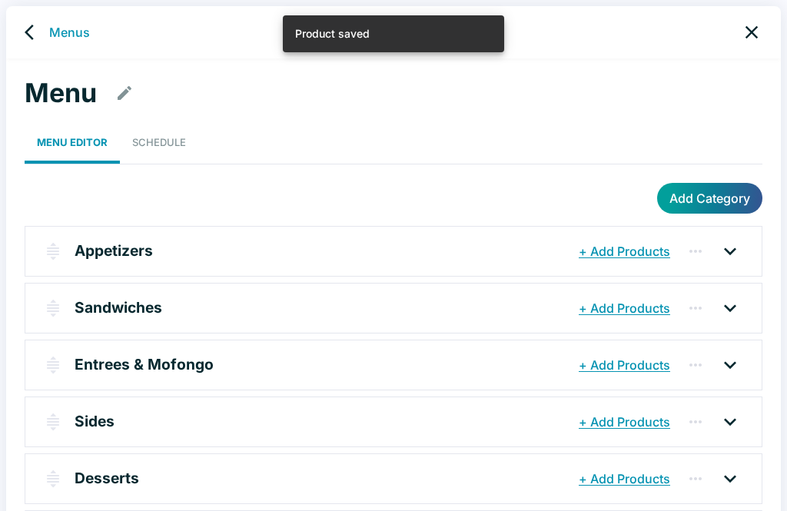
scroll to position [73, 0]
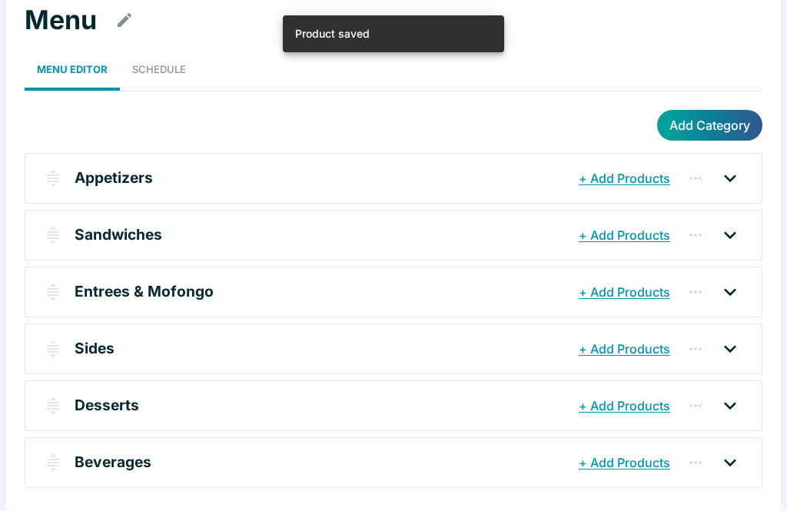
click at [107, 415] on div "Desserts" at bounding box center [325, 406] width 500 height 28
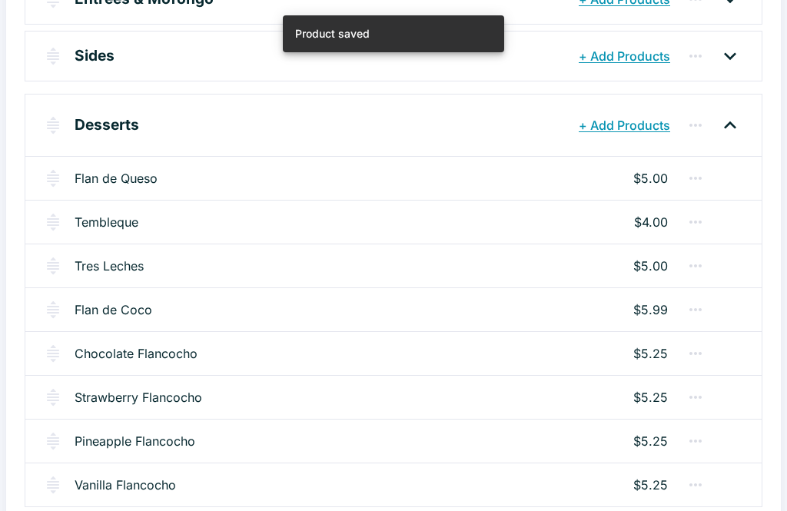
scroll to position [365, 0]
click at [152, 442] on link "Pineapple Flancocho" at bounding box center [135, 441] width 121 height 18
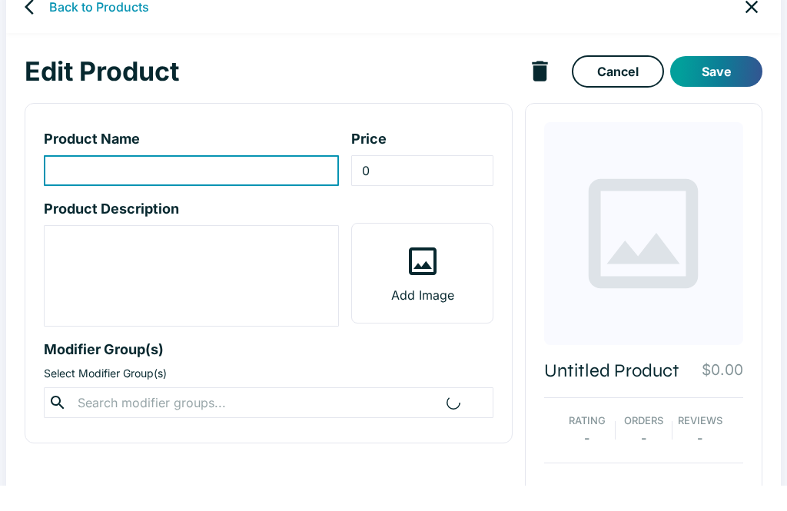
scroll to position [27, 0]
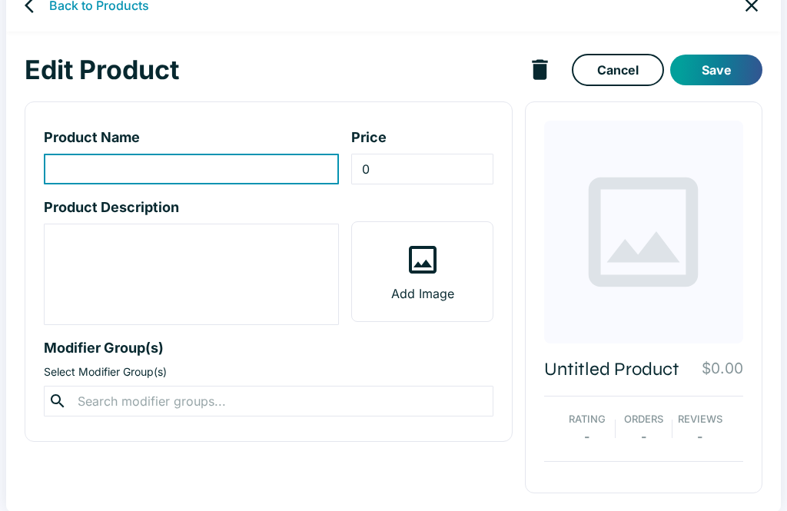
type input "Pineapple Flancocho"
type input "5.25"
type textarea "Cream cheese custard and flavored cake topped w/ caramel sauce and fresh fruit."
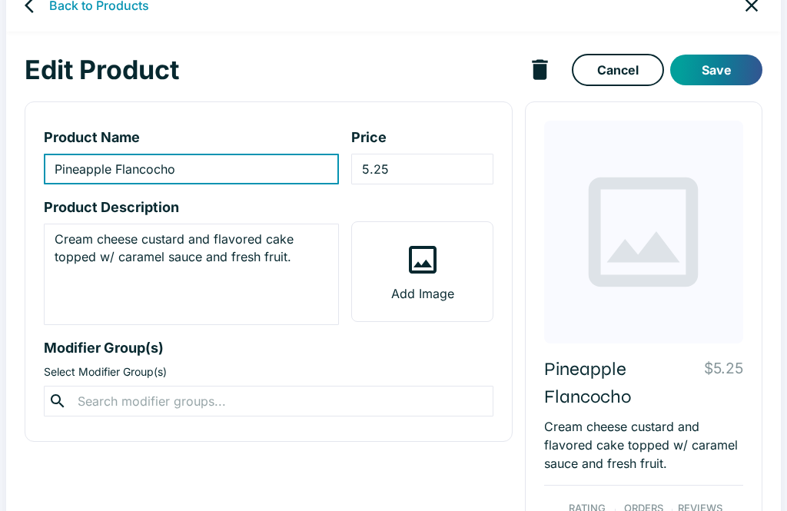
click at [440, 246] on icon at bounding box center [422, 259] width 37 height 37
click at [0, 0] on input "Add Image" at bounding box center [0, 0] width 0 height 0
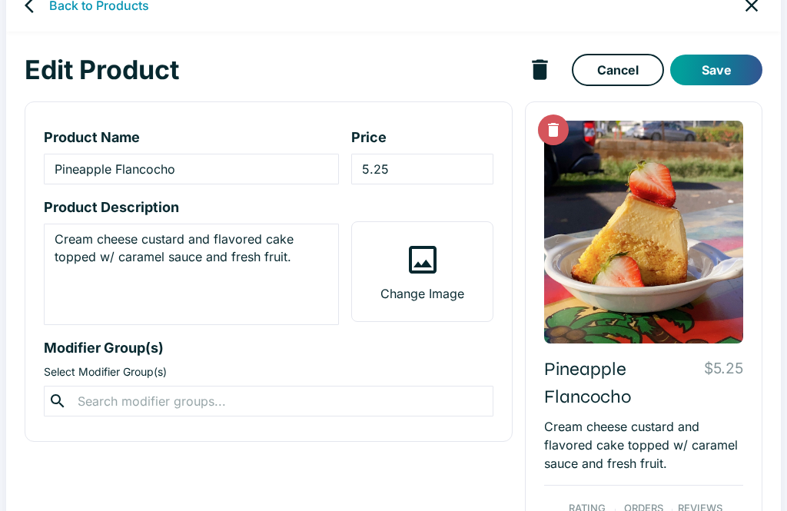
click at [724, 72] on button "Save" at bounding box center [716, 70] width 92 height 31
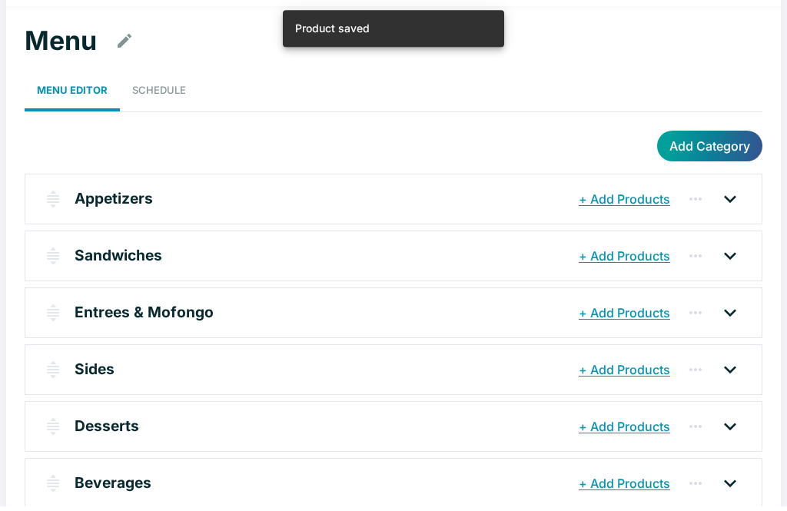
scroll to position [24, 0]
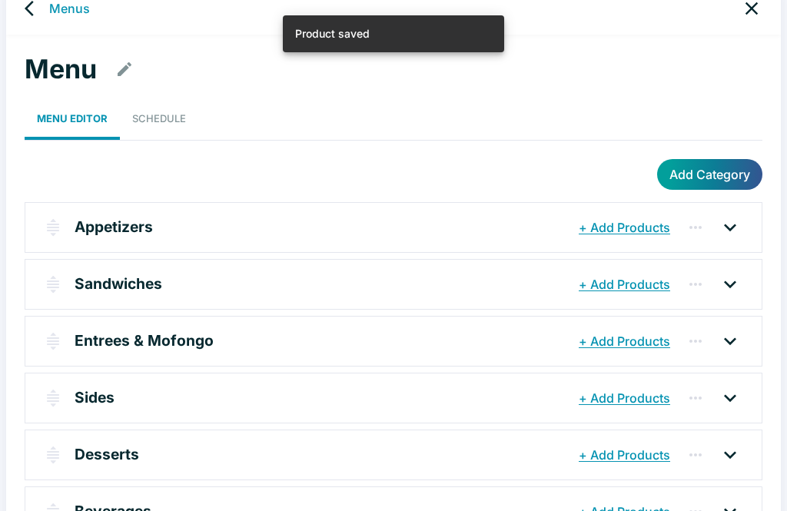
click at [97, 506] on p "Beverages" at bounding box center [113, 511] width 77 height 22
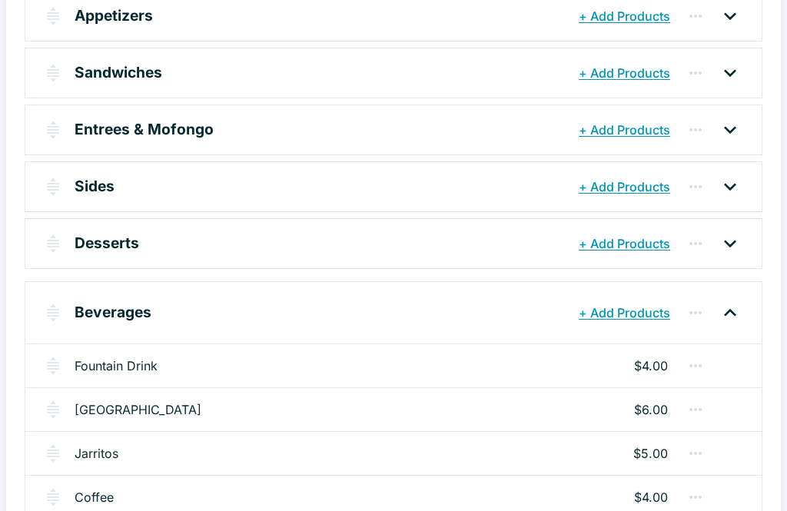
scroll to position [255, 0]
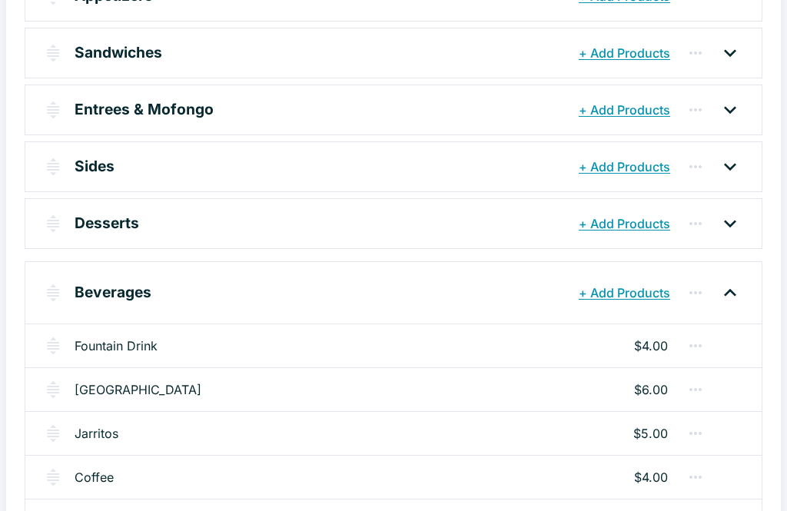
click at [91, 424] on link "Jarritos" at bounding box center [97, 433] width 44 height 18
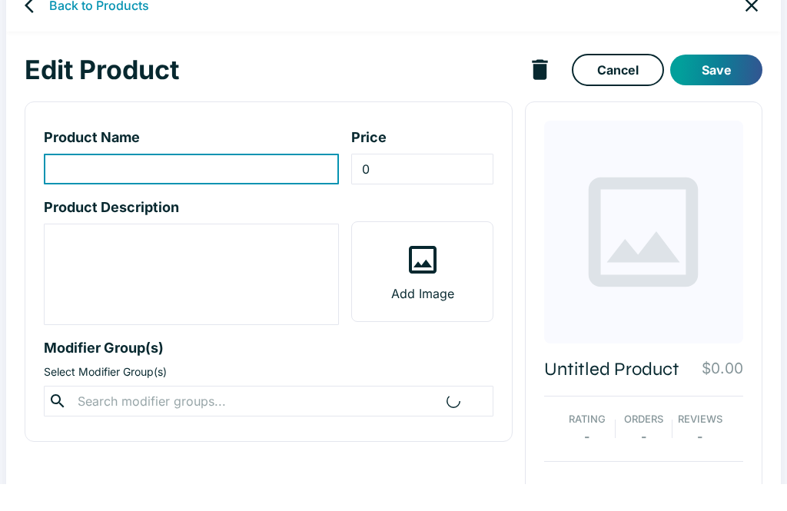
scroll to position [27, 0]
type input "Jarritos"
type input "5"
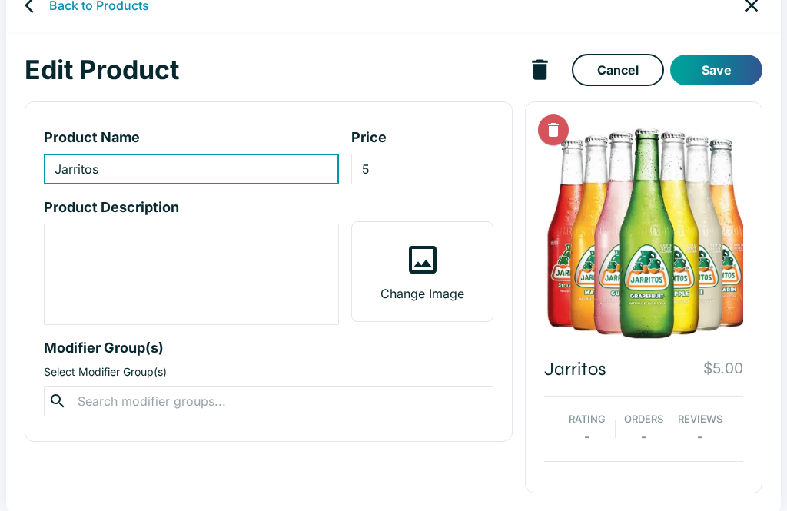
click at [623, 68] on link "Cancel" at bounding box center [617, 70] width 92 height 32
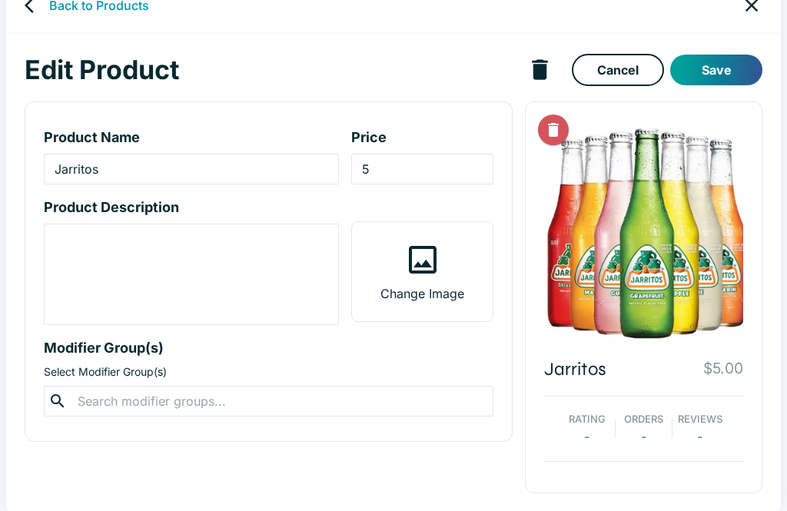
scroll to position [6, 0]
